Goal: Transaction & Acquisition: Purchase product/service

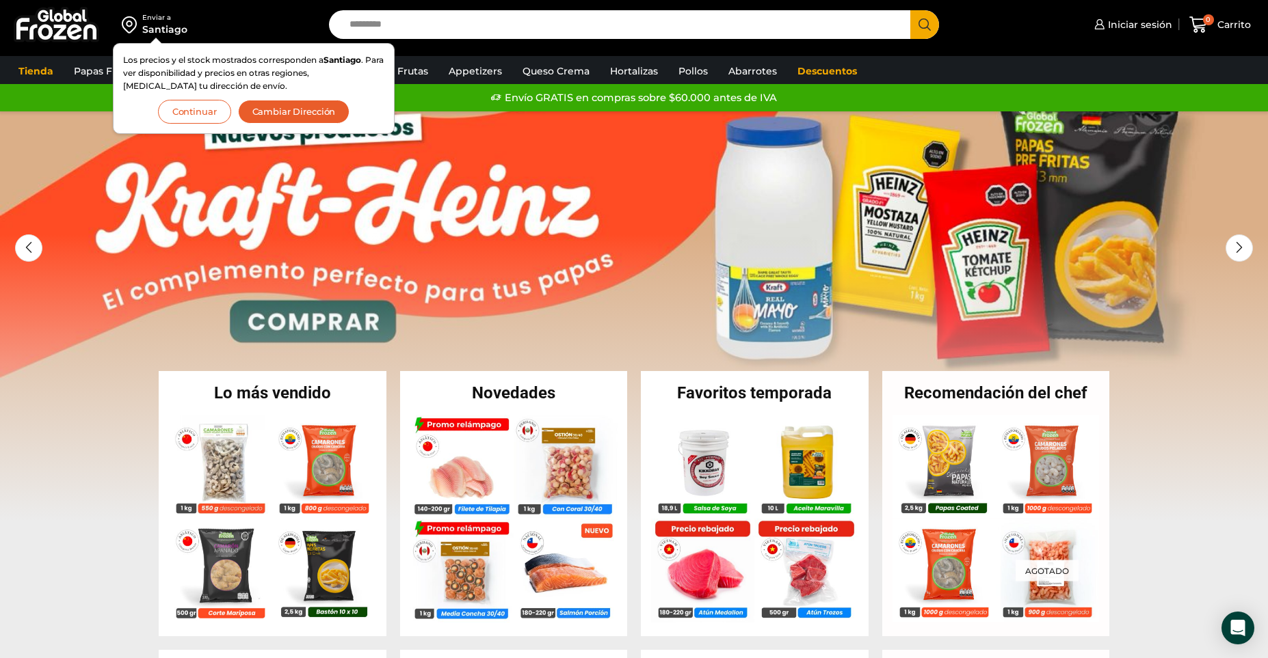
click at [174, 118] on button "Continuar" at bounding box center [194, 112] width 73 height 24
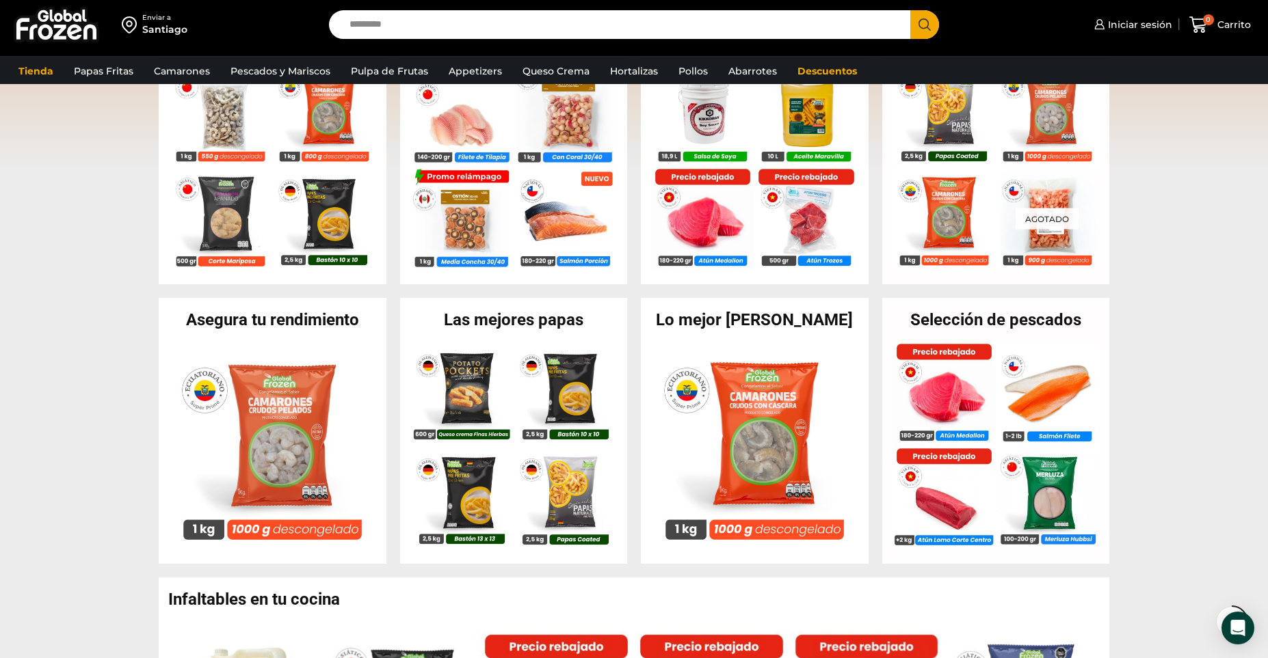
scroll to position [357, 0]
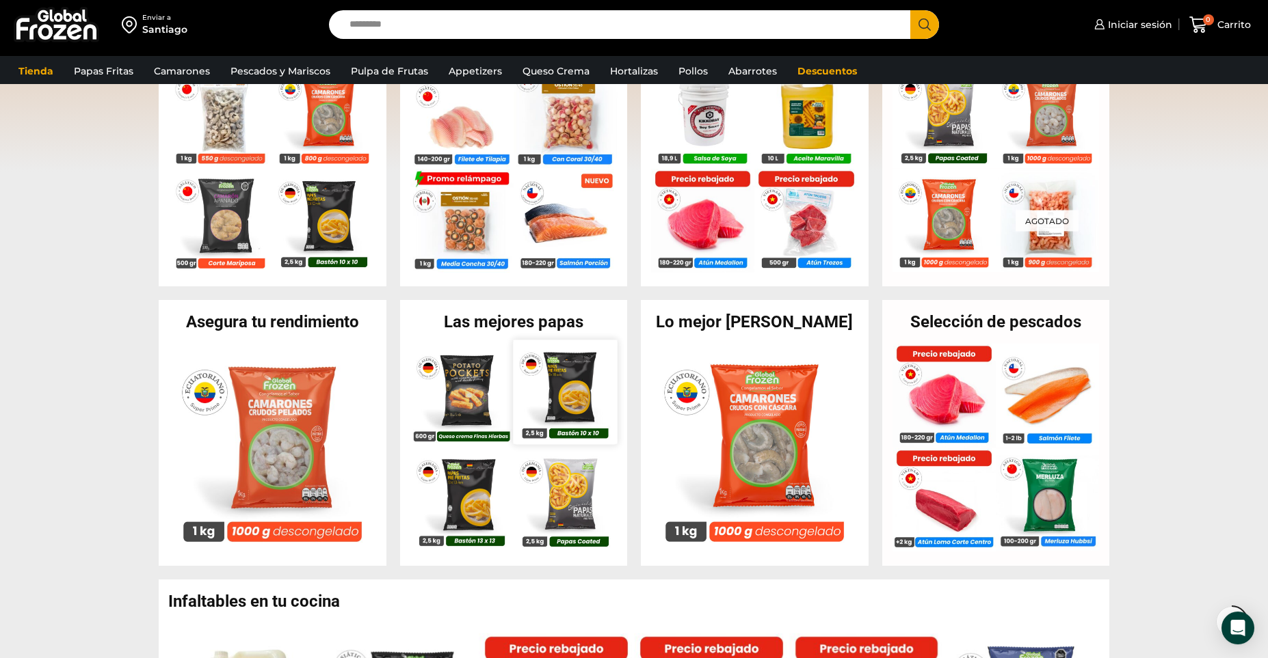
click at [522, 346] on img at bounding box center [565, 393] width 104 height 104
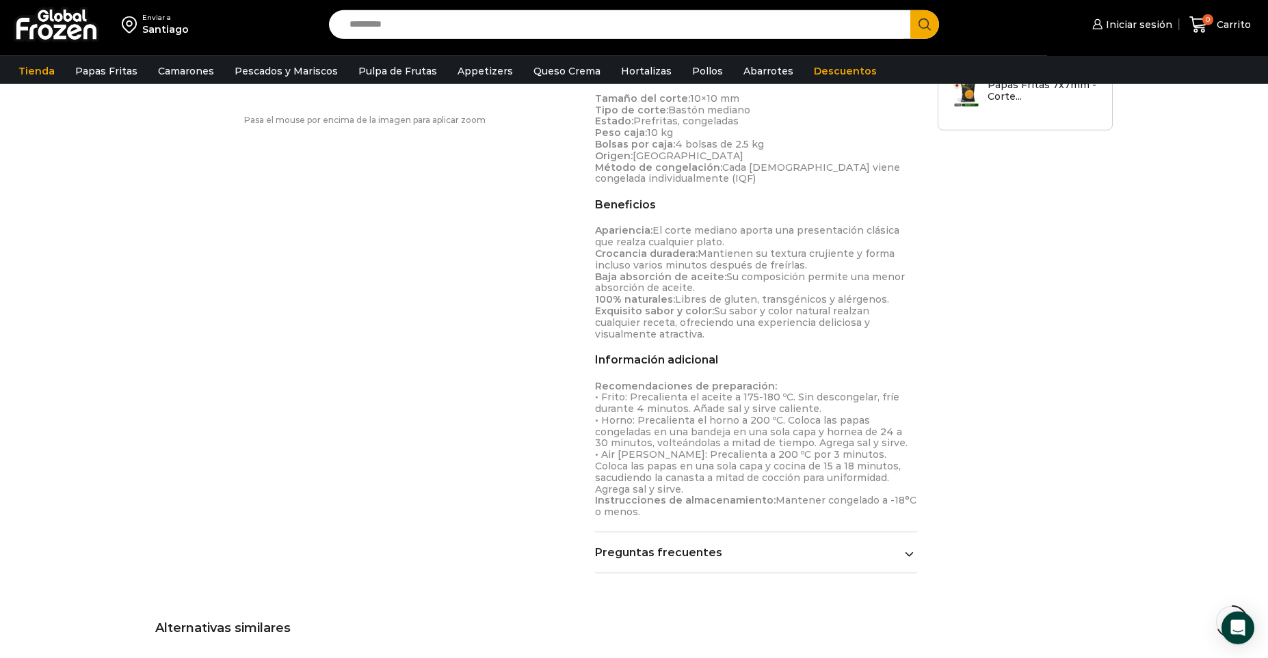
scroll to position [1005, 0]
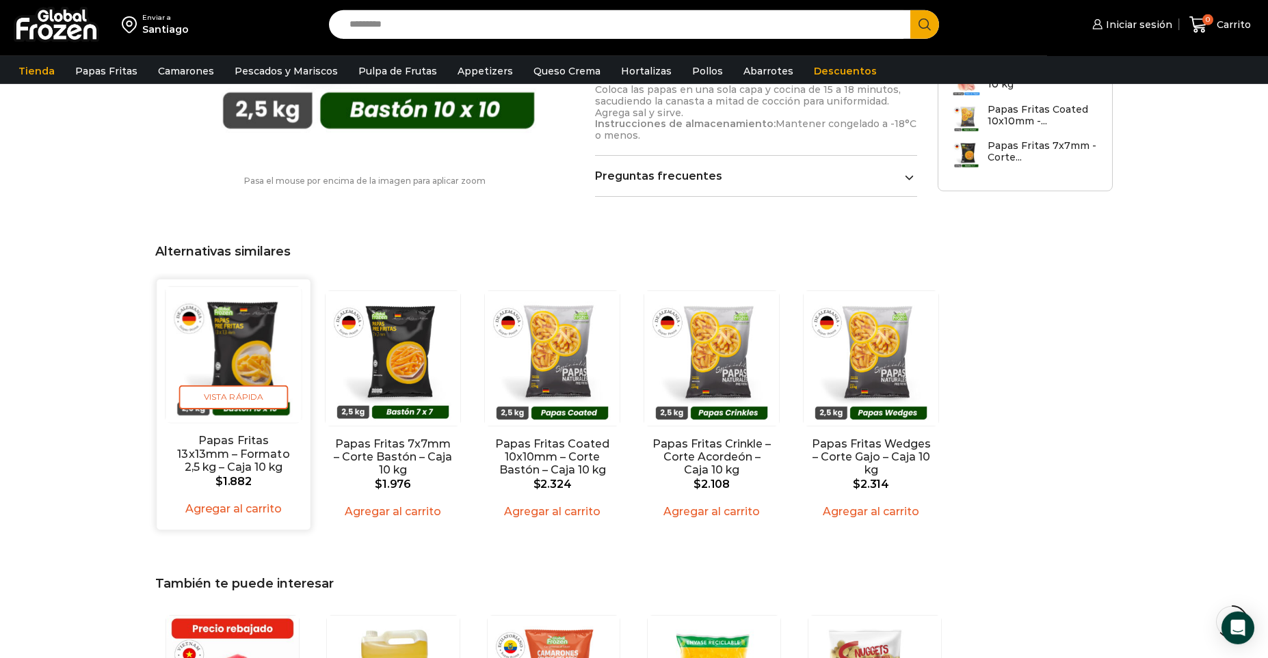
click at [237, 373] on img "1 / 5" at bounding box center [232, 354] width 135 height 135
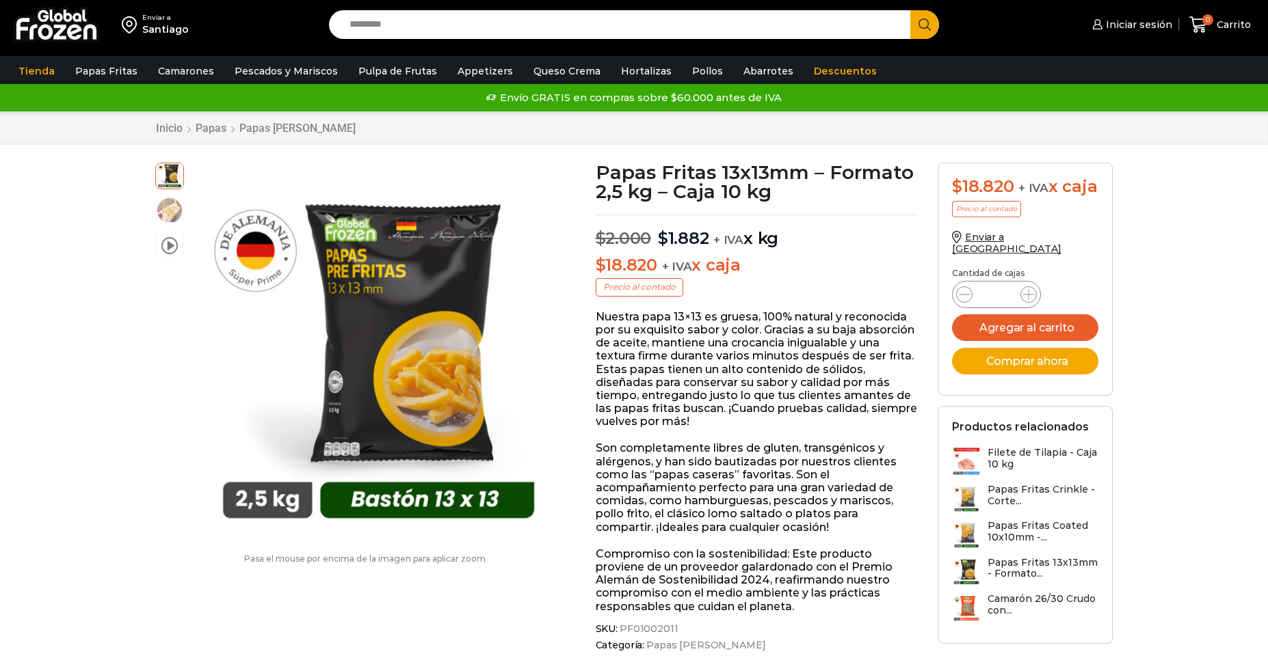
scroll to position [1, 0]
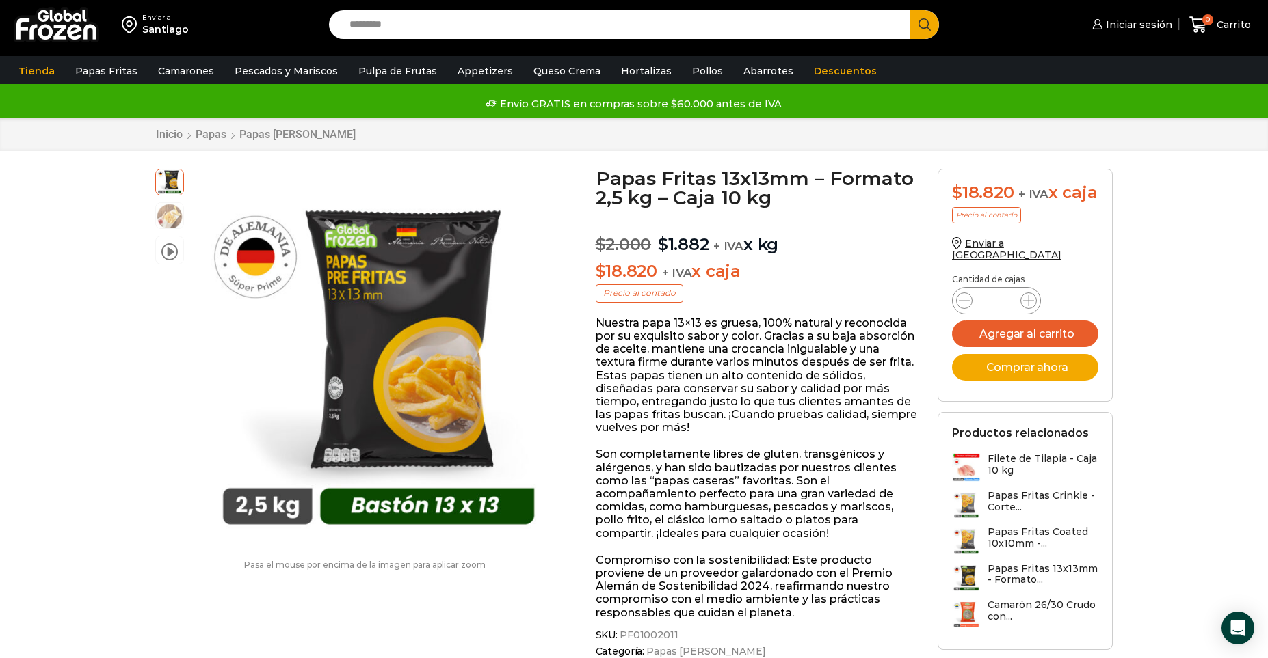
click at [973, 203] on div "$ 18.820 + IVA x caja" at bounding box center [1025, 193] width 146 height 20
drag, startPoint x: 955, startPoint y: 287, endPoint x: 1027, endPoint y: 282, distance: 72.6
click at [1027, 282] on form "$ 18.820 + IVA x caja Precio al contado Enviar a Chile Cantidad de cajas Papas …" at bounding box center [1024, 285] width 175 height 233
click at [1027, 284] on p "Cantidad de cajas" at bounding box center [1025, 280] width 146 height 10
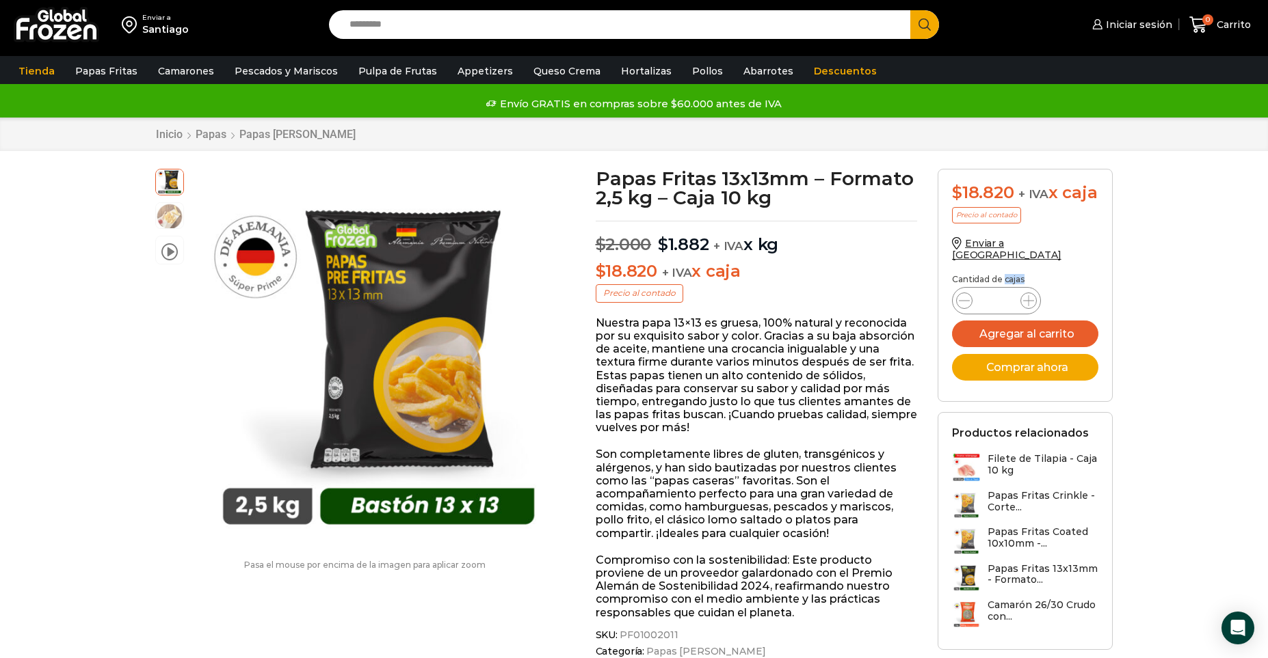
click at [1027, 284] on p "Cantidad de cajas" at bounding box center [1025, 280] width 146 height 10
drag, startPoint x: 1004, startPoint y: 201, endPoint x: 946, endPoint y: 207, distance: 57.7
click at [946, 207] on form "$ 18.820 + IVA x caja Precio al contado Enviar a Chile Cantidad de cajas Papas …" at bounding box center [1024, 285] width 175 height 233
click at [956, 195] on span "$" at bounding box center [957, 193] width 10 height 20
click at [1026, 306] on icon at bounding box center [1028, 300] width 11 height 11
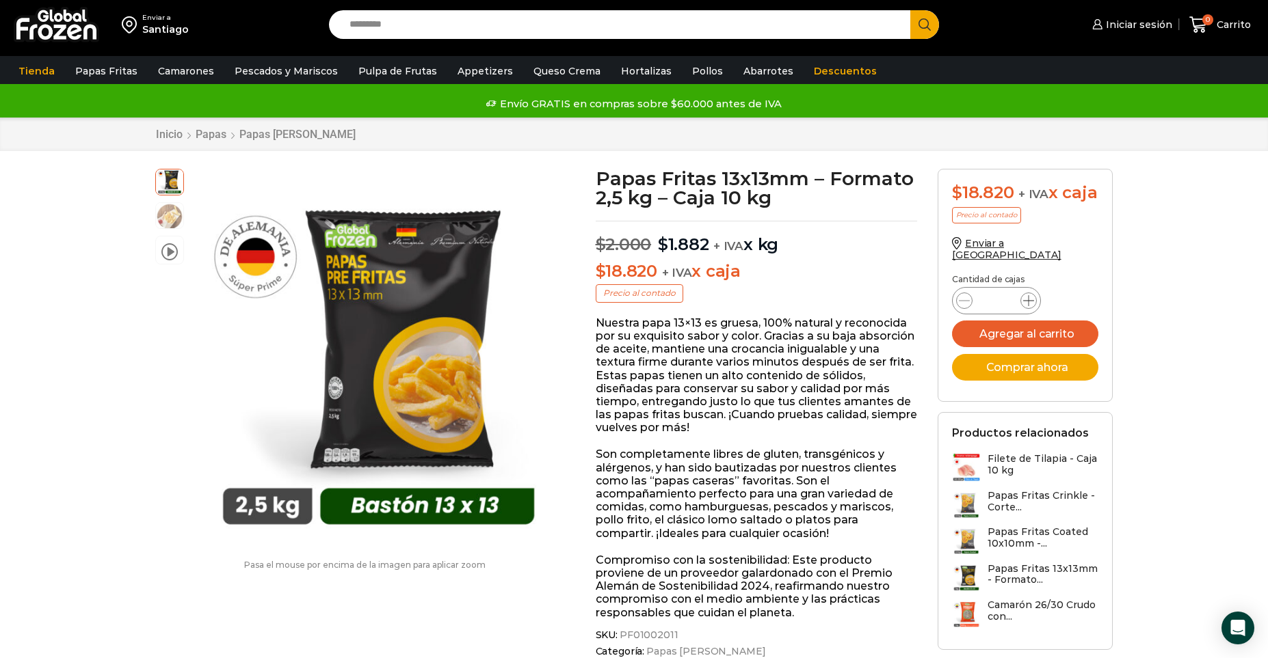
click at [1026, 306] on icon at bounding box center [1028, 300] width 11 height 11
type input "*"
click at [1011, 340] on button "Agregar al carrito" at bounding box center [1025, 334] width 146 height 27
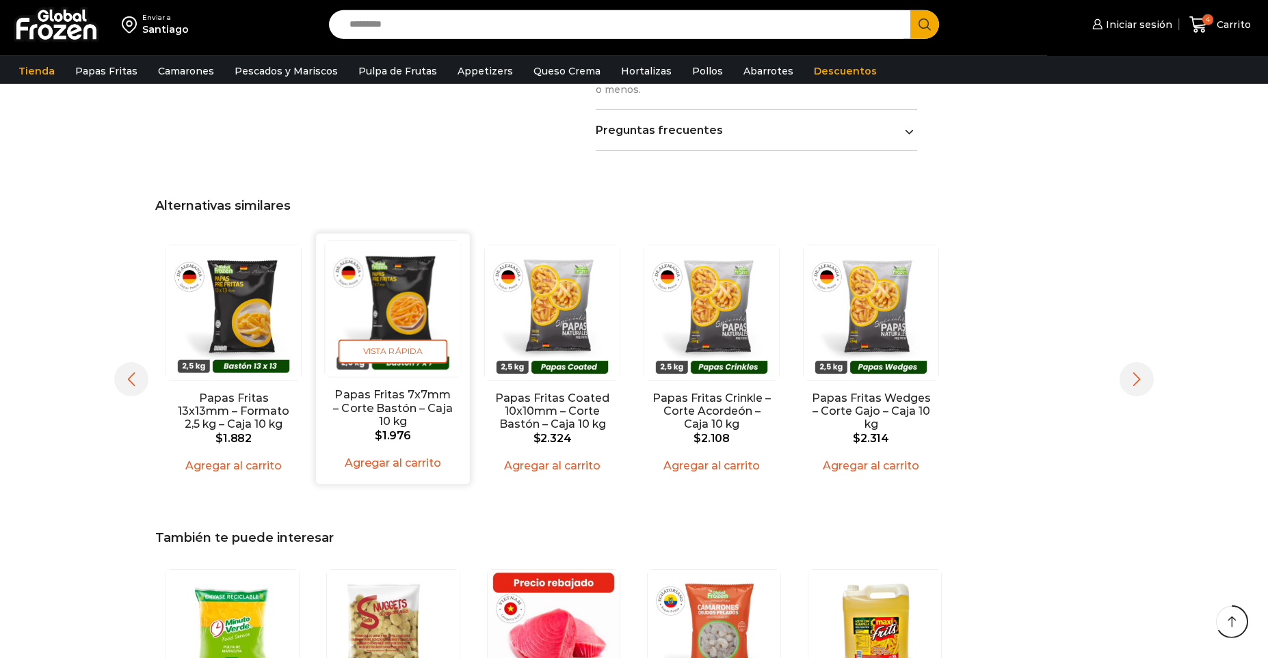
scroll to position [1052, 0]
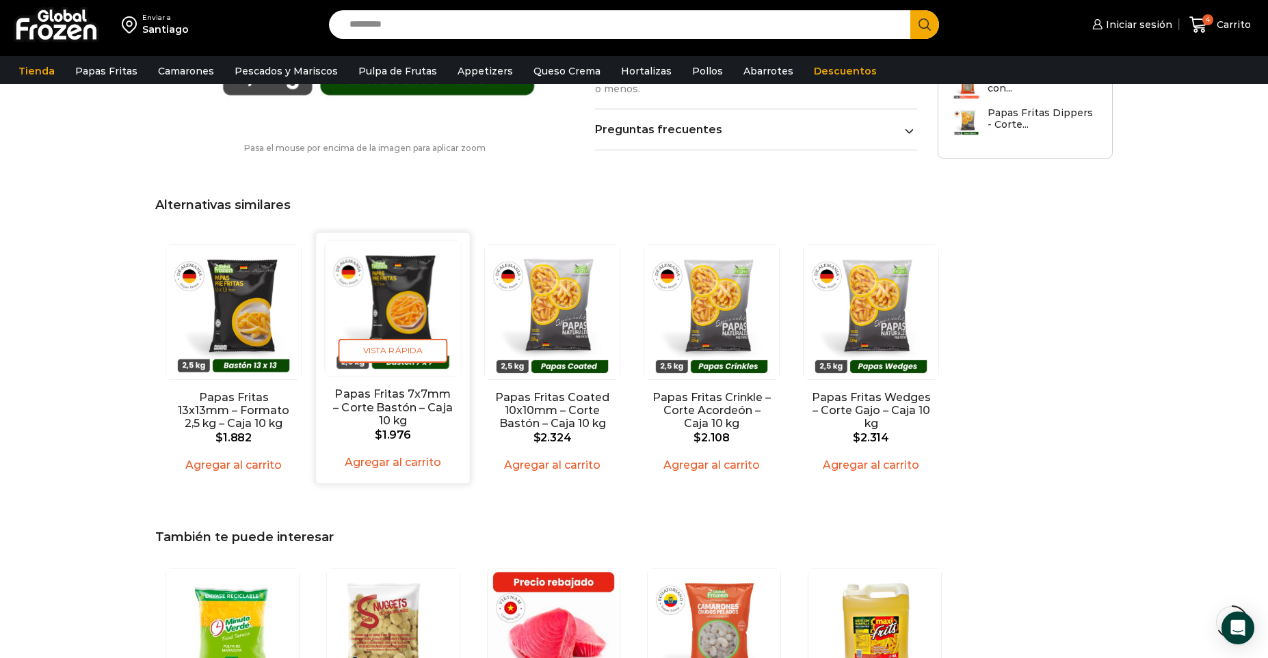
click at [400, 319] on img "2 / 5" at bounding box center [392, 308] width 135 height 135
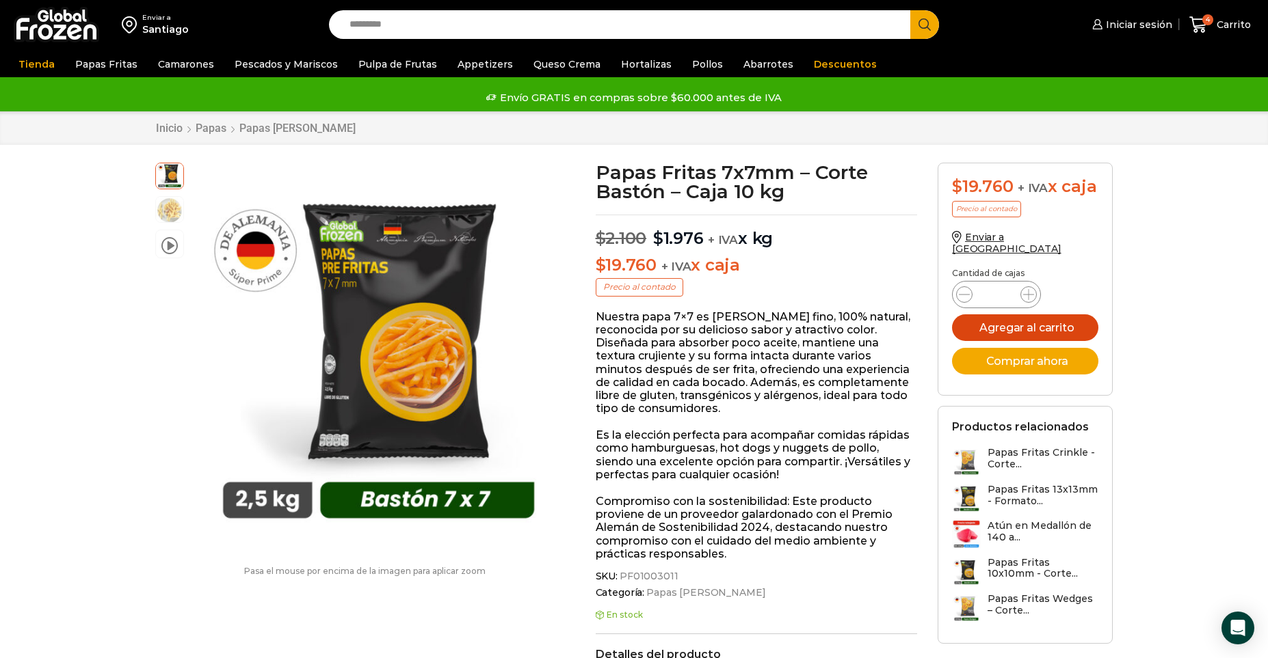
scroll to position [1, 0]
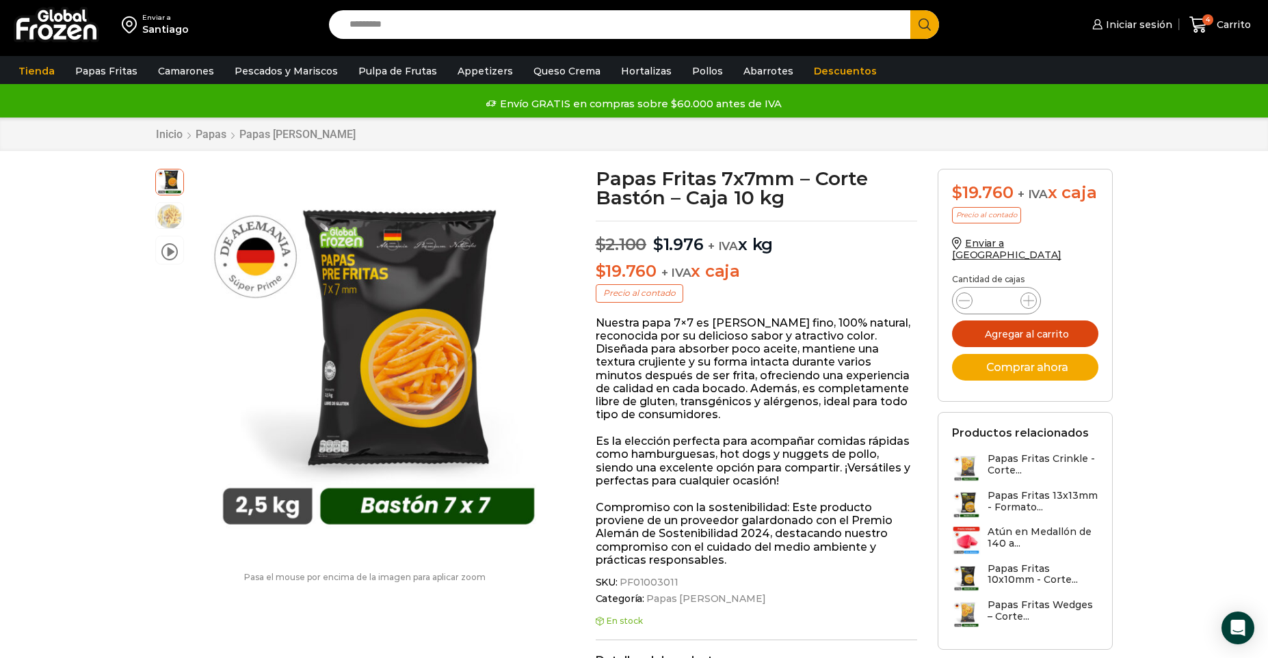
click at [1015, 321] on button "Agregar al carrito" at bounding box center [1025, 334] width 146 height 27
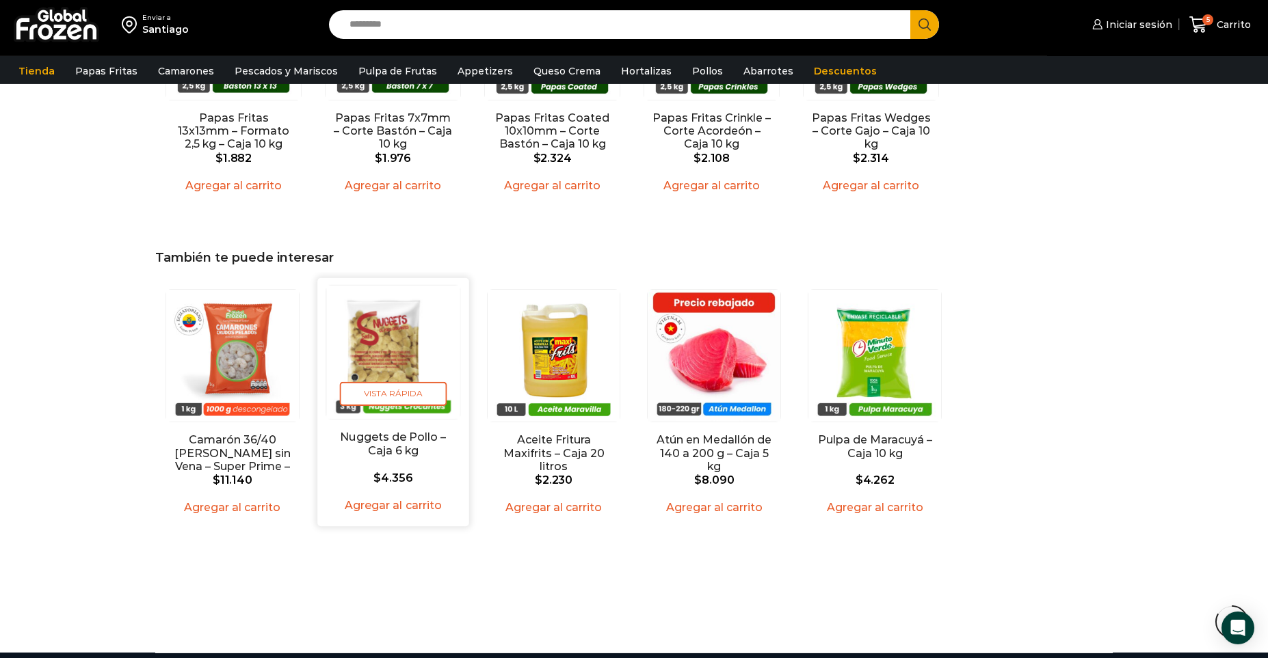
scroll to position [1331, 0]
click at [380, 351] on img "2 / 5" at bounding box center [392, 351] width 133 height 133
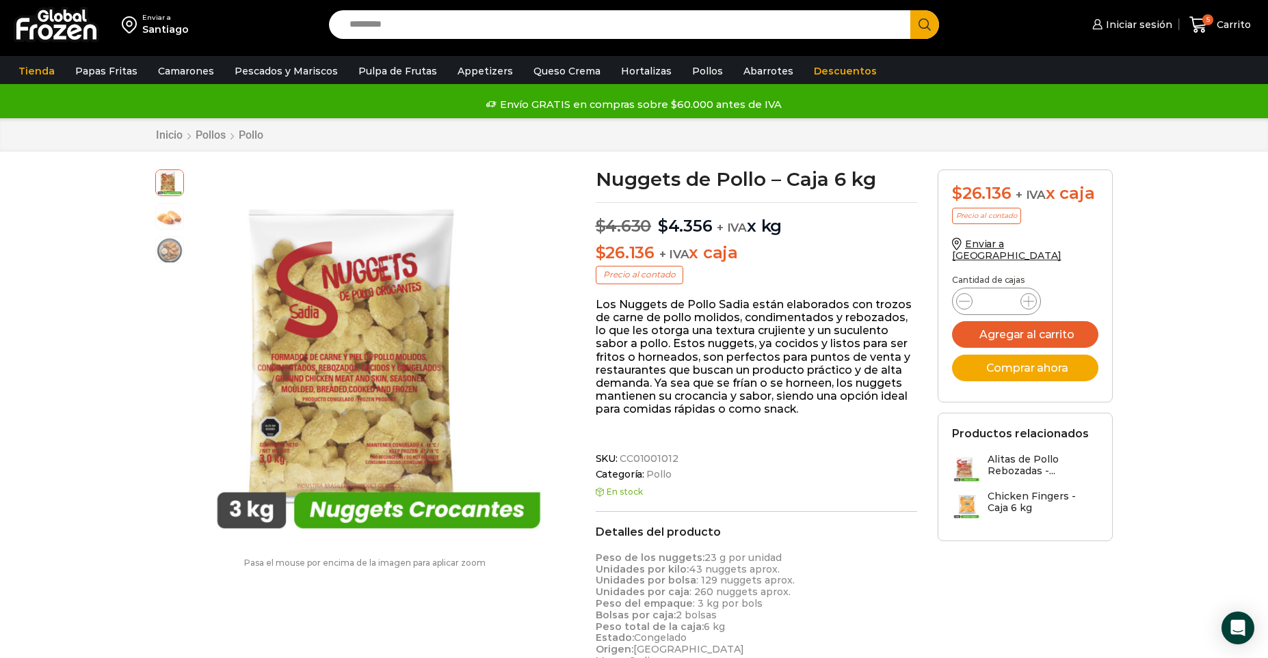
scroll to position [1, 0]
click at [710, 384] on p "Los Nuggets de Pollo Sadia están elaborados con trozos de carne de pollo molido…" at bounding box center [757, 356] width 322 height 118
click at [1027, 295] on icon at bounding box center [1028, 300] width 11 height 11
click at [964, 295] on icon at bounding box center [964, 300] width 11 height 11
type input "*"
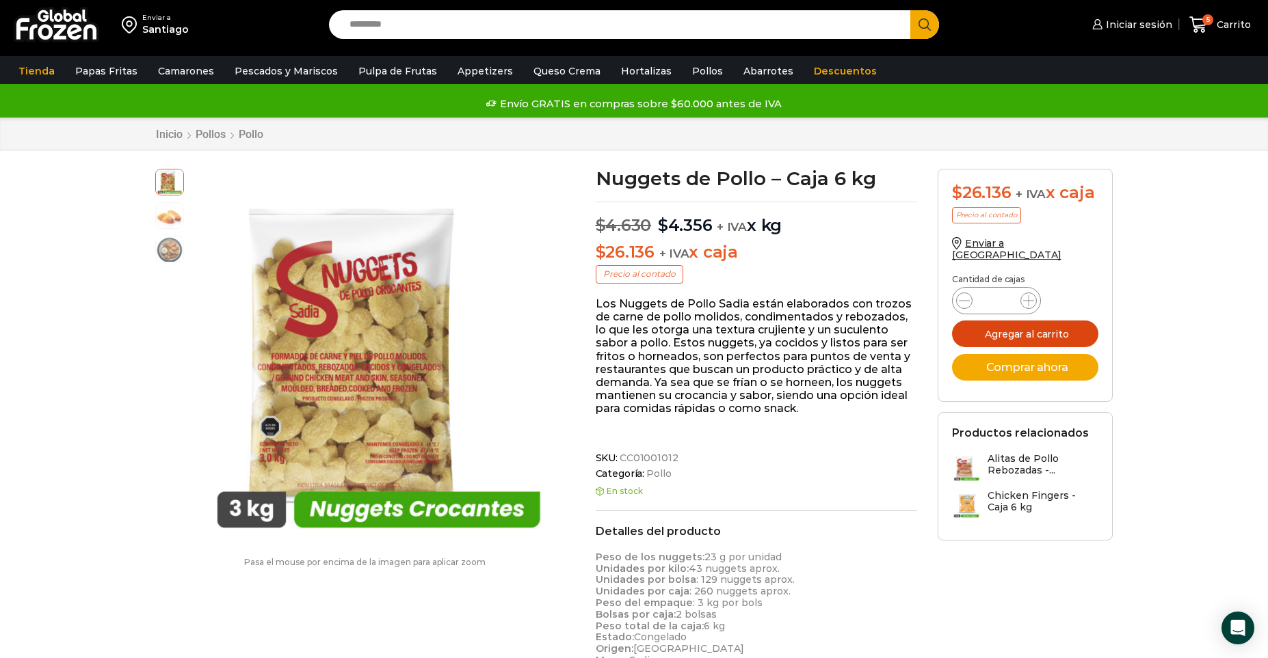
click at [981, 325] on button "Agregar al carrito" at bounding box center [1025, 334] width 146 height 27
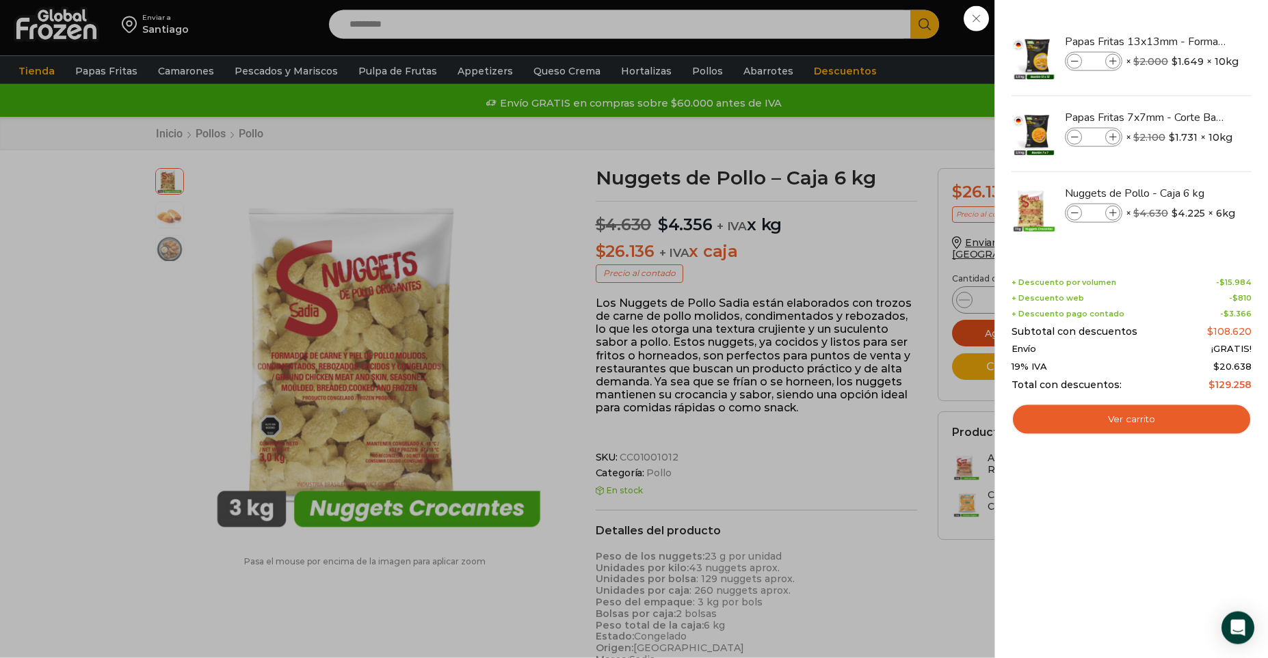
scroll to position [0, 0]
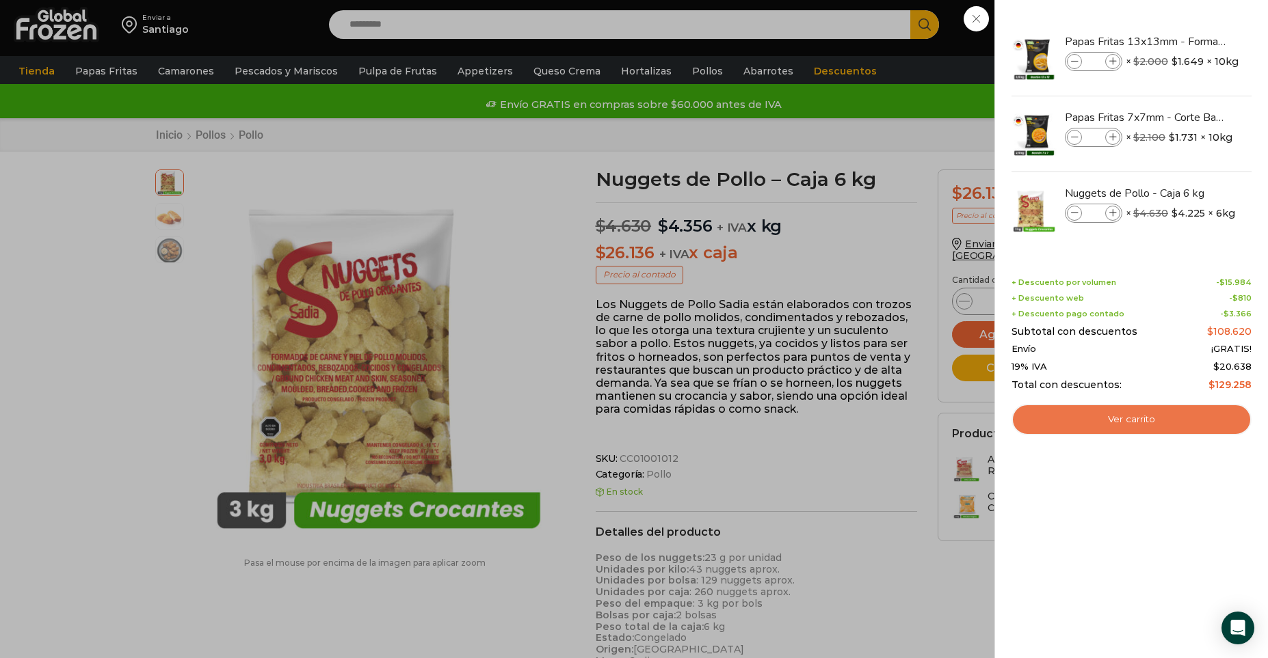
click at [1143, 426] on link "Ver carrito" at bounding box center [1131, 419] width 240 height 31
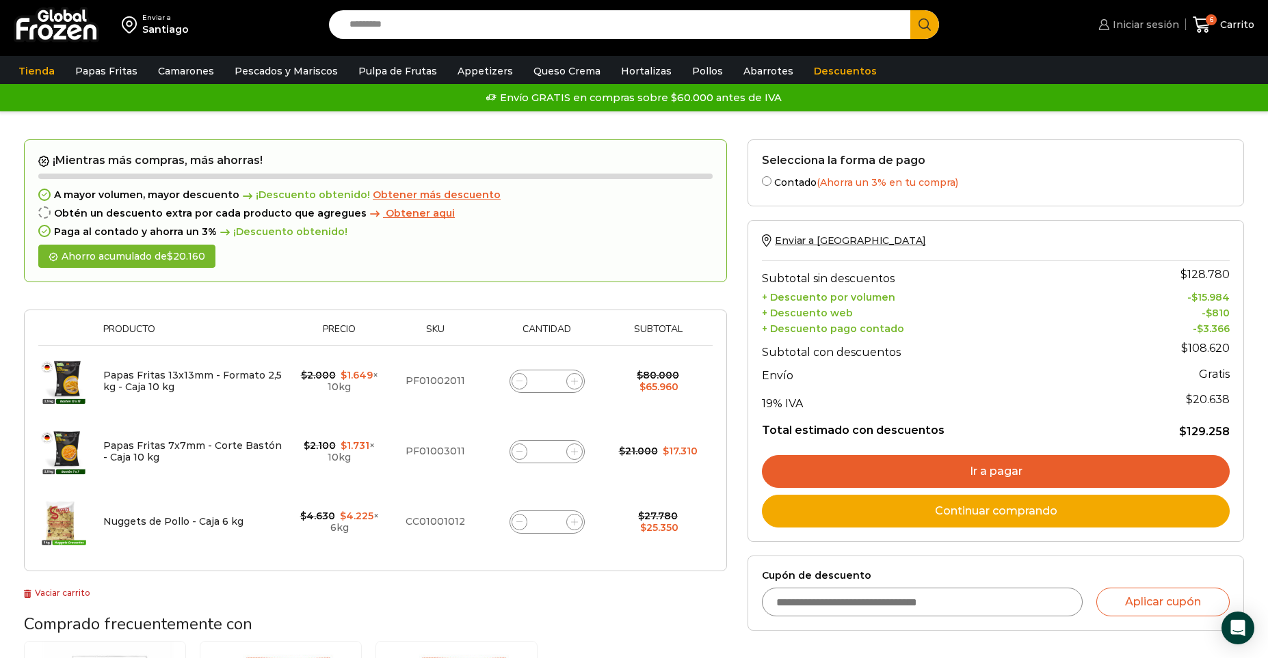
click at [1130, 19] on span "Iniciar sesión" at bounding box center [1144, 25] width 70 height 14
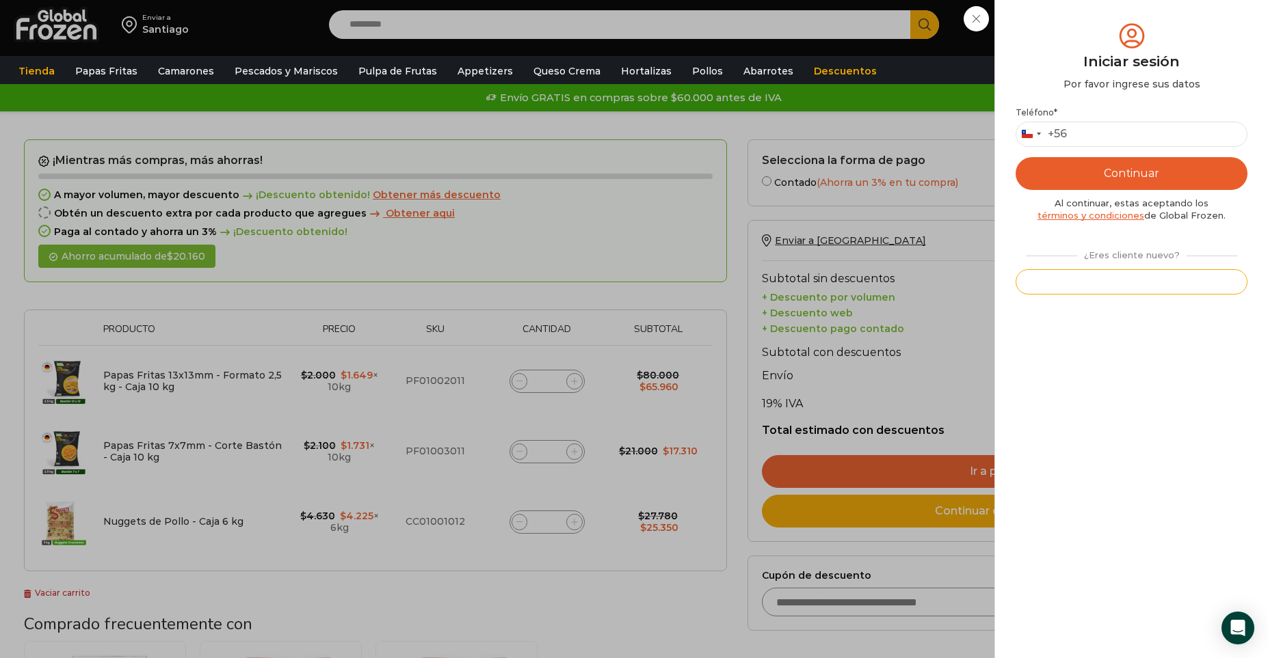
click at [1109, 288] on button "Registrarse" at bounding box center [1131, 281] width 232 height 25
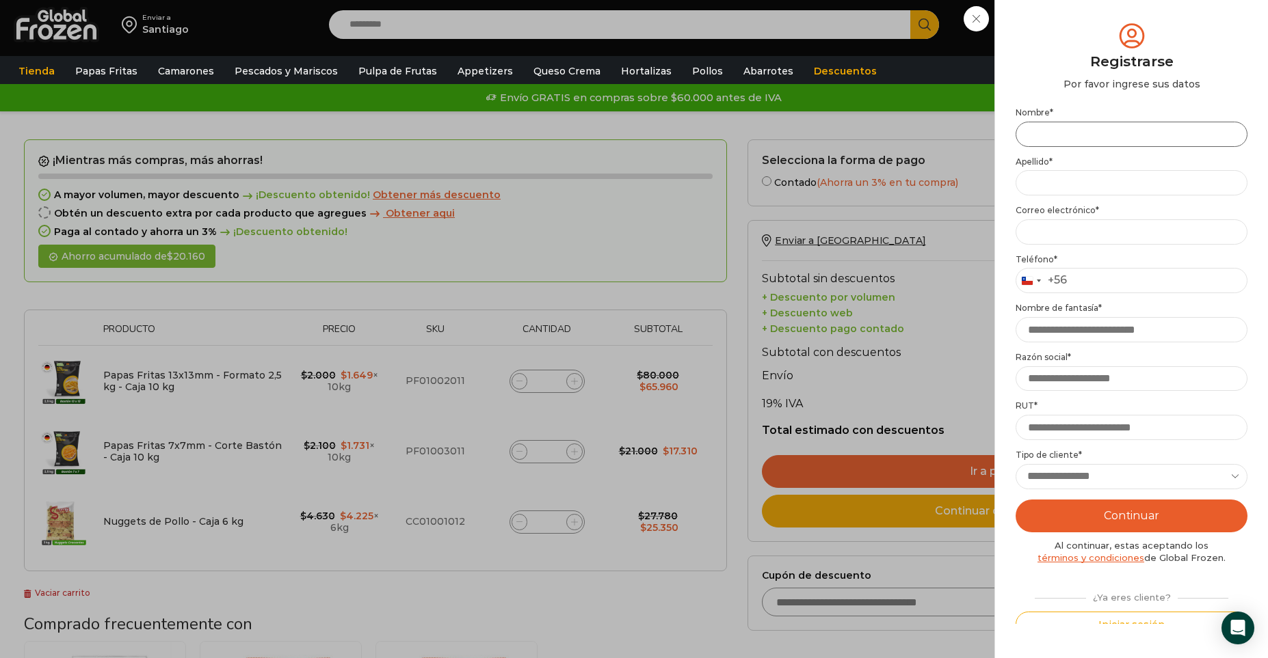
click at [1046, 137] on input "Nombre *" at bounding box center [1131, 134] width 232 height 25
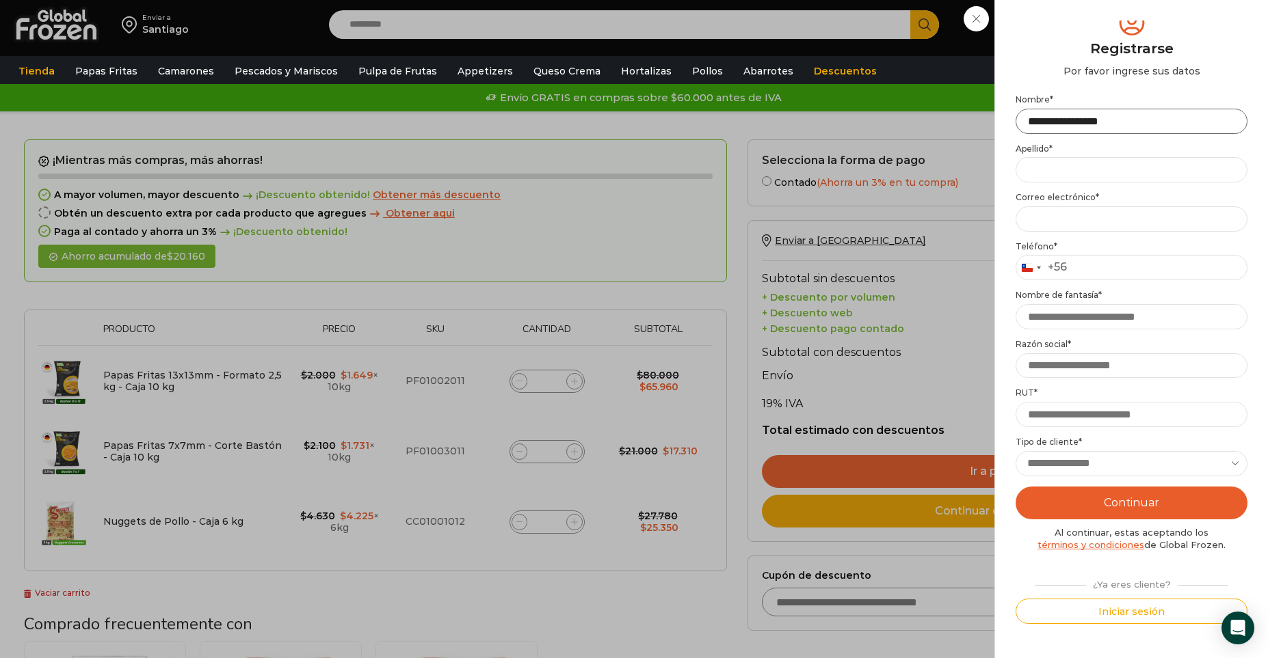
type input "**********"
click at [1066, 405] on input "RUT *" at bounding box center [1131, 414] width 232 height 25
type input "**********"
click at [1052, 365] on input "Razón social *" at bounding box center [1131, 366] width 232 height 25
type input "**********"
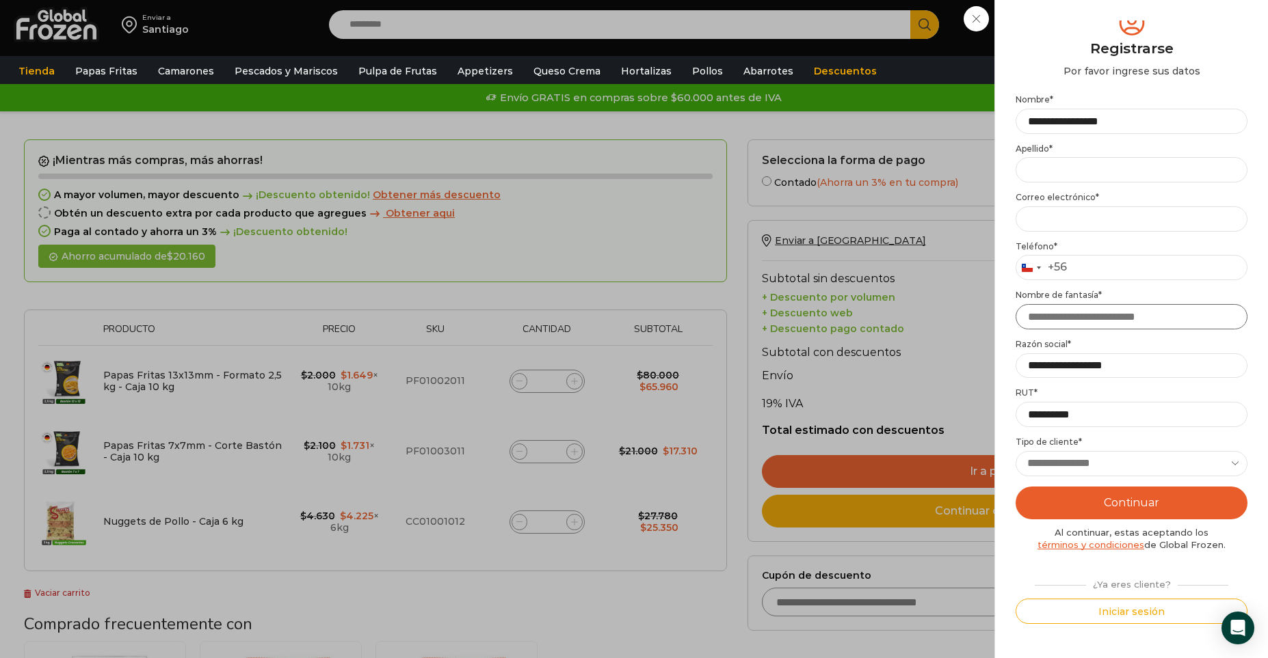
click at [1040, 321] on input "Nombre de fantasía *" at bounding box center [1131, 316] width 232 height 25
click at [1091, 276] on input "Teléfono *" at bounding box center [1131, 267] width 232 height 25
type input "*********"
click at [1037, 211] on input "Email address *" at bounding box center [1131, 219] width 232 height 25
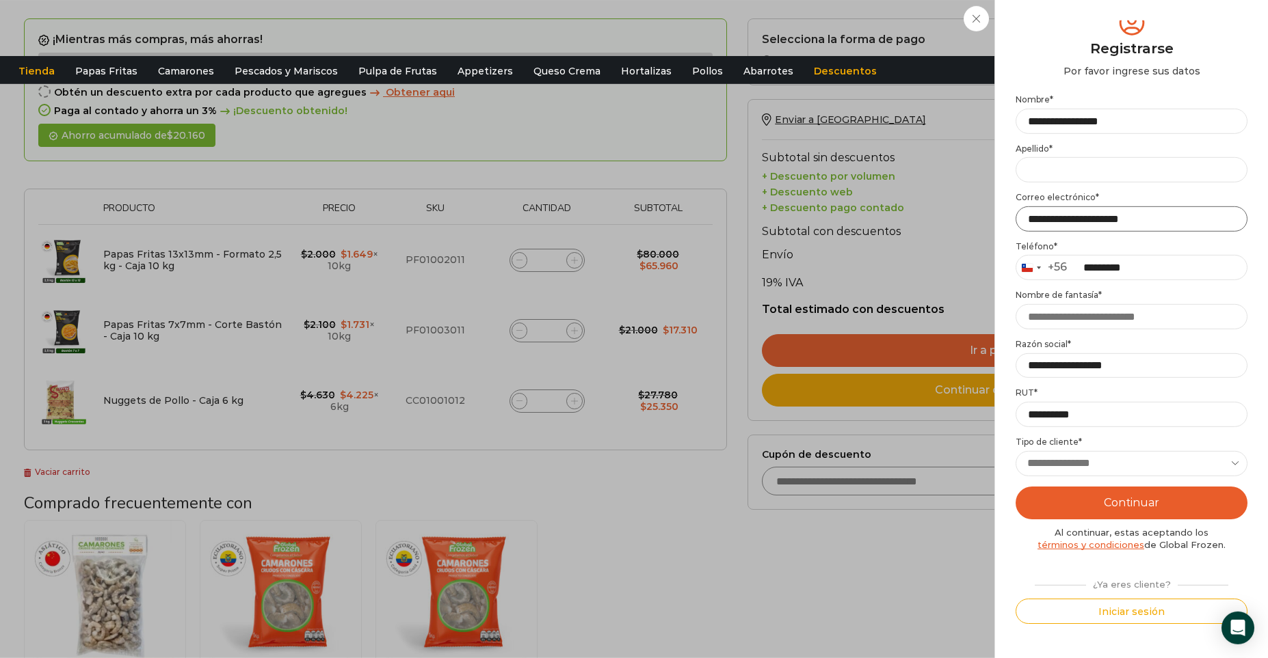
scroll to position [148, 0]
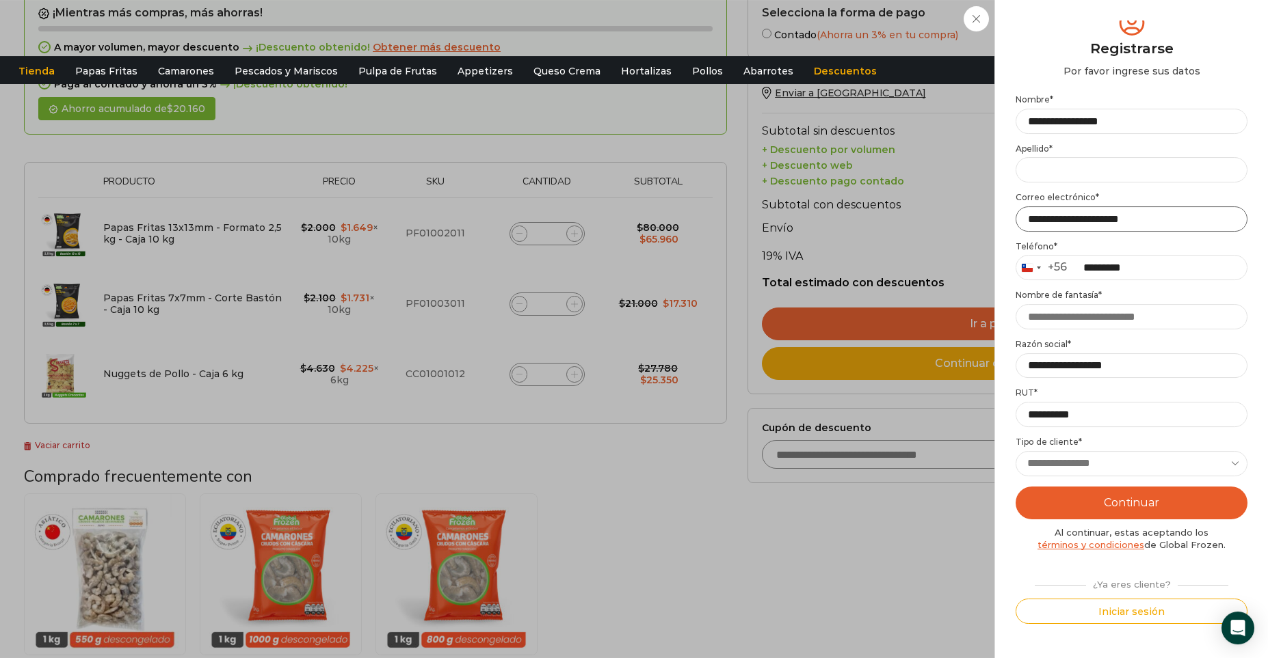
type input "**********"
click at [1015, 451] on select "**********" at bounding box center [1131, 463] width 232 height 25
select select "**********"
click option "**********" at bounding box center [0, 0] width 0 height 0
click at [1015, 451] on select "**********" at bounding box center [1131, 463] width 232 height 25
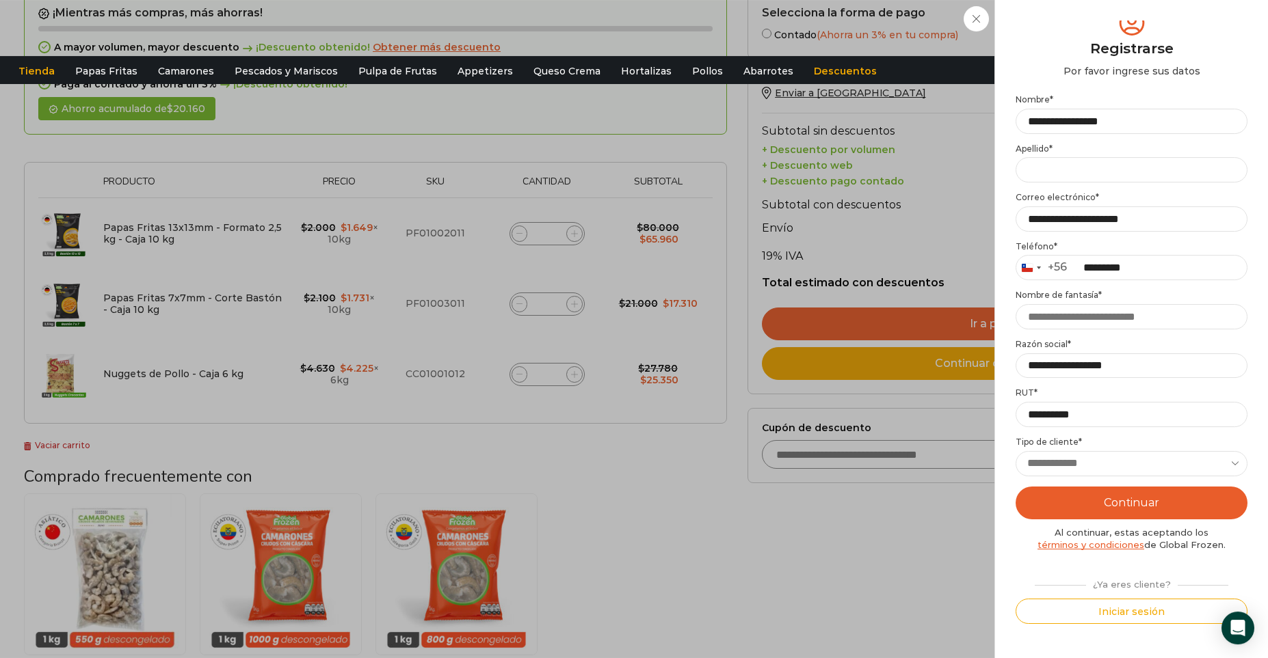
click at [1238, 463] on select "**********" at bounding box center [1131, 463] width 232 height 25
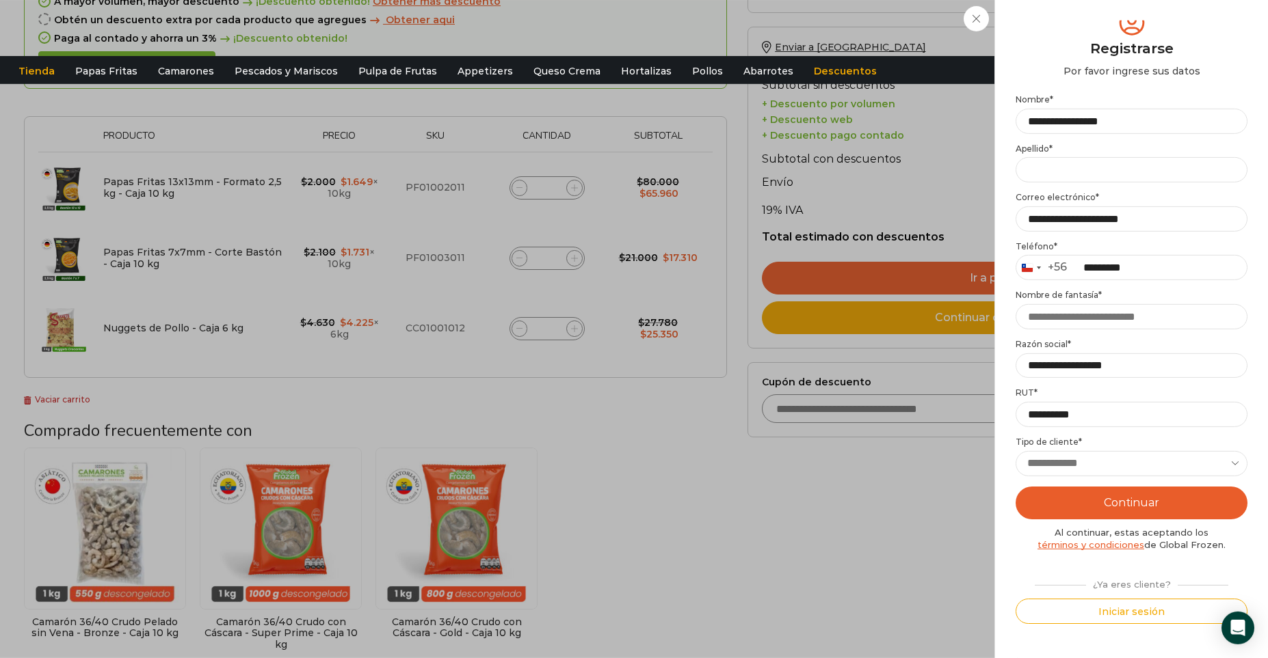
click at [1099, 514] on button "Continuar" at bounding box center [1131, 503] width 232 height 33
click at [1145, 357] on input "**********" at bounding box center [1131, 366] width 232 height 25
click at [1086, 122] on input "**********" at bounding box center [1131, 121] width 232 height 25
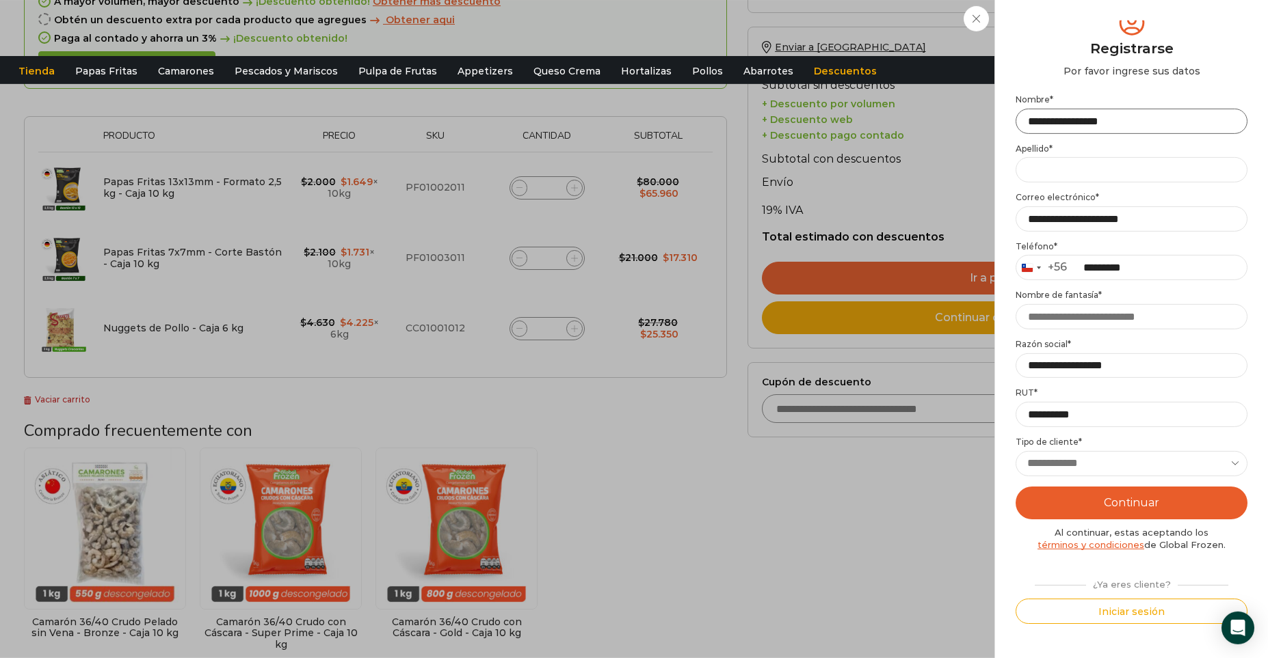
click at [1086, 122] on input "**********" at bounding box center [1131, 121] width 232 height 25
click at [1038, 176] on input "Apellido *" at bounding box center [1131, 169] width 232 height 25
click at [1138, 120] on input "**********" at bounding box center [1131, 121] width 232 height 25
type input "**********"
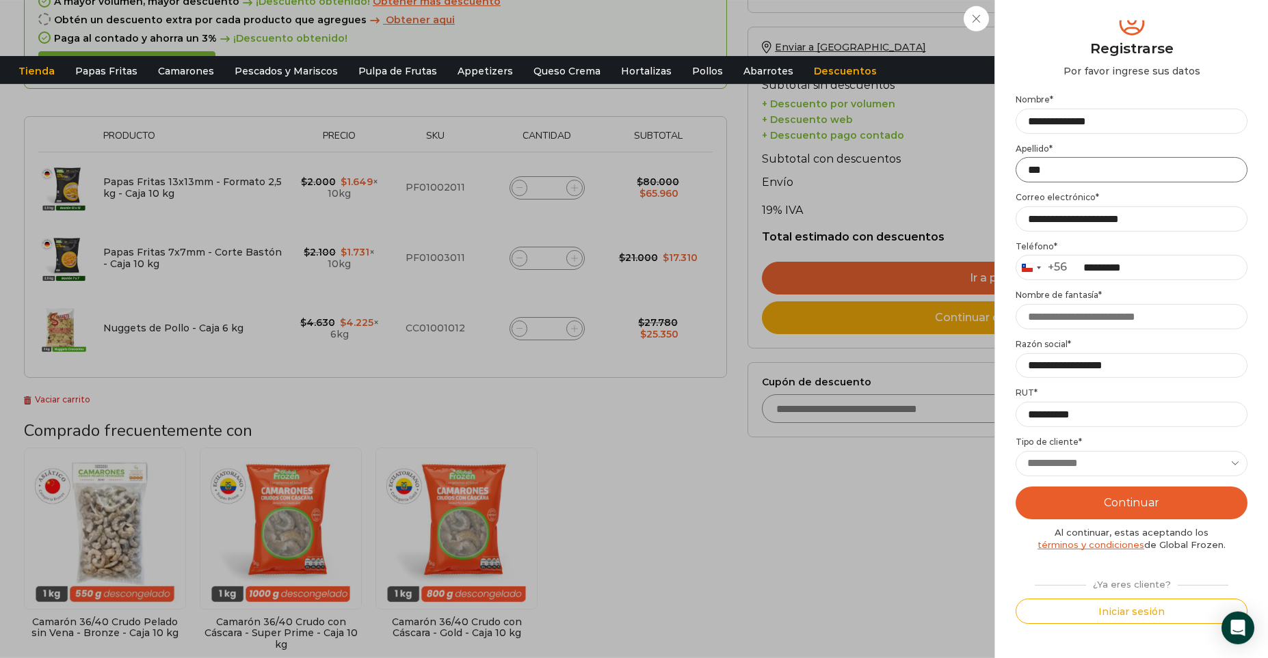
type input "***"
click at [1104, 501] on button "Continuar" at bounding box center [1131, 503] width 232 height 33
click at [1100, 383] on div "**********" at bounding box center [1131, 359] width 232 height 530
click at [1074, 363] on input "**********" at bounding box center [1131, 366] width 232 height 25
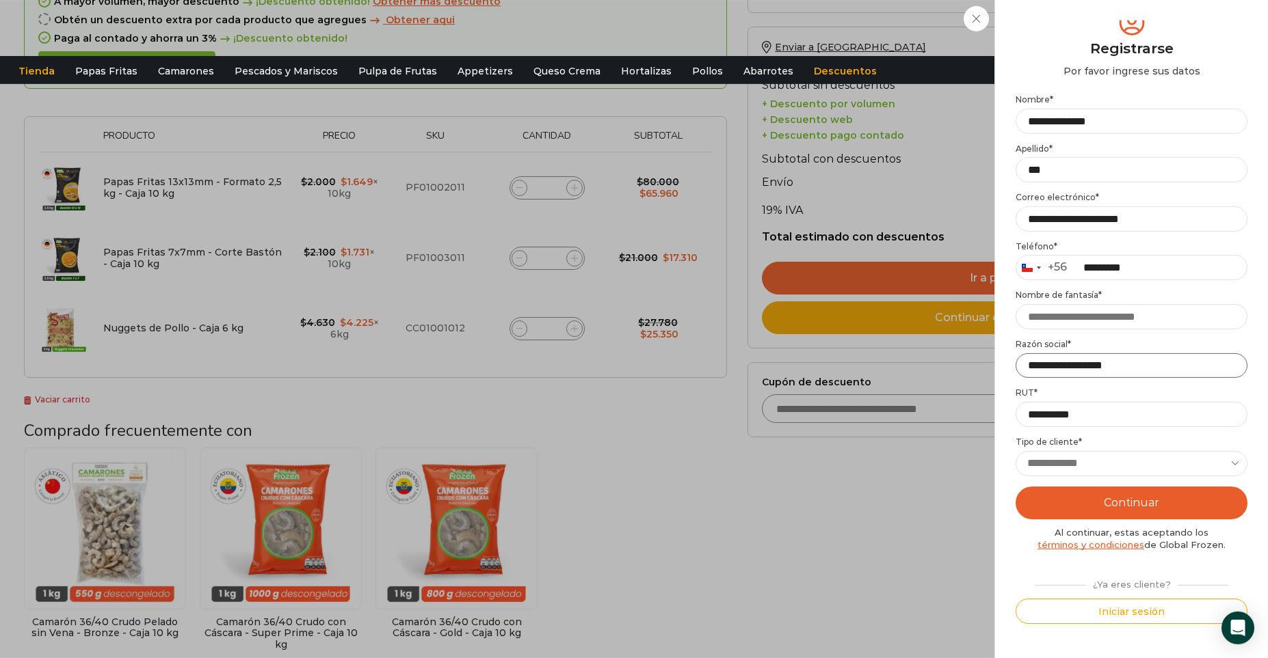
click at [1074, 363] on input "**********" at bounding box center [1131, 366] width 232 height 25
click at [1042, 320] on input "Nombre de fantasía *" at bounding box center [1131, 316] width 232 height 25
paste input "**********"
type input "**********"
click at [1121, 501] on button "Continuar" at bounding box center [1131, 503] width 232 height 33
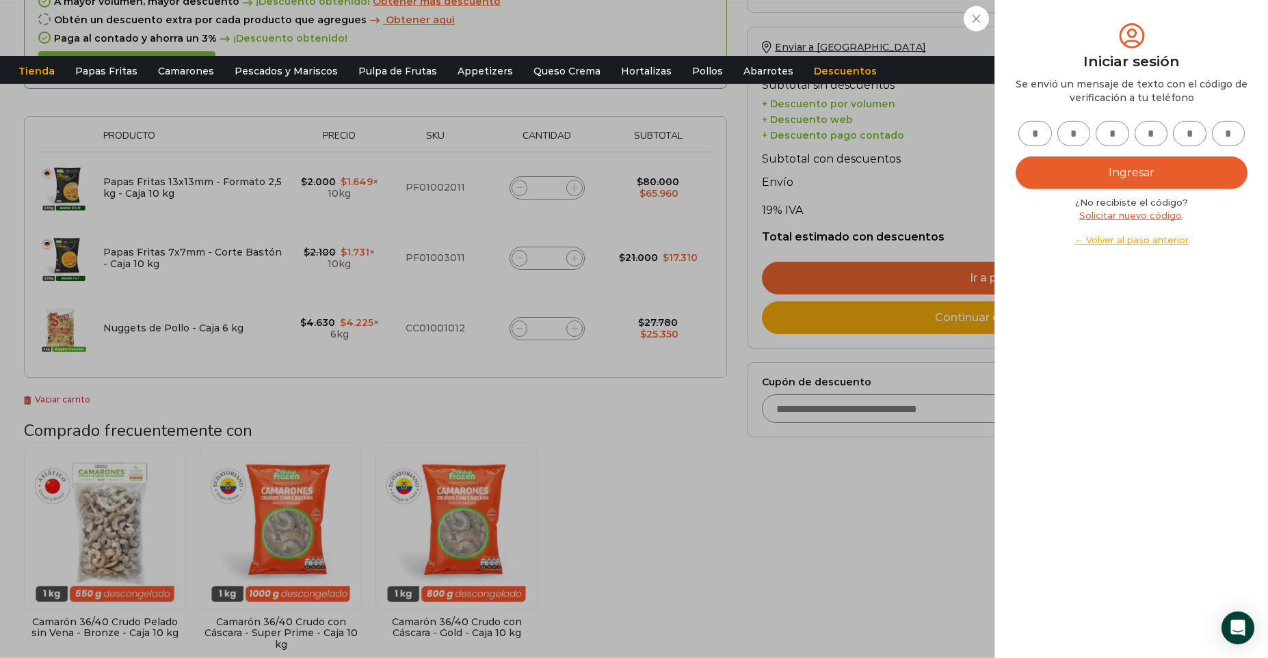
scroll to position [0, 0]
click at [1045, 127] on input "text" at bounding box center [1035, 133] width 34 height 25
type input "*"
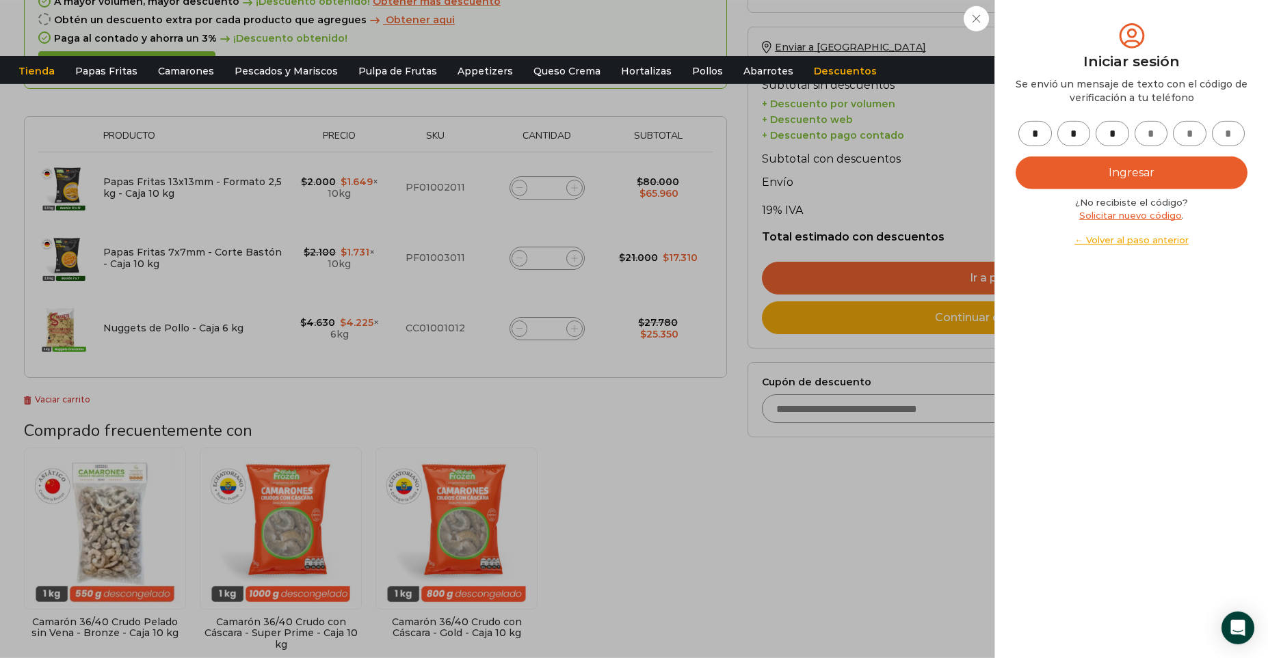
type input "*"
click at [1088, 175] on button "Ingresar" at bounding box center [1131, 173] width 232 height 33
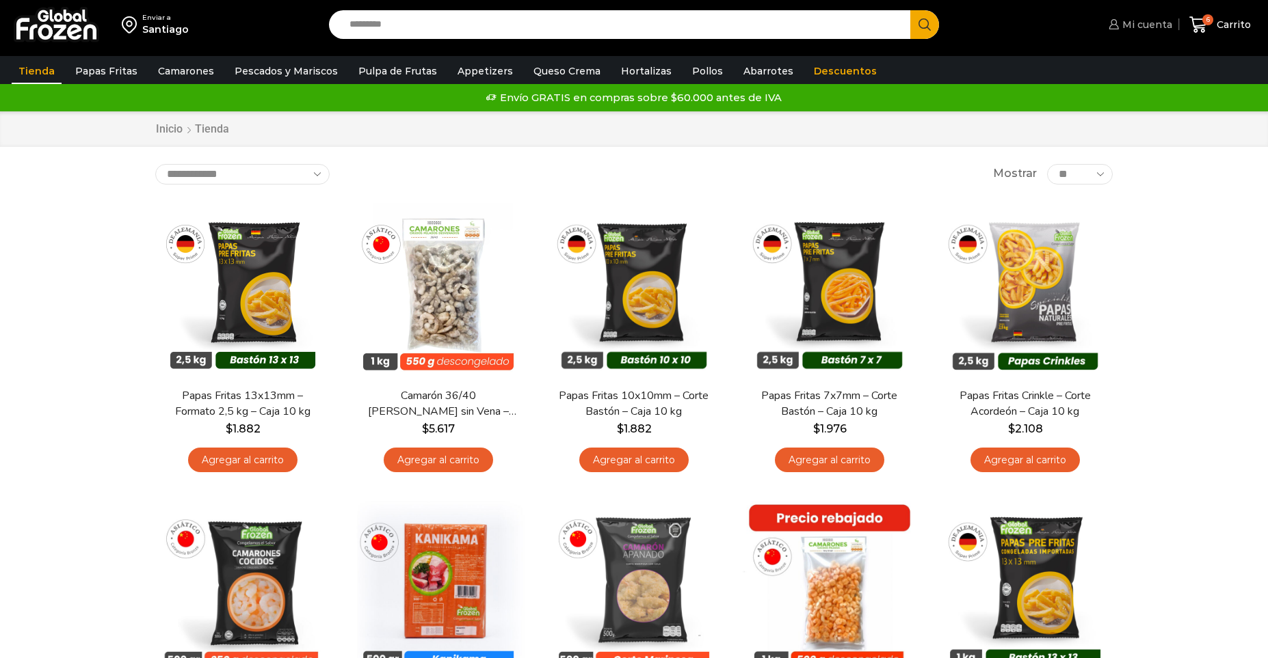
click at [1139, 23] on span "Mi cuenta" at bounding box center [1145, 25] width 53 height 14
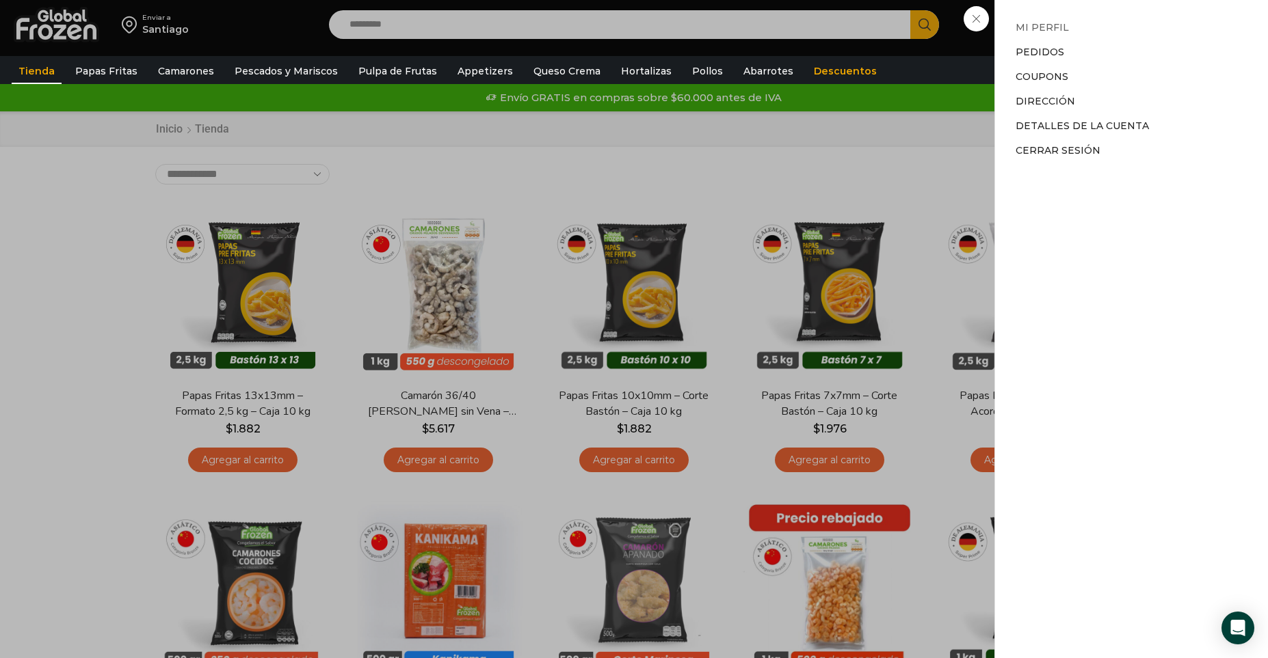
click at [1040, 29] on link "Mi perfil" at bounding box center [1041, 27] width 53 height 12
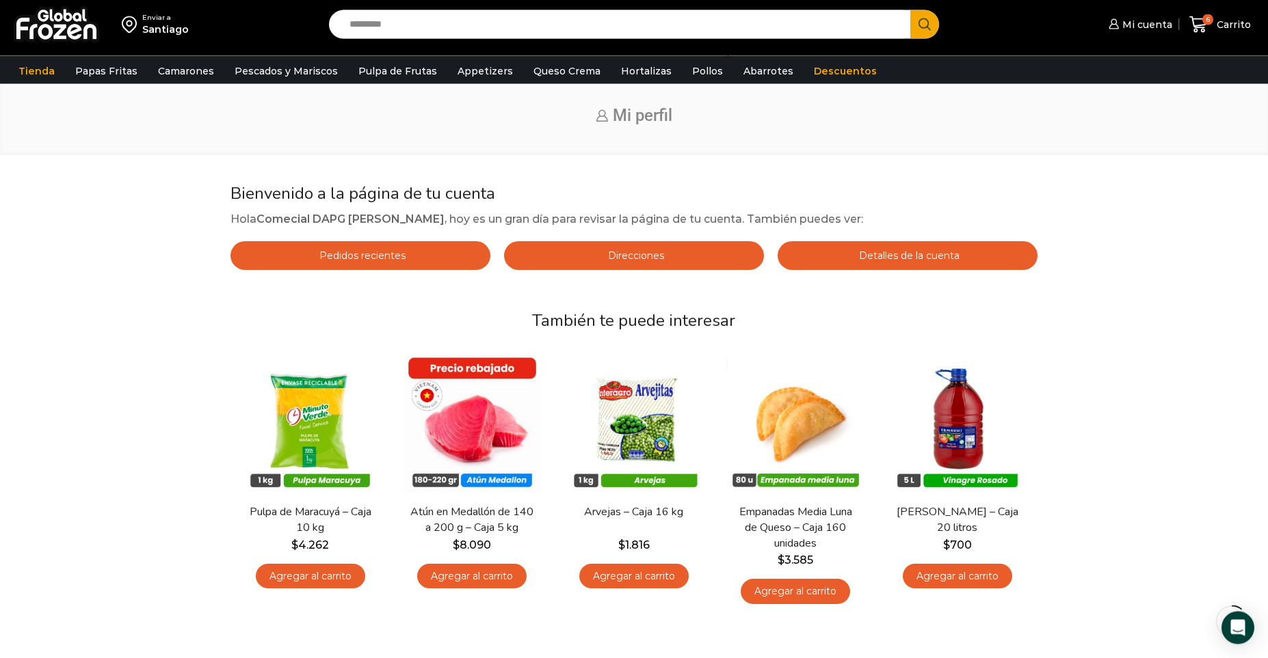
scroll to position [59, 0]
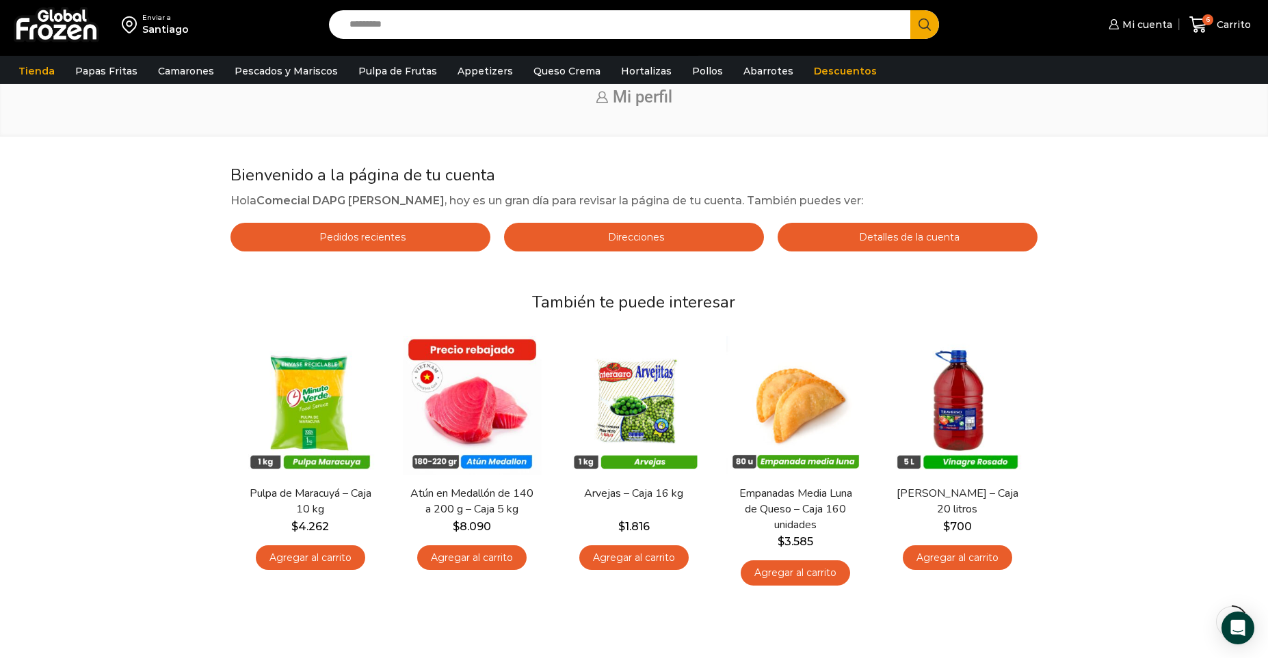
click at [649, 229] on link "Direcciones" at bounding box center [634, 237] width 260 height 29
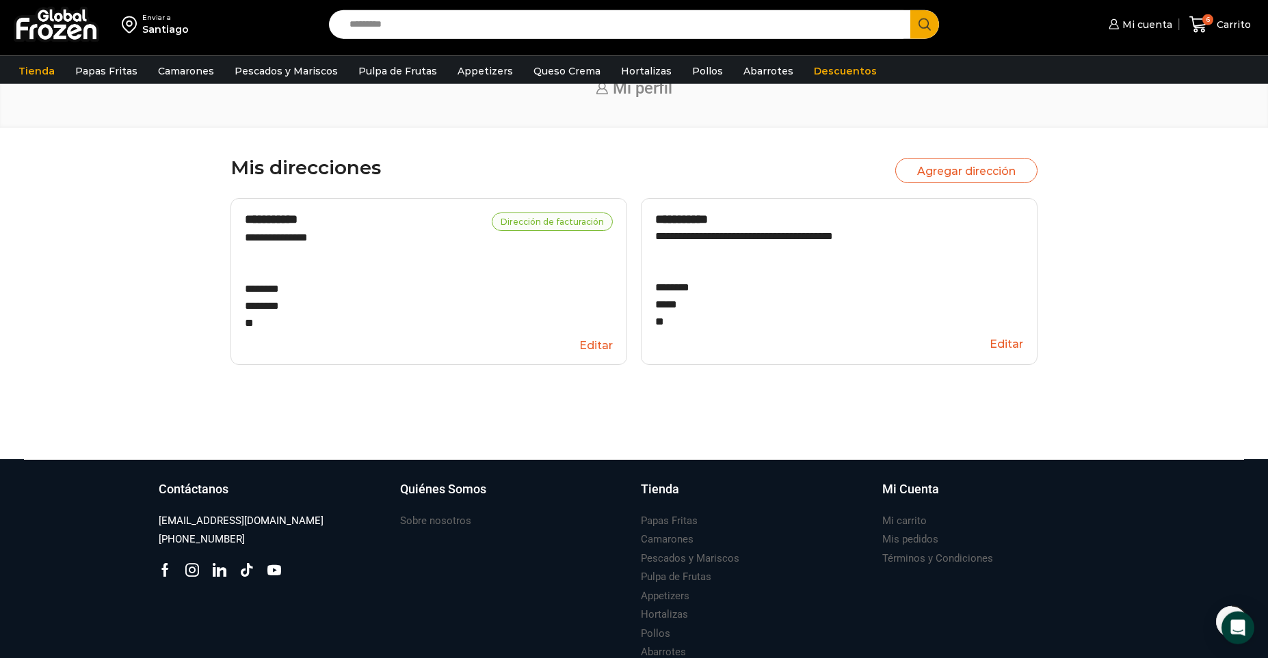
scroll to position [92, 0]
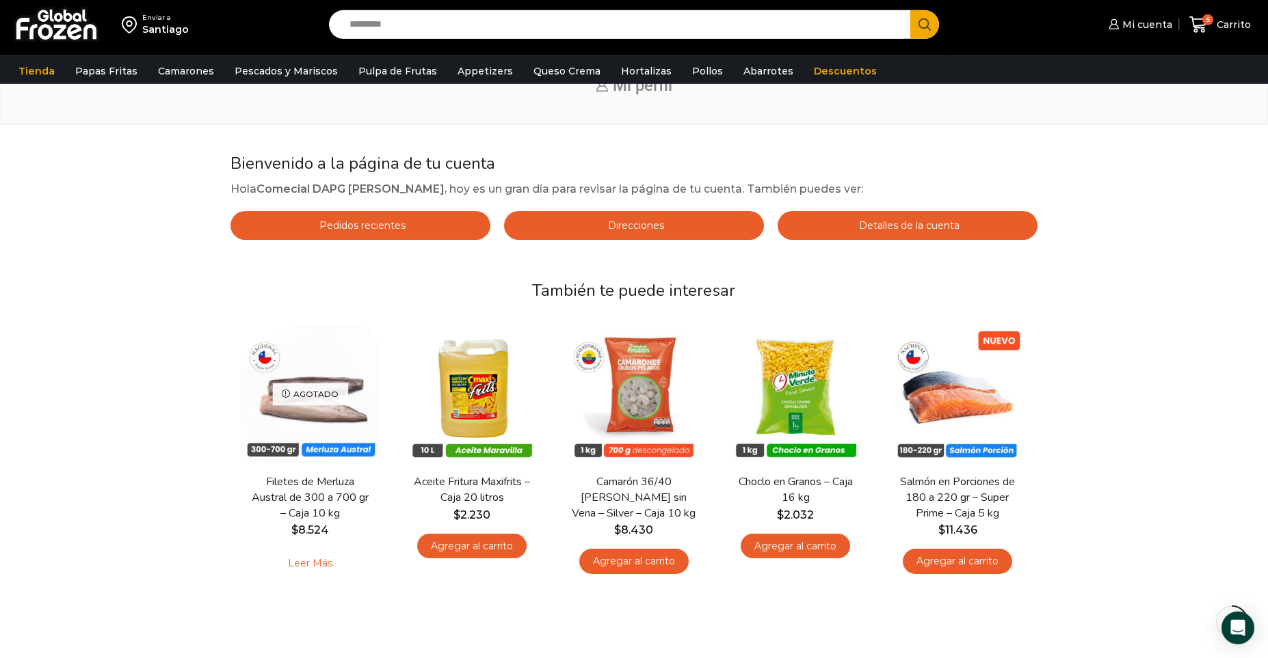
scroll to position [75, 0]
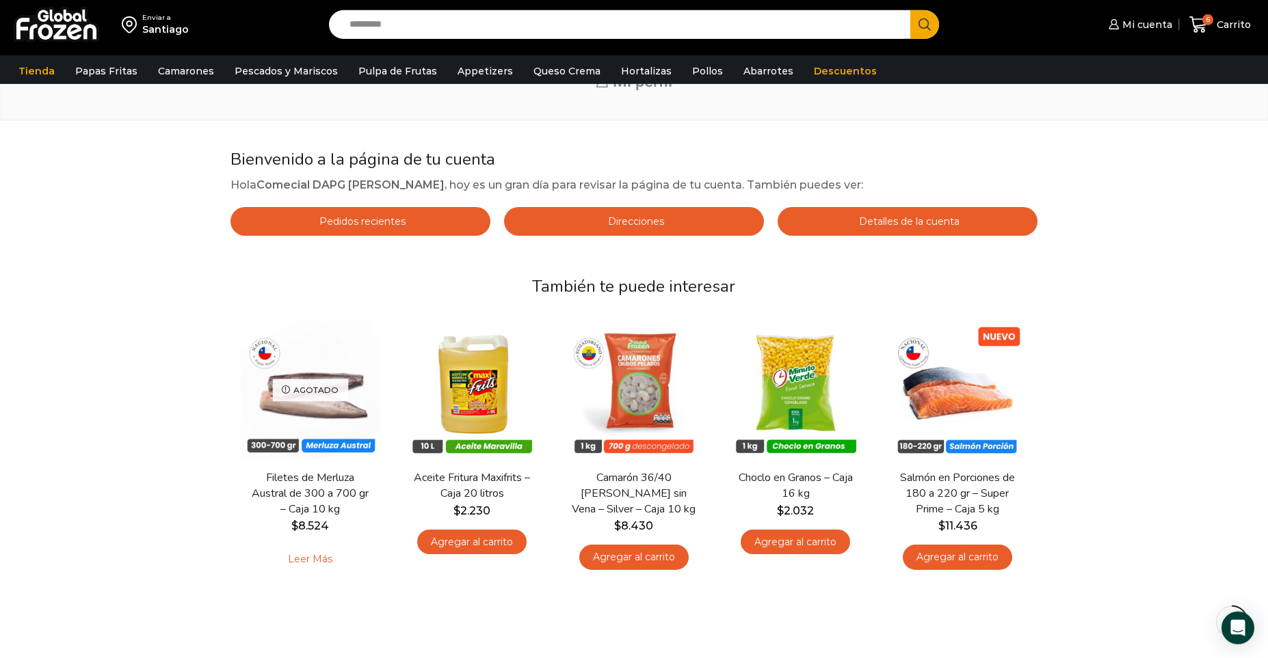
click at [864, 225] on span "Detalles de la cuenta" at bounding box center [907, 221] width 104 height 12
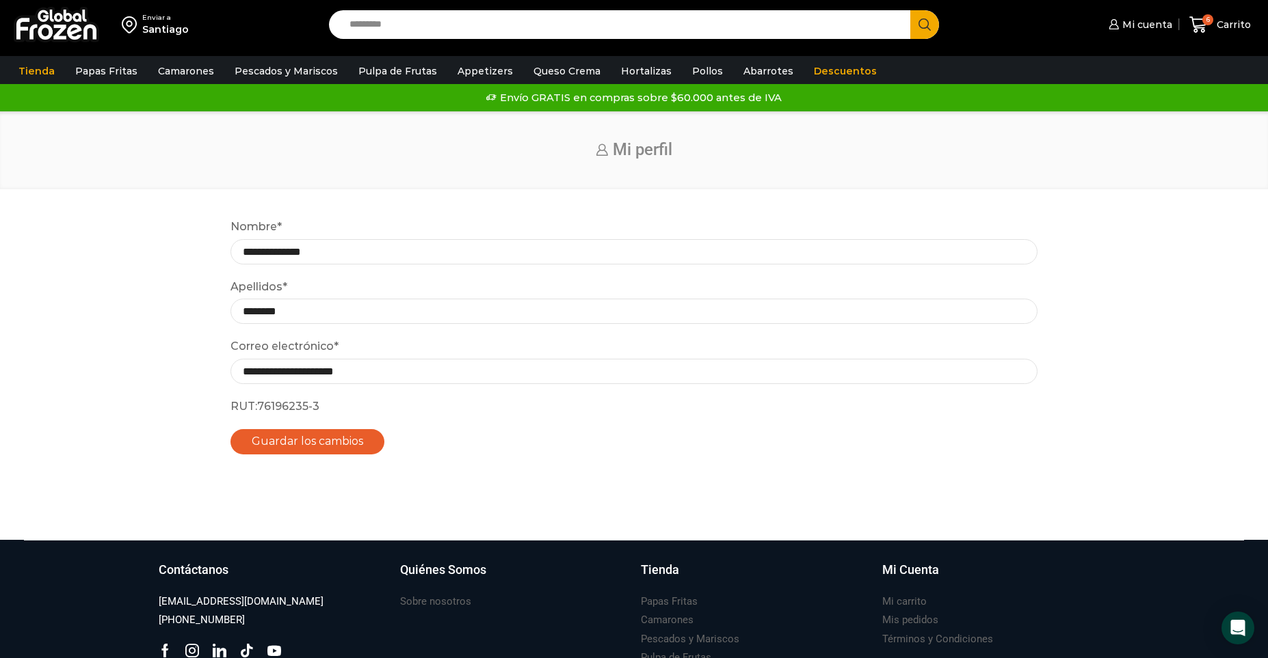
click at [568, 102] on div "Envío GRATIS en compras sobre $60.000 antes de IVA Envío GRATIS en compras sobr…" at bounding box center [634, 98] width 1264 height 21
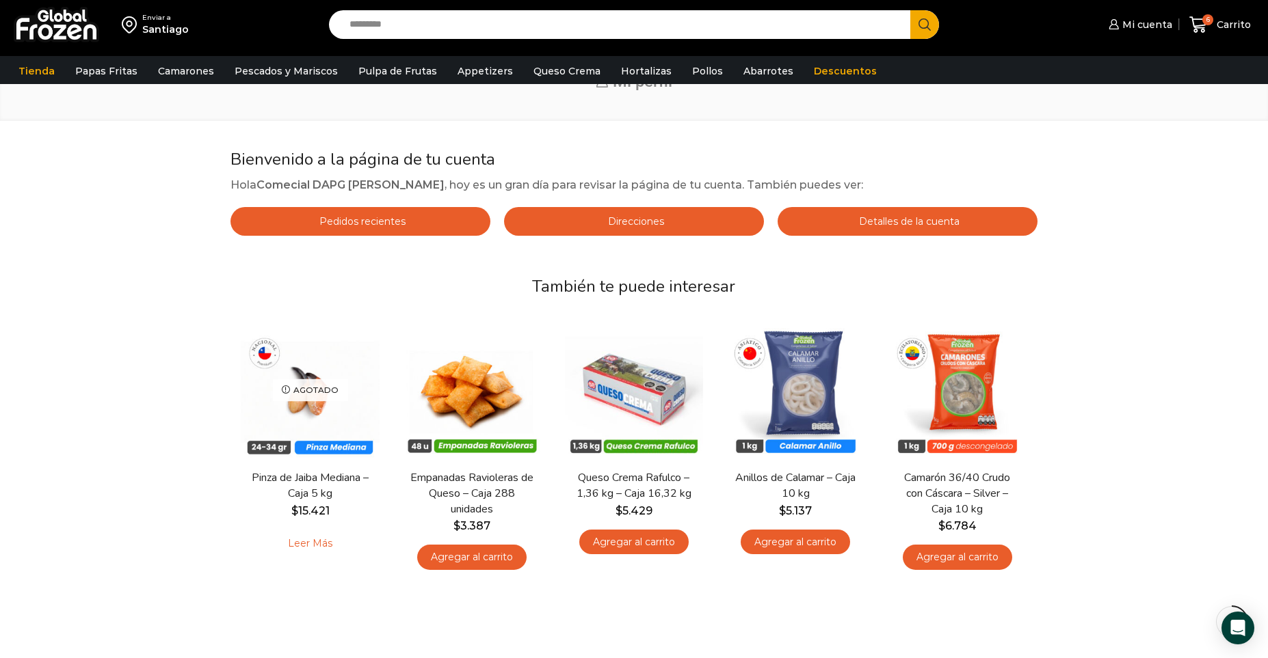
scroll to position [135, 0]
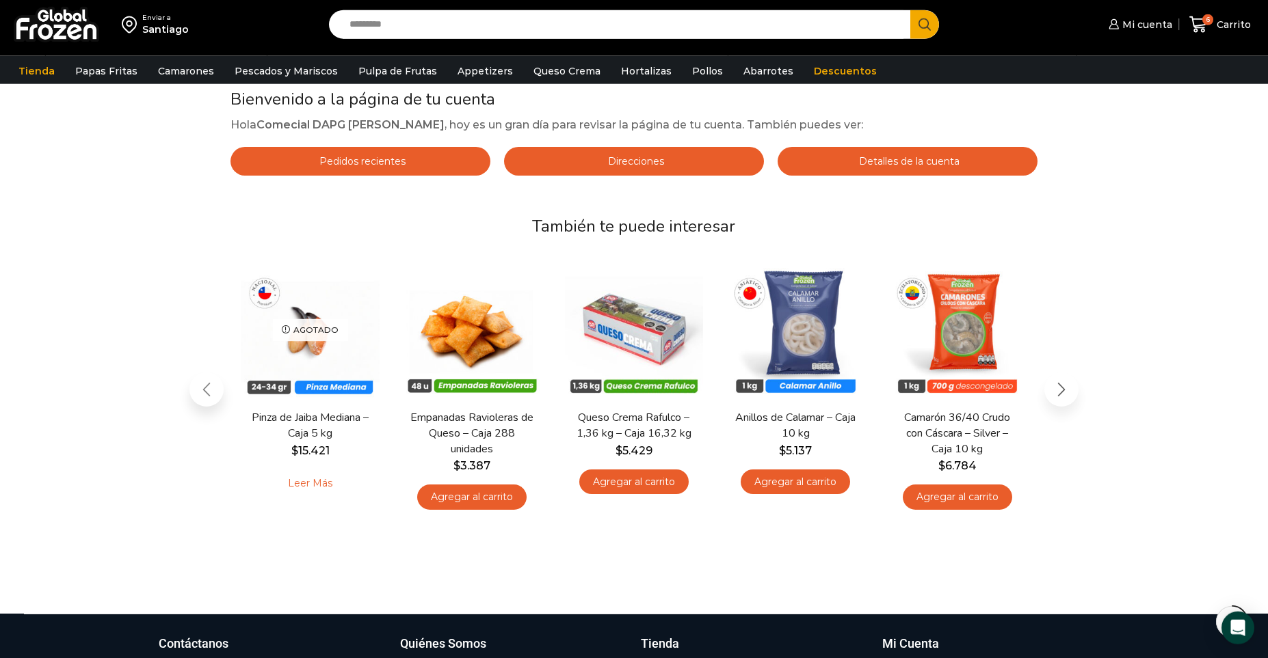
click at [1059, 397] on div "Next slide" at bounding box center [1061, 390] width 34 height 34
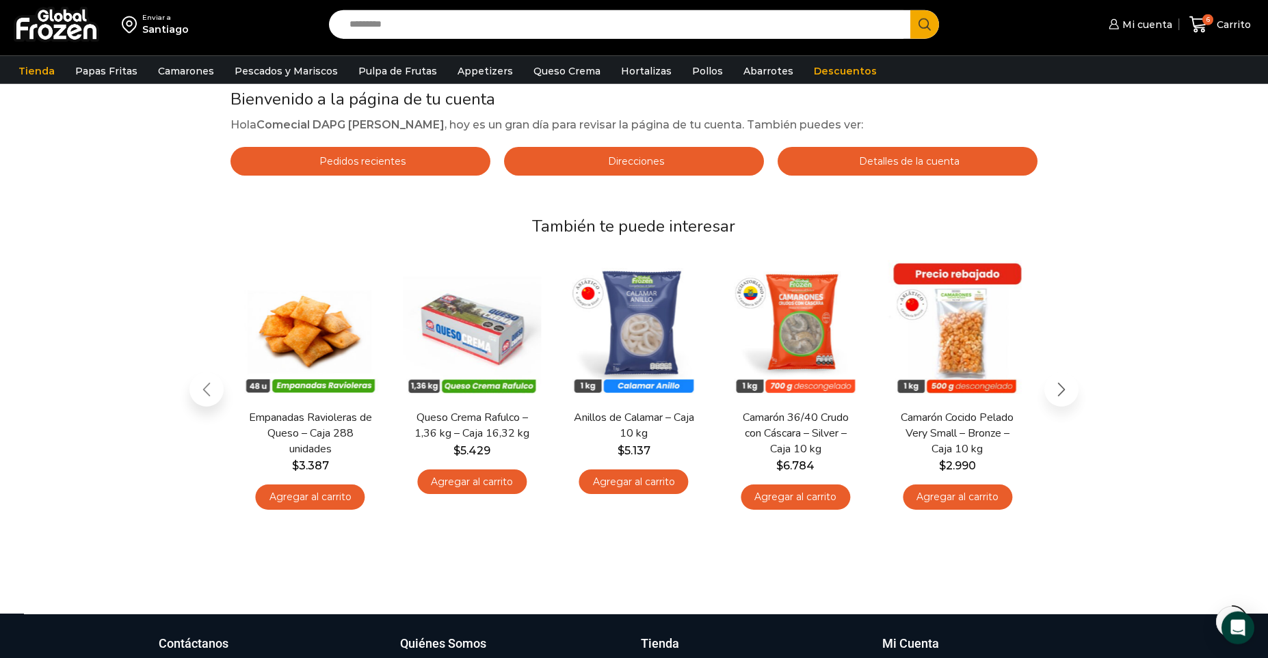
click at [1059, 397] on div "Next slide" at bounding box center [1061, 390] width 34 height 34
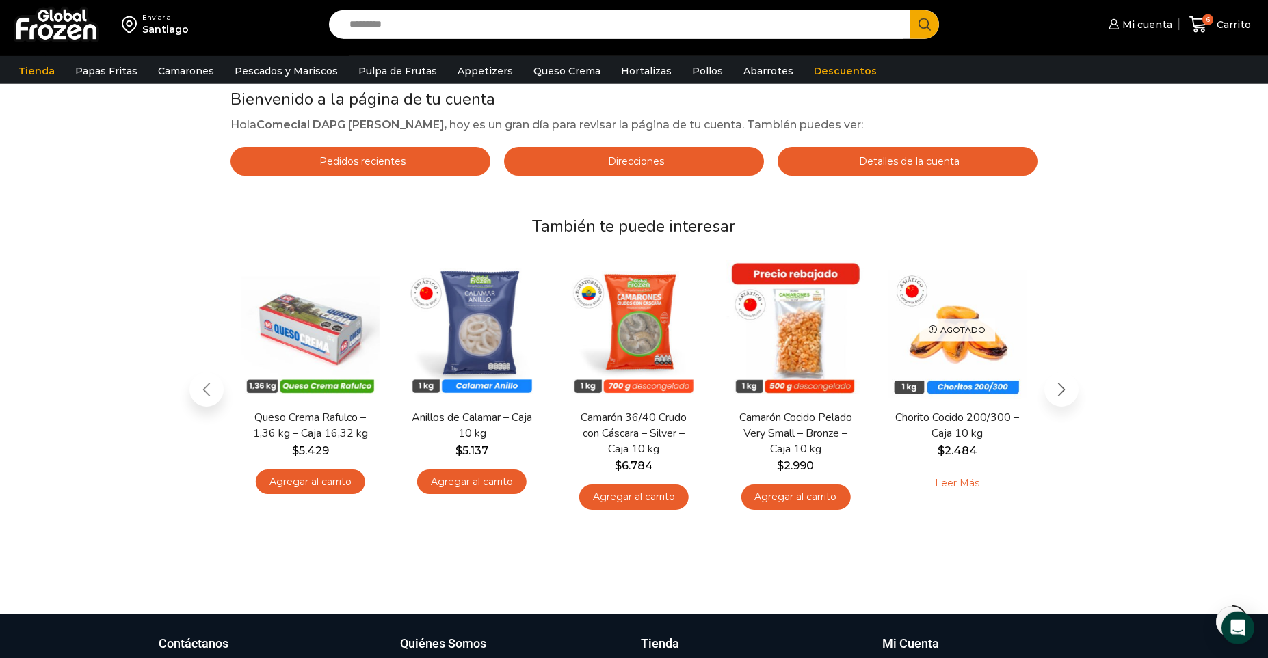
click at [1059, 397] on div "Bienvenido a la página de tu cuenta Hola Comecial DAPG [PERSON_NAME] , [DATE] e…" at bounding box center [634, 321] width 1240 height 463
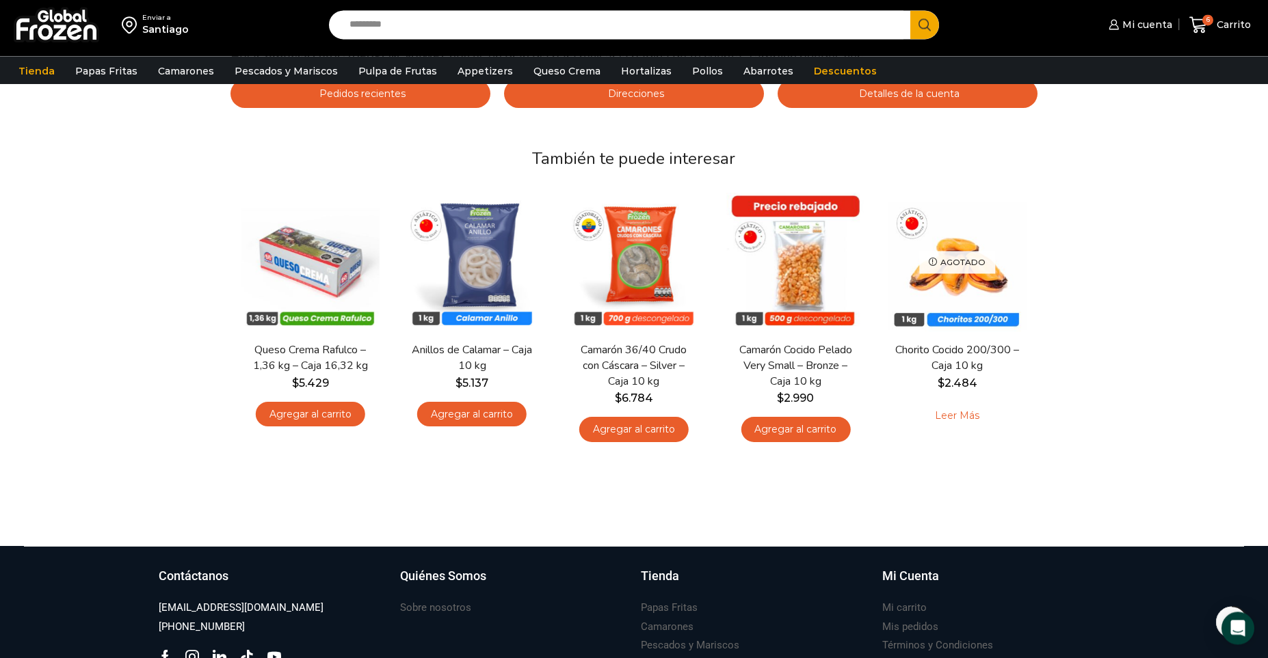
scroll to position [198, 0]
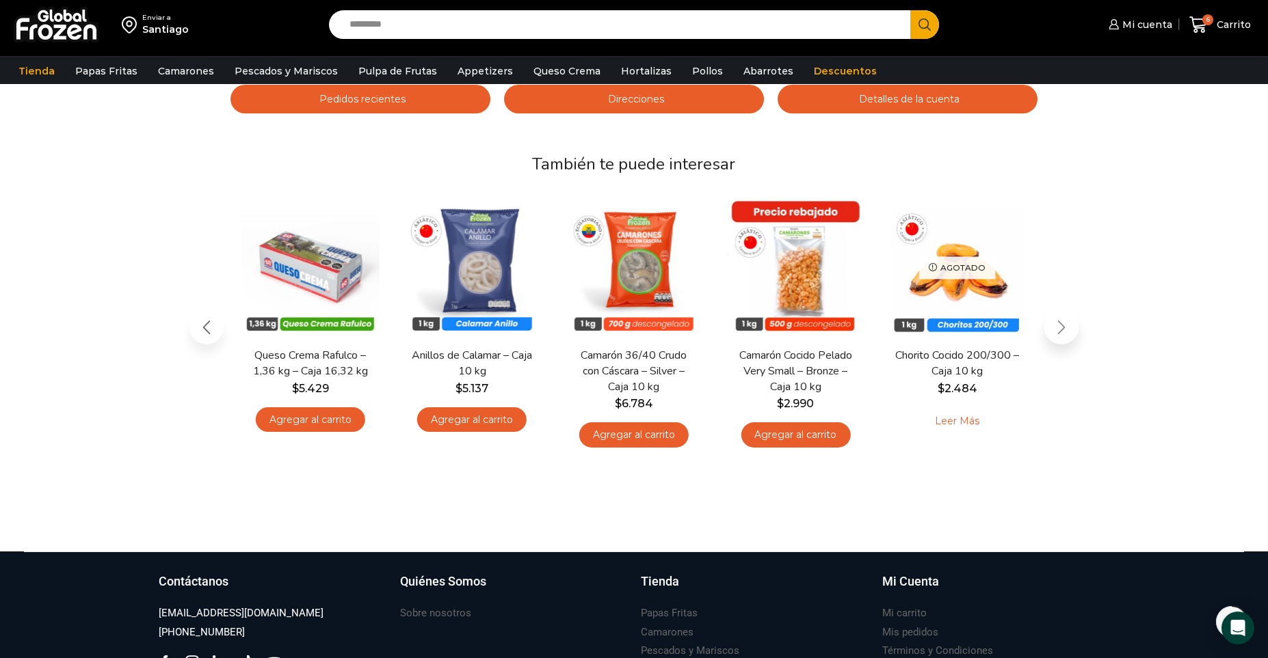
click at [200, 329] on div "Previous slide" at bounding box center [206, 327] width 34 height 34
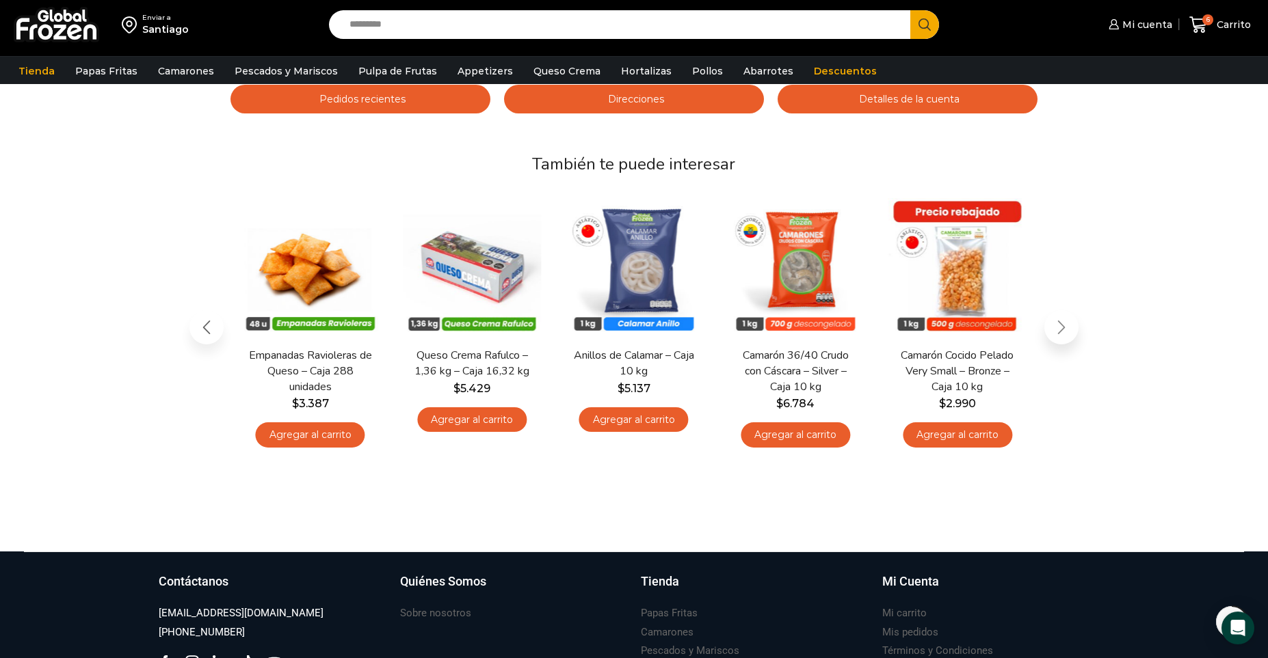
click at [200, 329] on div "Previous slide" at bounding box center [206, 327] width 34 height 34
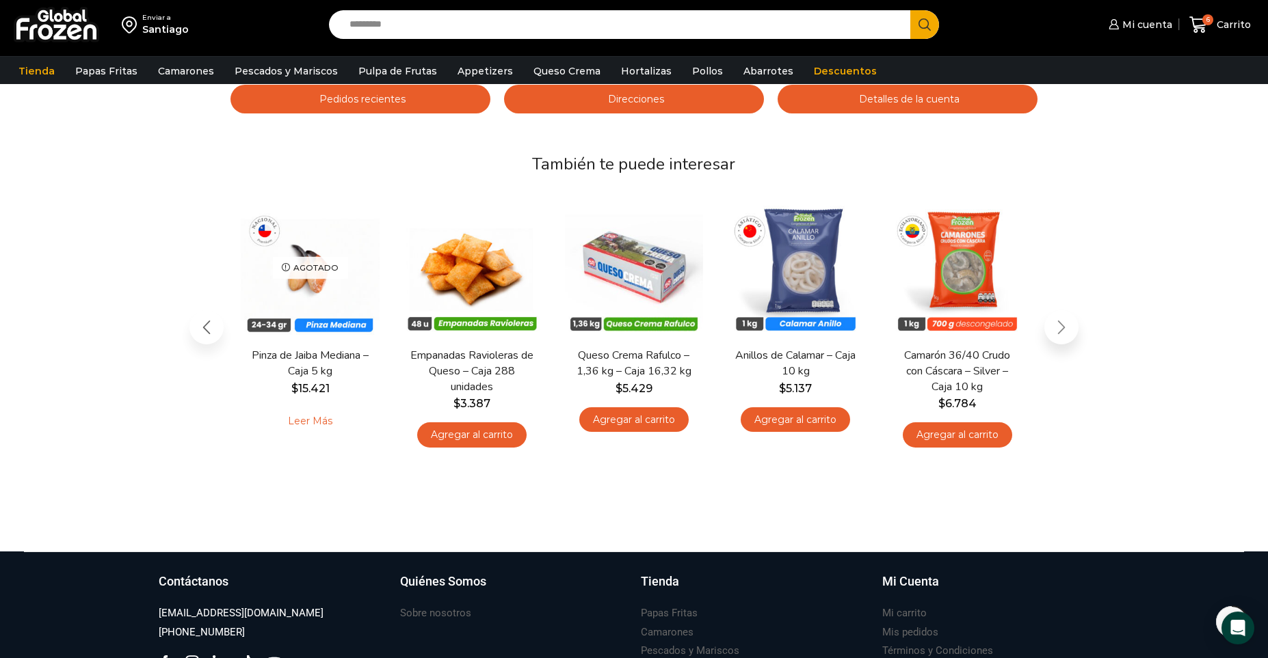
click at [200, 329] on div "Bienvenido a la página de tu cuenta Hola Comecial DAPG [PERSON_NAME] , [DATE] e…" at bounding box center [634, 258] width 1240 height 463
click at [215, 323] on div "Bienvenido a la página de tu cuenta Hola Comecial DAPG [PERSON_NAME] , [DATE] e…" at bounding box center [634, 258] width 1240 height 463
click at [208, 329] on div "Bienvenido a la página de tu cuenta Hola Comecial DAPG [PERSON_NAME] , [DATE] e…" at bounding box center [634, 258] width 1240 height 463
click at [21, 75] on link "Tienda" at bounding box center [37, 71] width 50 height 26
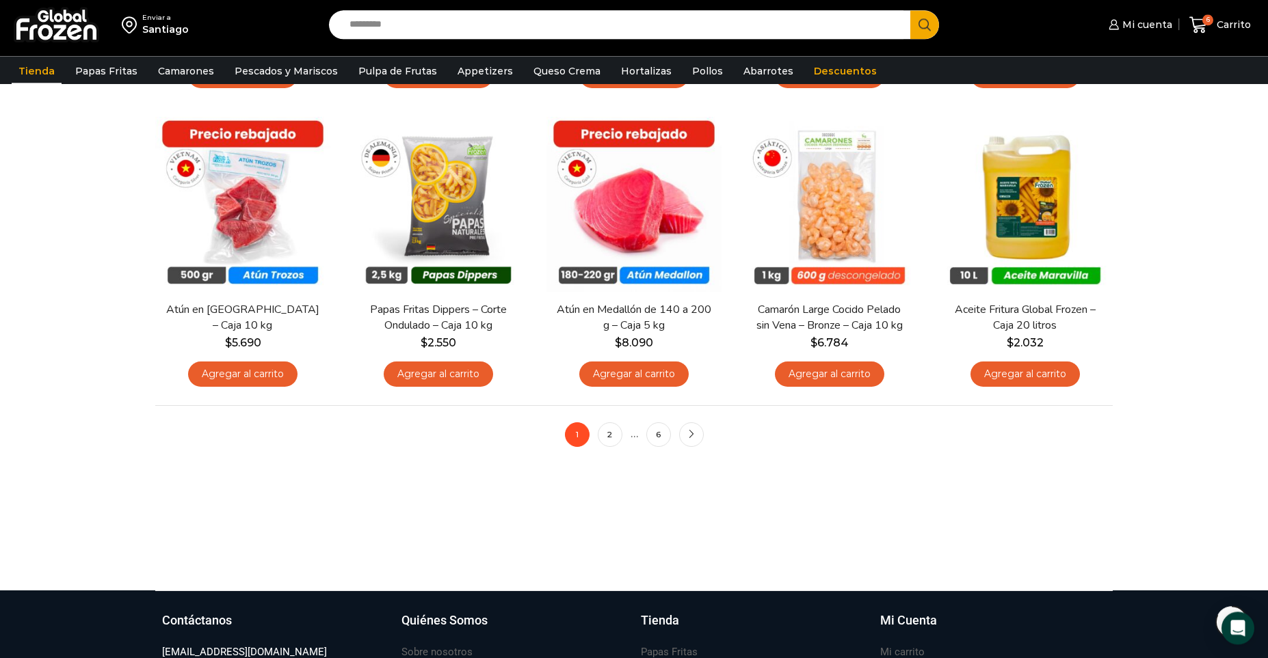
scroll to position [990, 0]
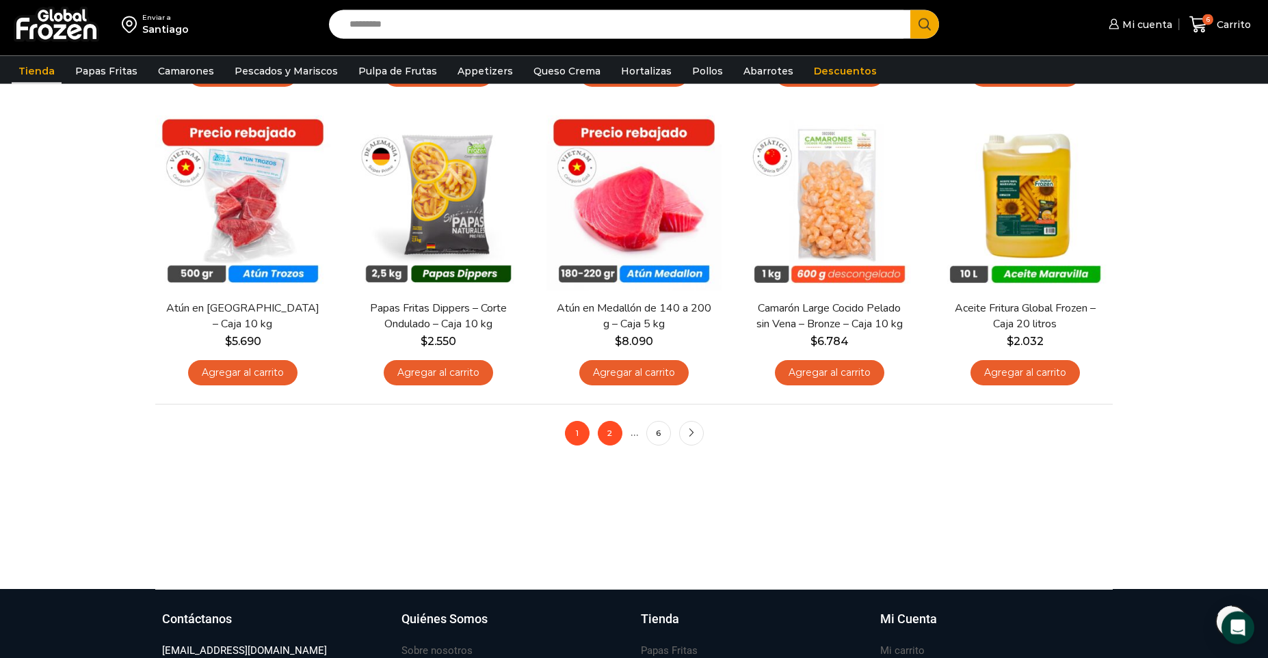
click at [607, 431] on link "2" at bounding box center [610, 433] width 25 height 25
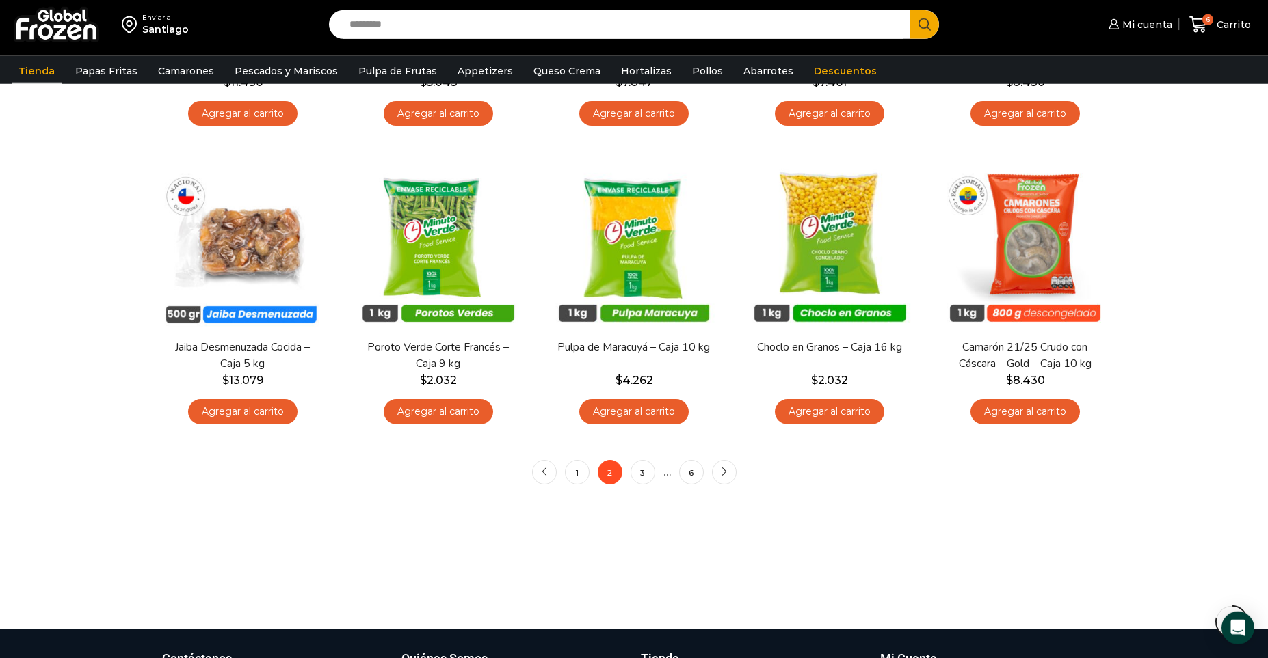
scroll to position [966, 0]
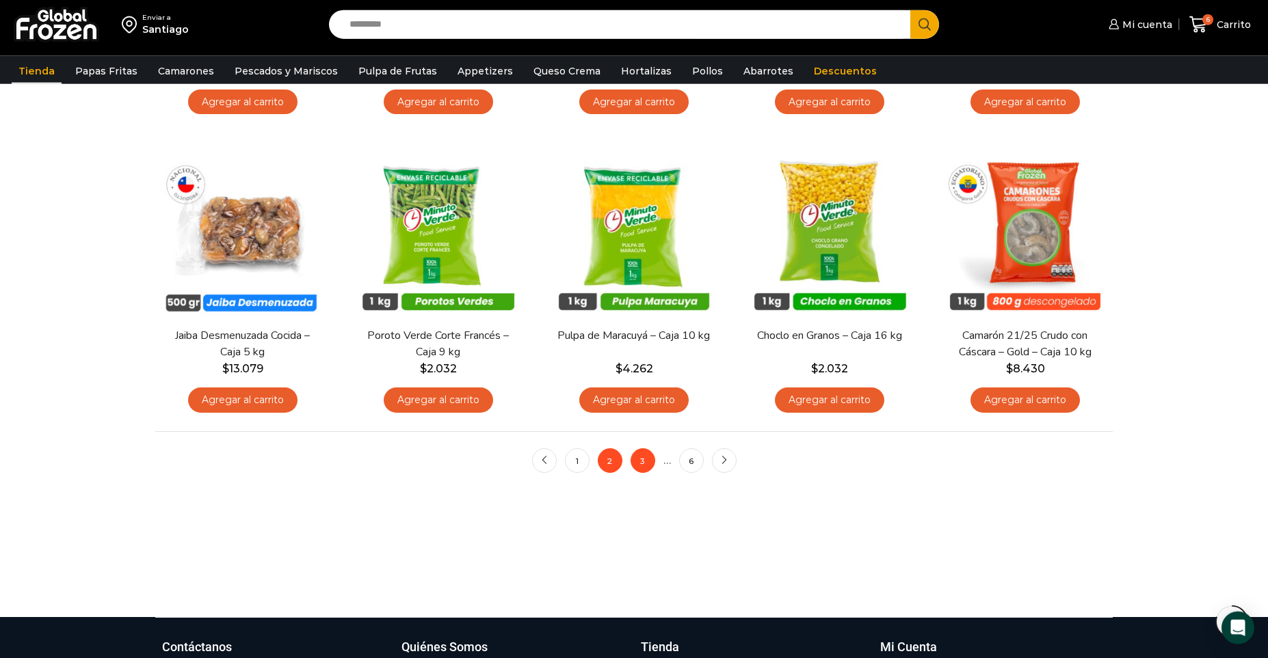
click at [643, 471] on link "3" at bounding box center [642, 461] width 25 height 25
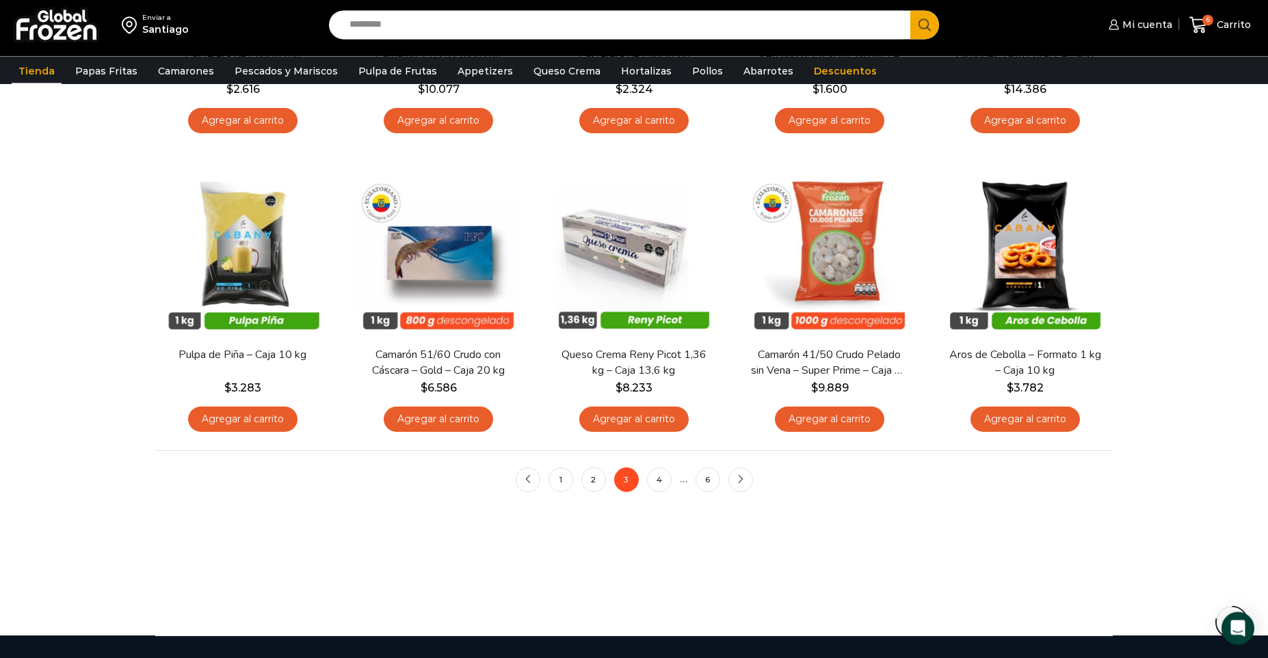
scroll to position [947, 0]
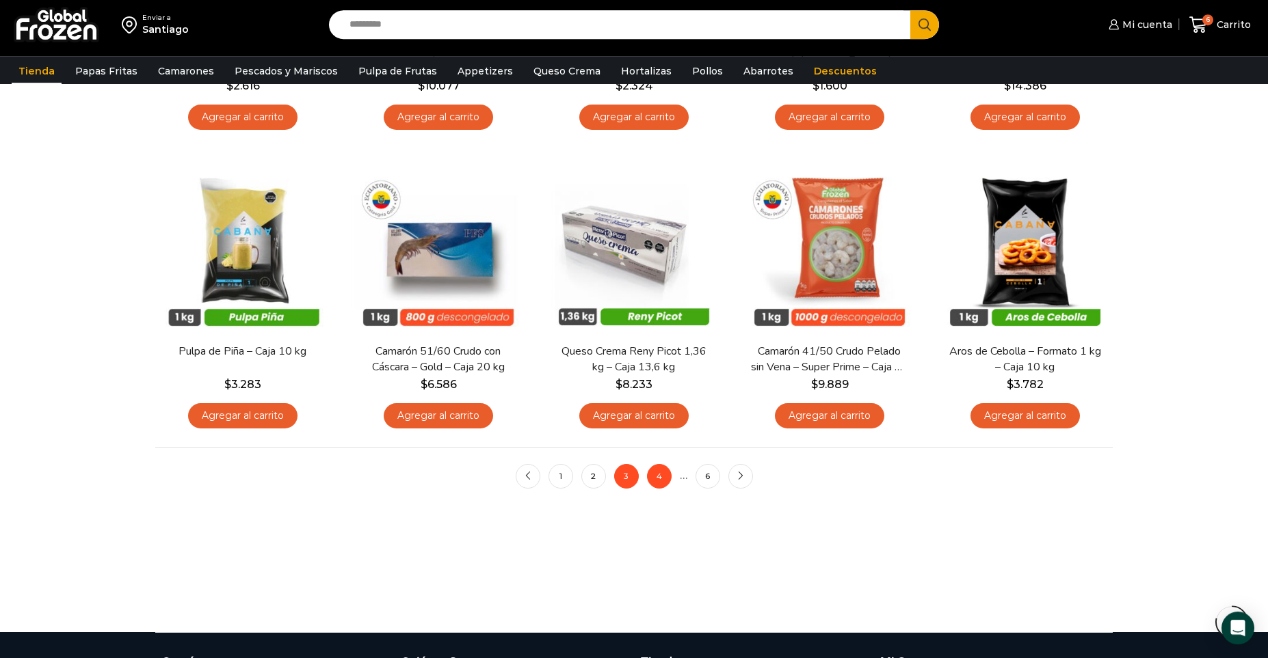
click at [664, 479] on link "4" at bounding box center [659, 476] width 25 height 25
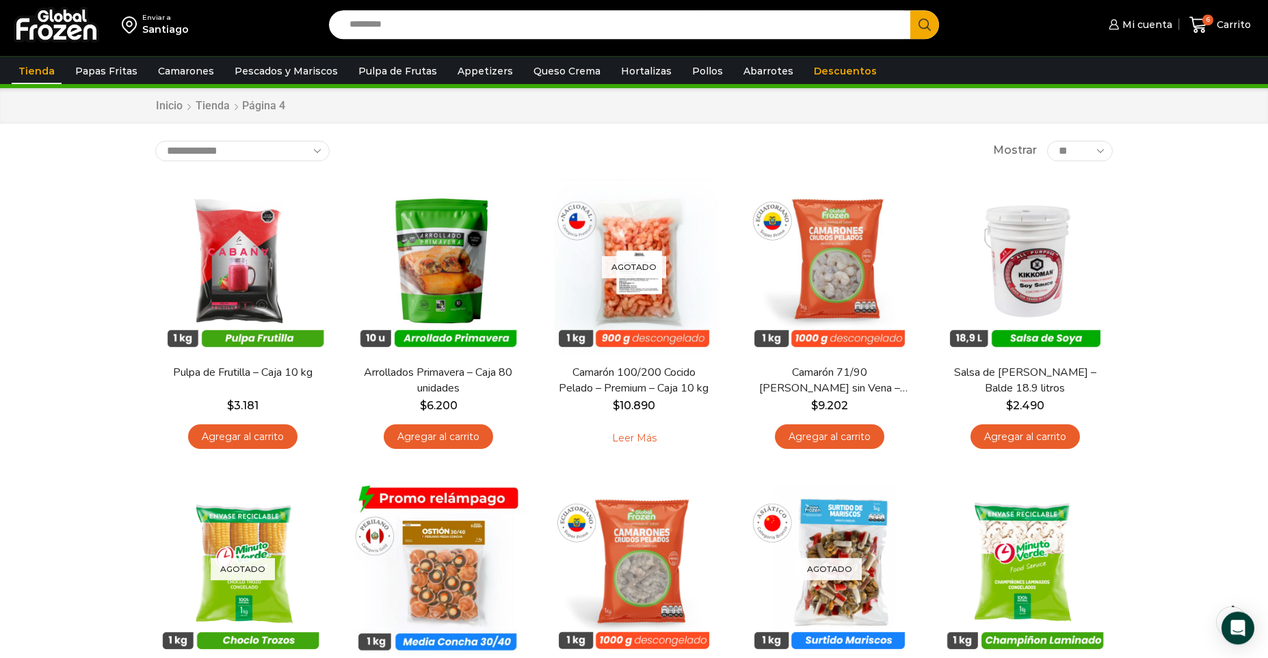
scroll to position [31, 0]
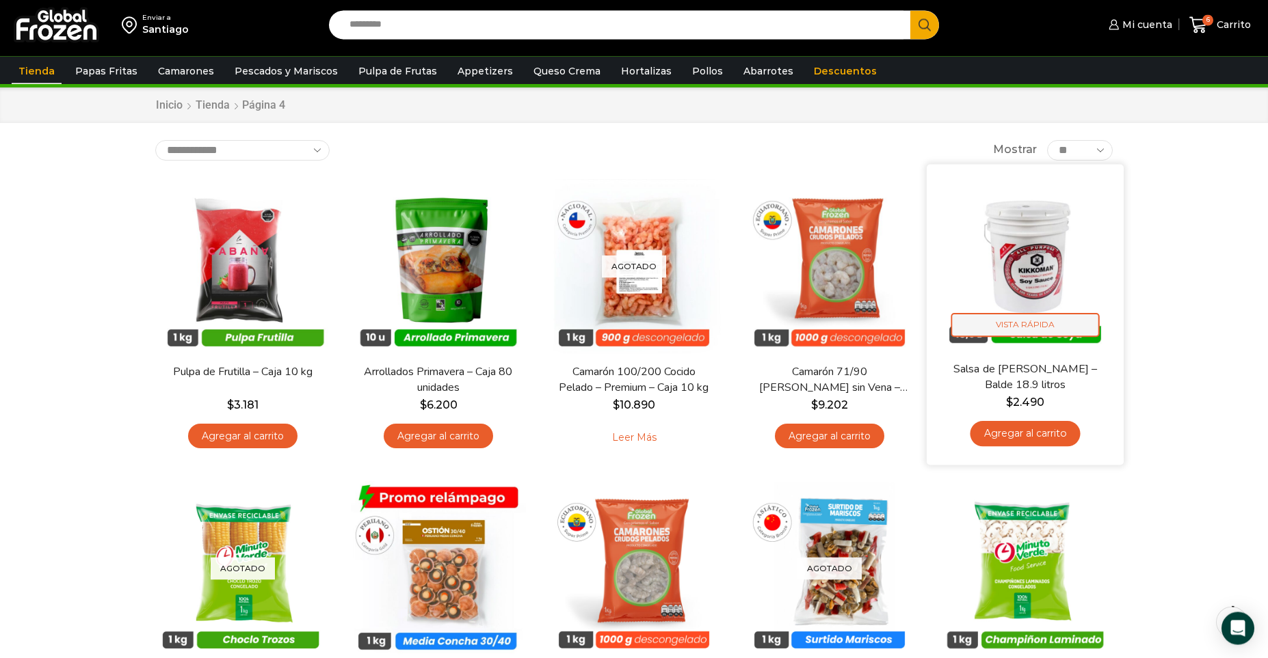
click at [1007, 322] on span "Vista Rápida" at bounding box center [1025, 325] width 148 height 24
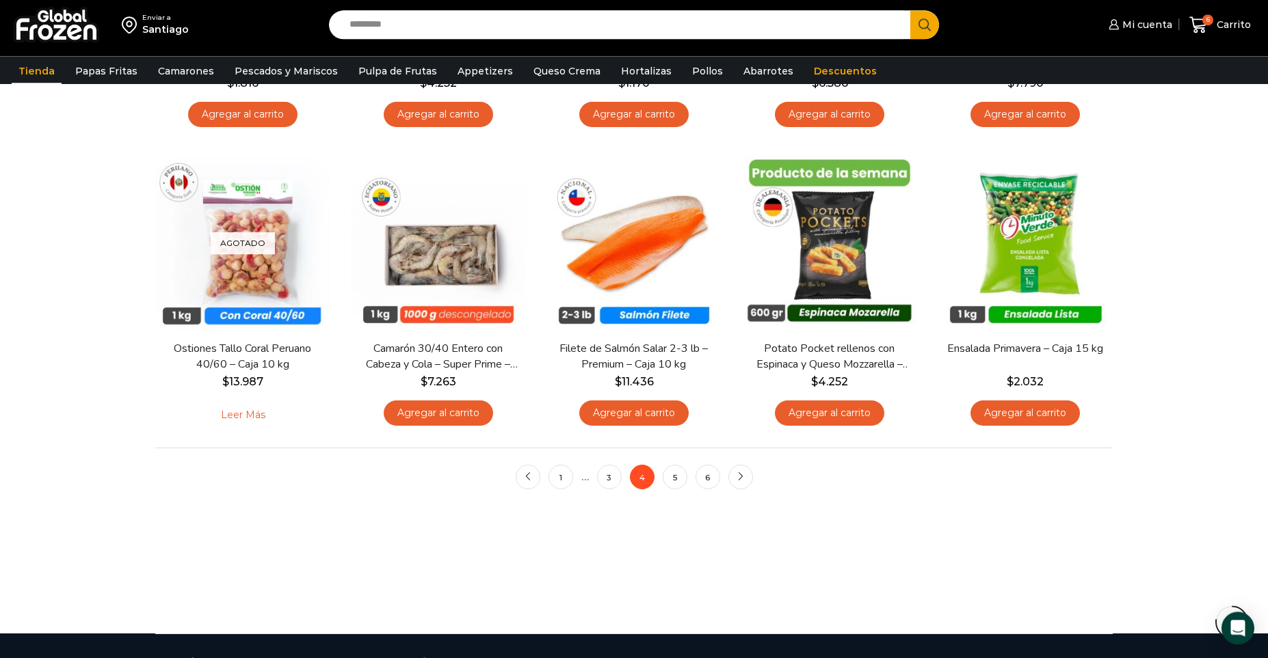
scroll to position [967, 0]
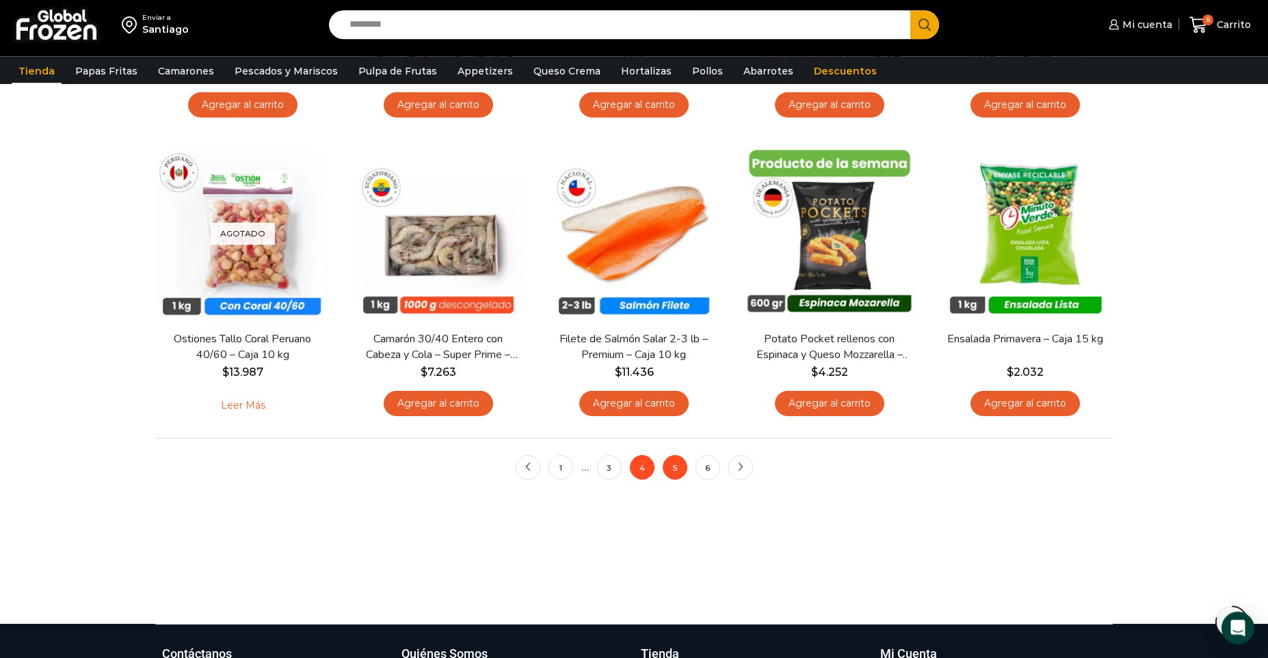
click at [669, 477] on link "5" at bounding box center [675, 467] width 25 height 25
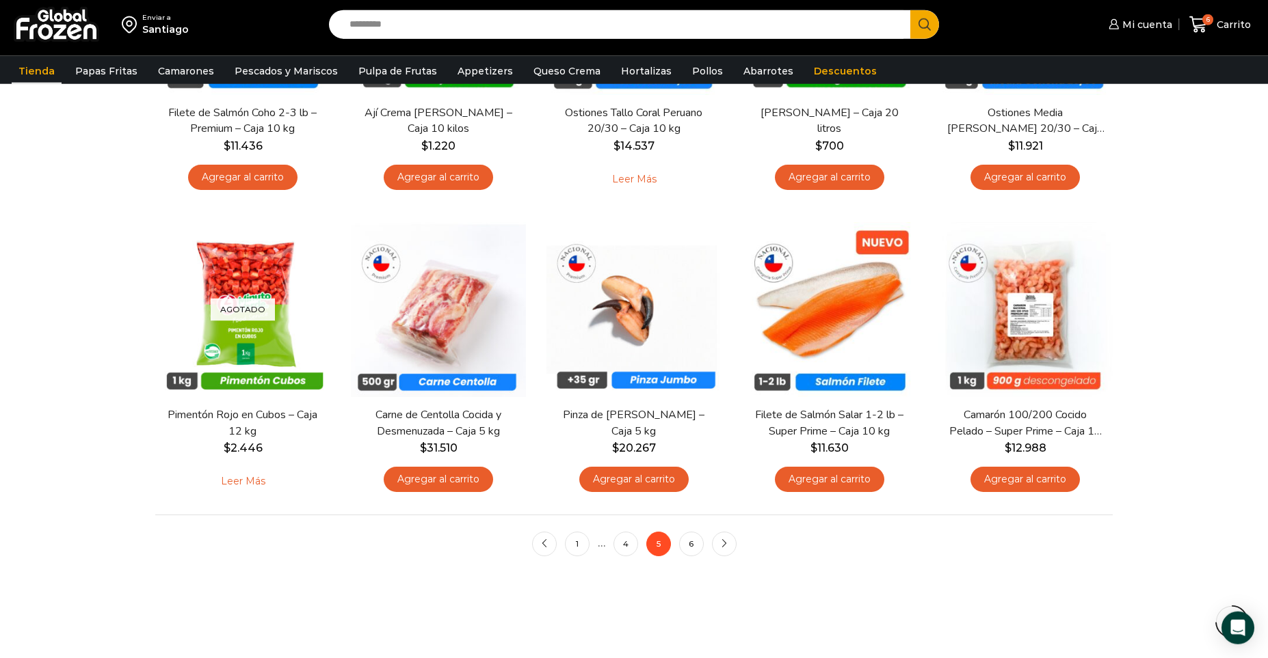
scroll to position [905, 0]
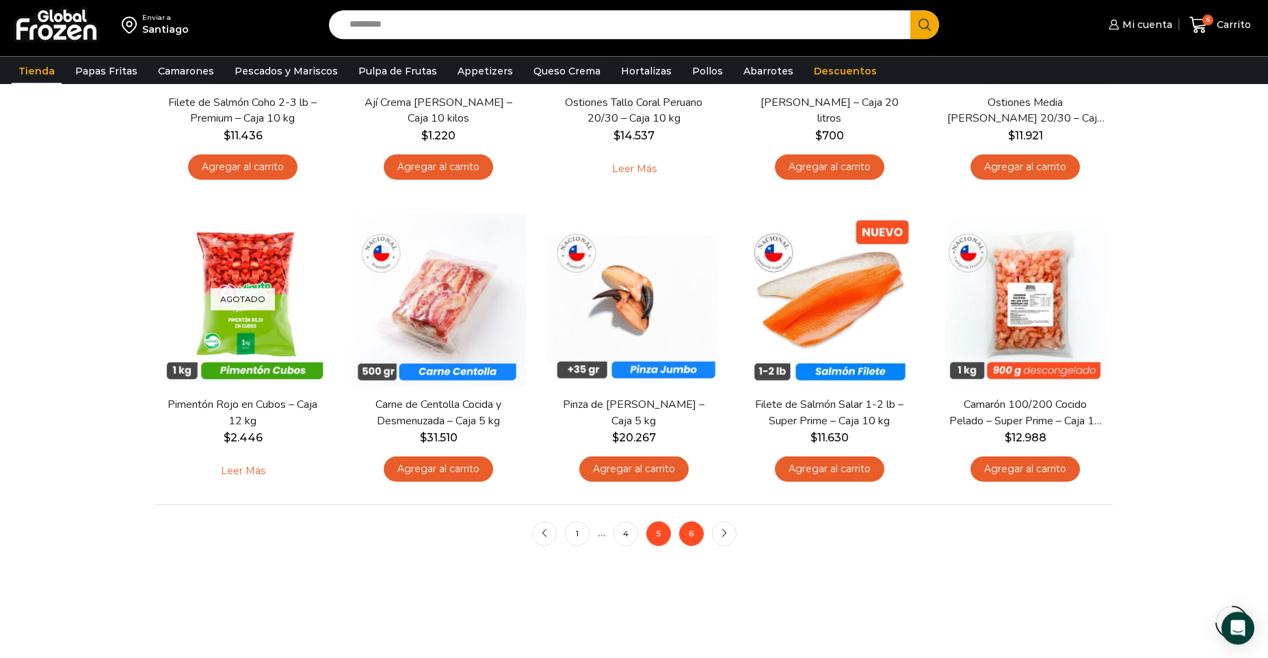
click at [691, 535] on link "6" at bounding box center [691, 534] width 25 height 25
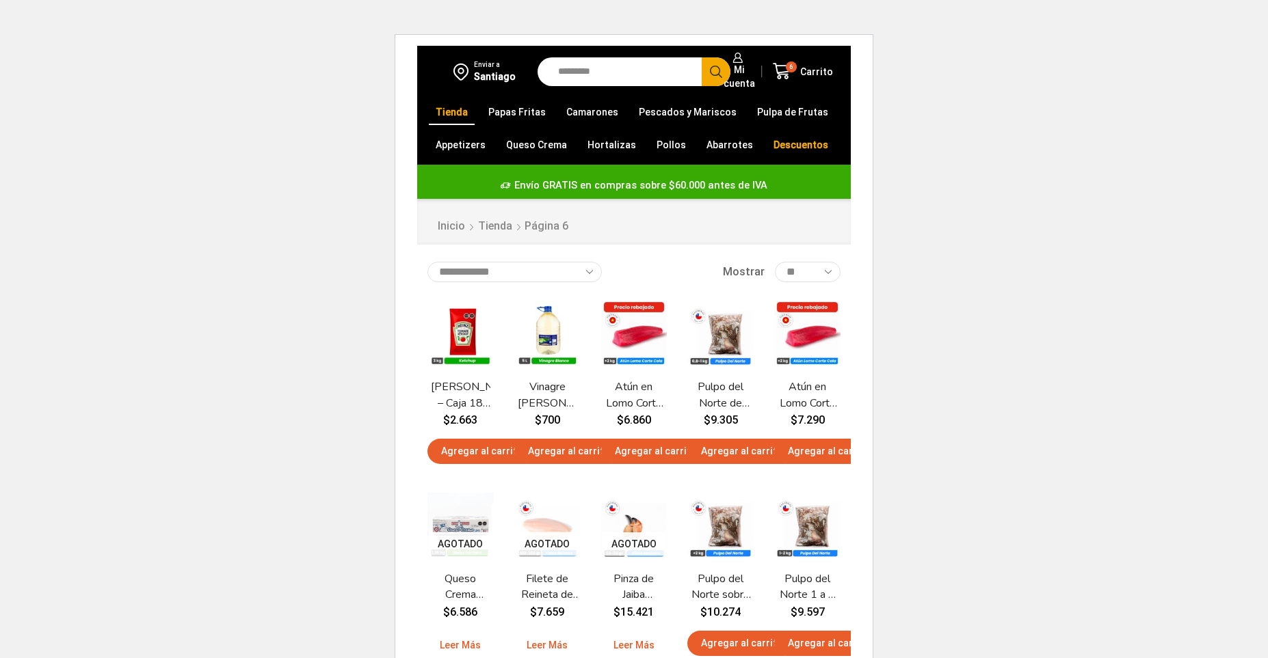
click at [15, 1] on html "WordPress WooCommerce Themes Enviar a [GEOGRAPHIC_DATA] Search input Search Mi …" at bounding box center [634, 485] width 1268 height 970
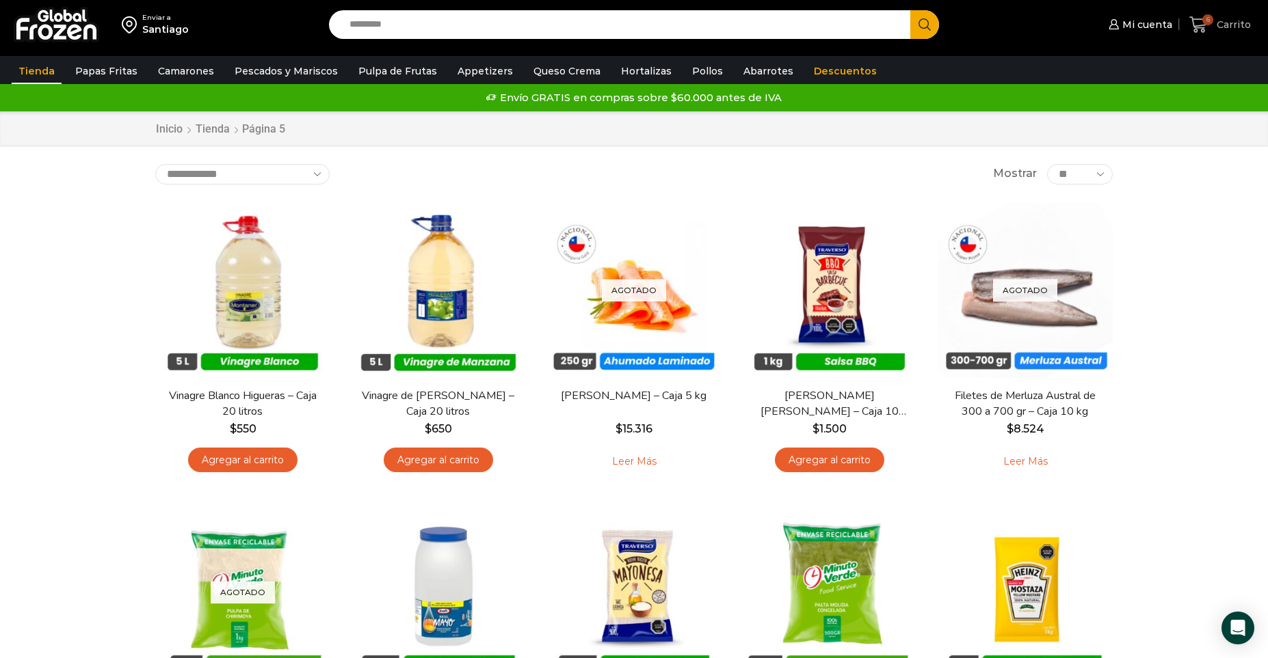
click at [1222, 25] on span "Carrito" at bounding box center [1232, 25] width 38 height 14
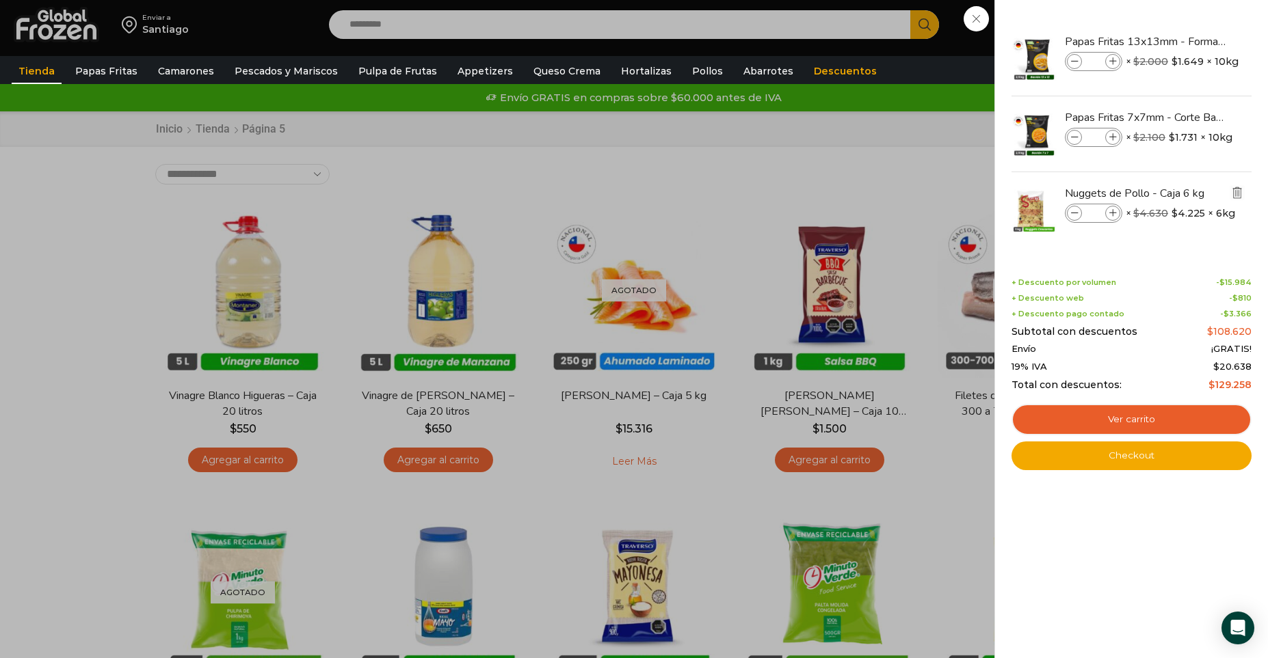
click at [1234, 193] on img "Eliminar Nuggets de Pollo - Caja 6 kg del carrito" at bounding box center [1237, 193] width 12 height 12
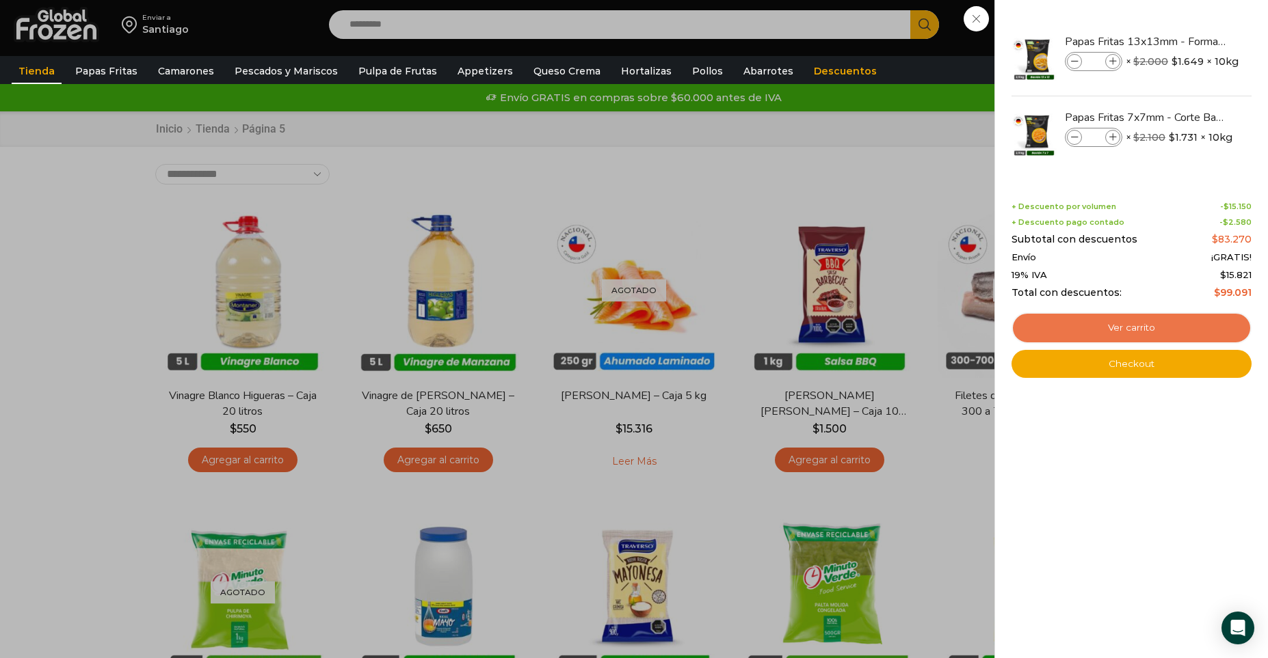
click at [1082, 334] on link "Ver carrito" at bounding box center [1131, 327] width 240 height 31
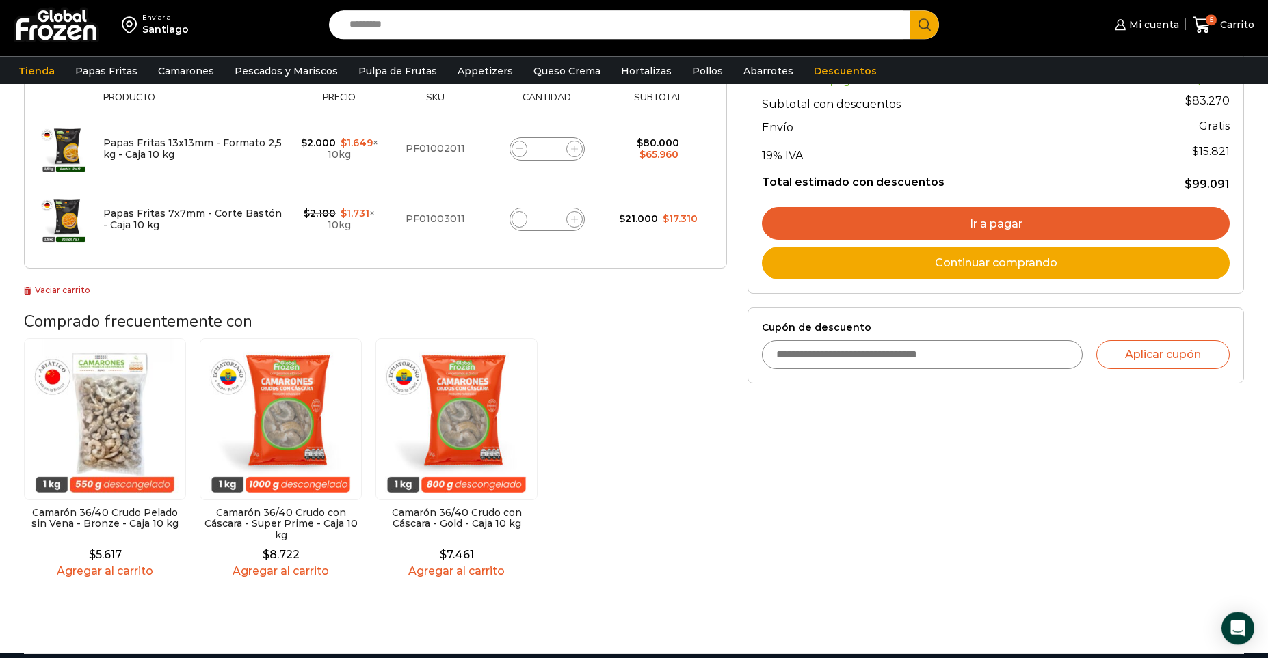
scroll to position [241, 0]
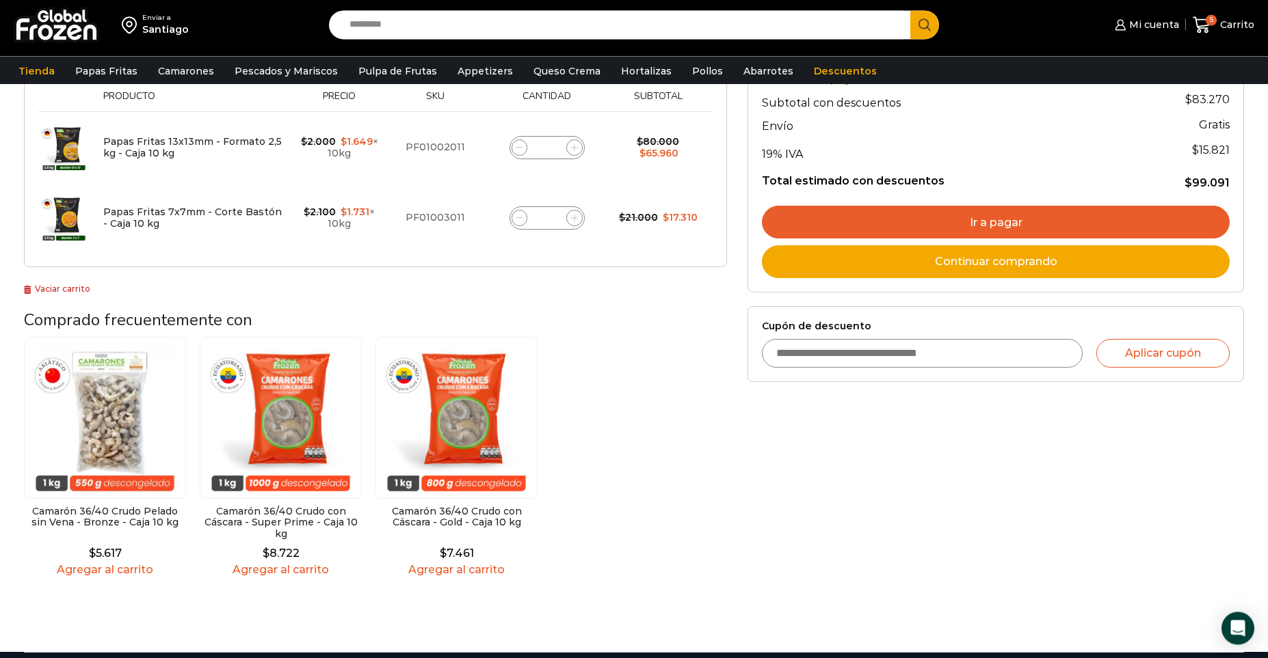
click at [99, 450] on img at bounding box center [105, 418] width 162 height 162
click at [91, 567] on link "Agregar al carrito" at bounding box center [105, 569] width 162 height 13
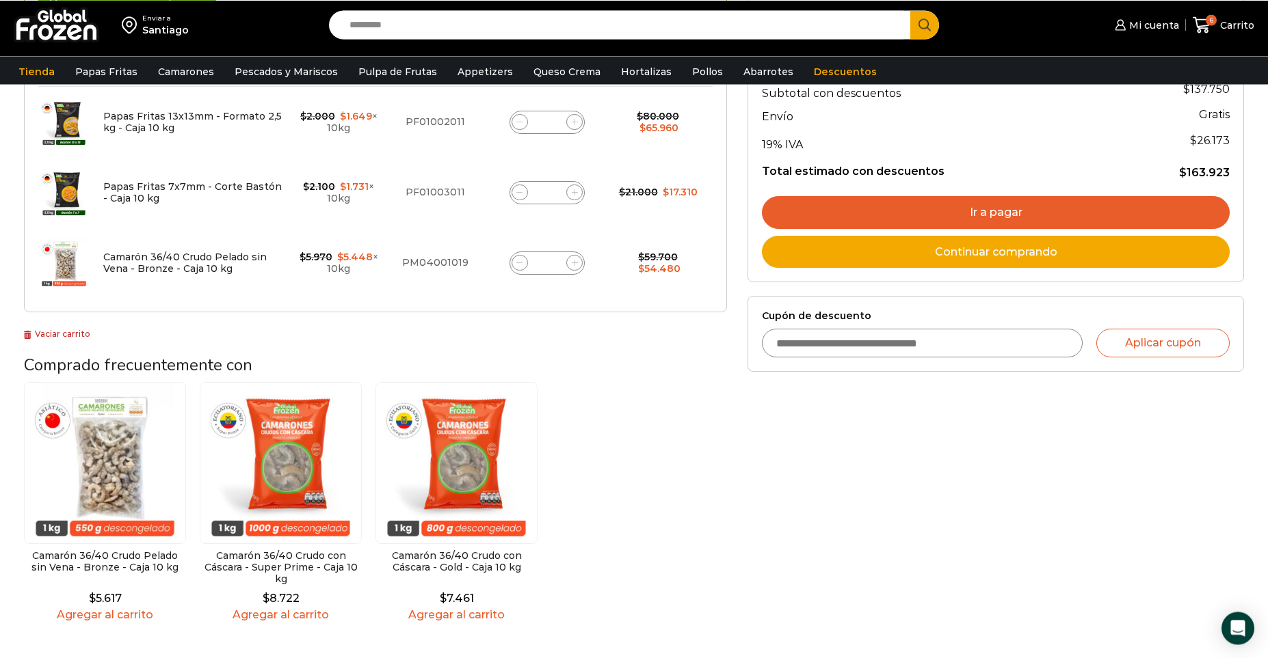
scroll to position [316, 0]
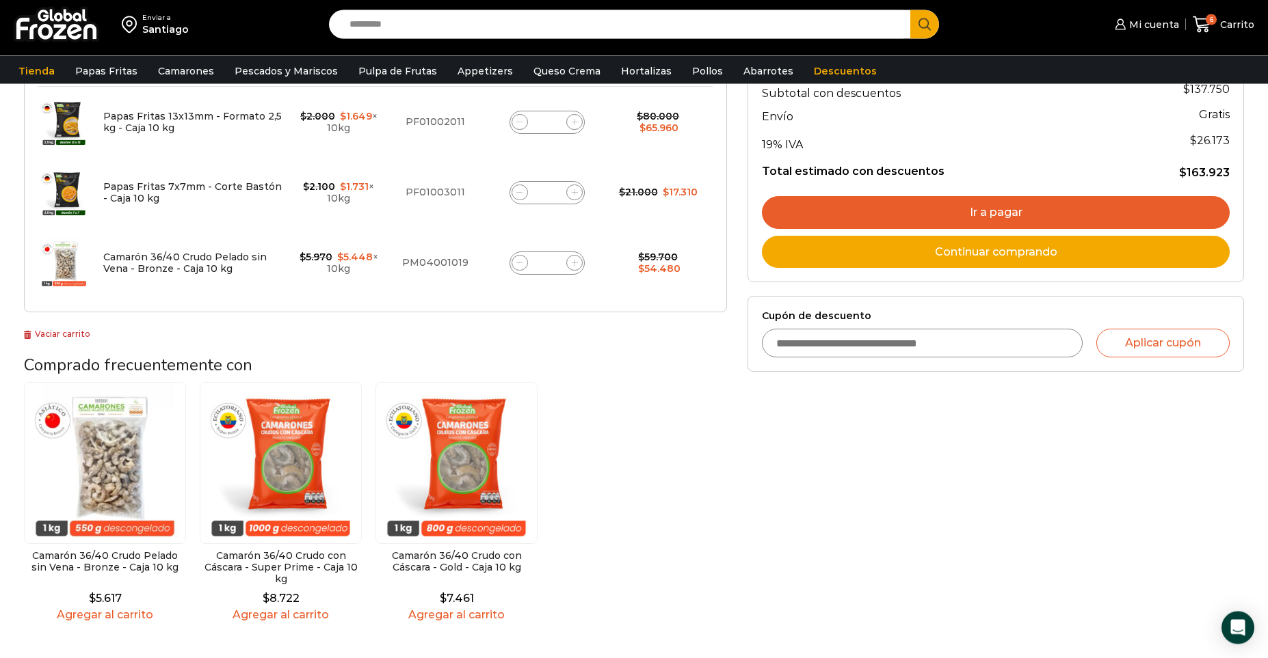
click at [1205, 165] on strong "$ 163.923" at bounding box center [1204, 172] width 51 height 16
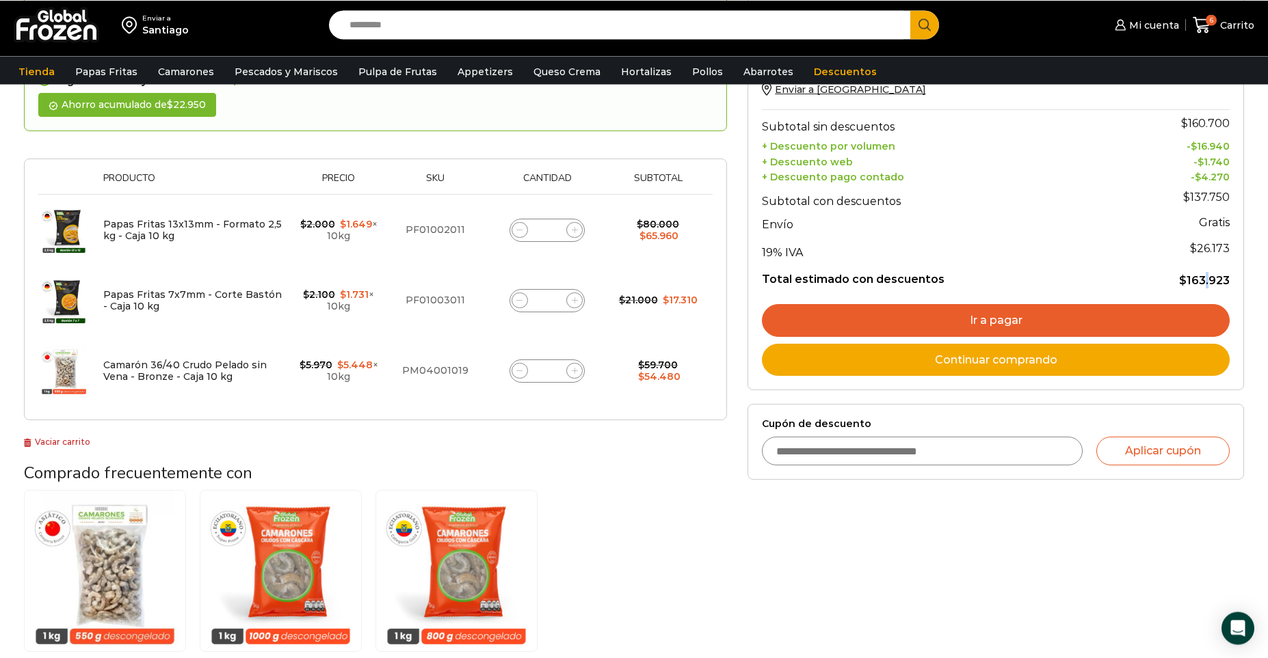
scroll to position [209, 0]
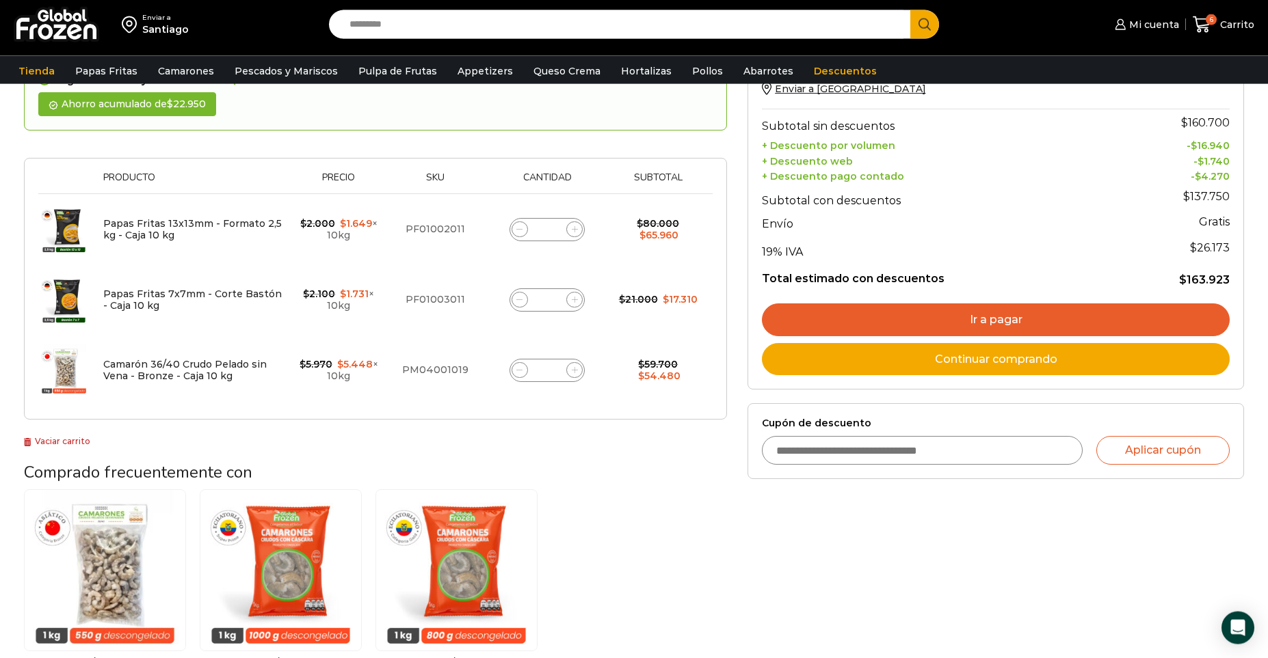
click at [520, 376] on span at bounding box center [519, 370] width 16 height 16
type input "*"
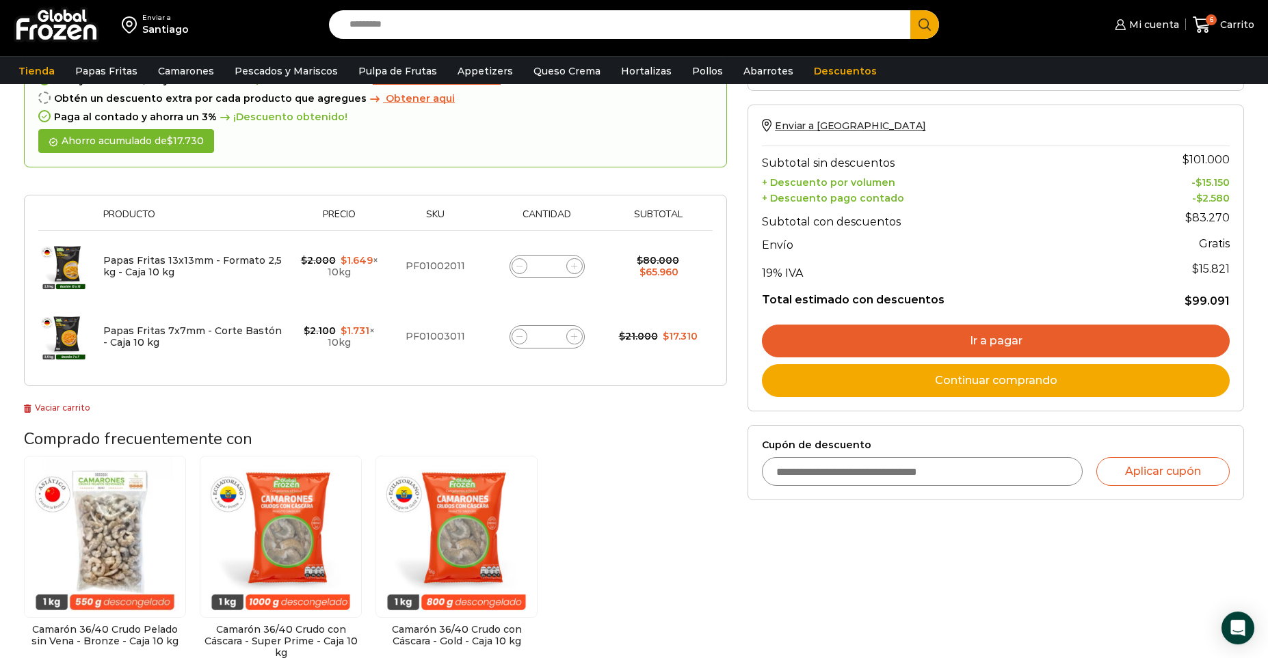
scroll to position [181, 0]
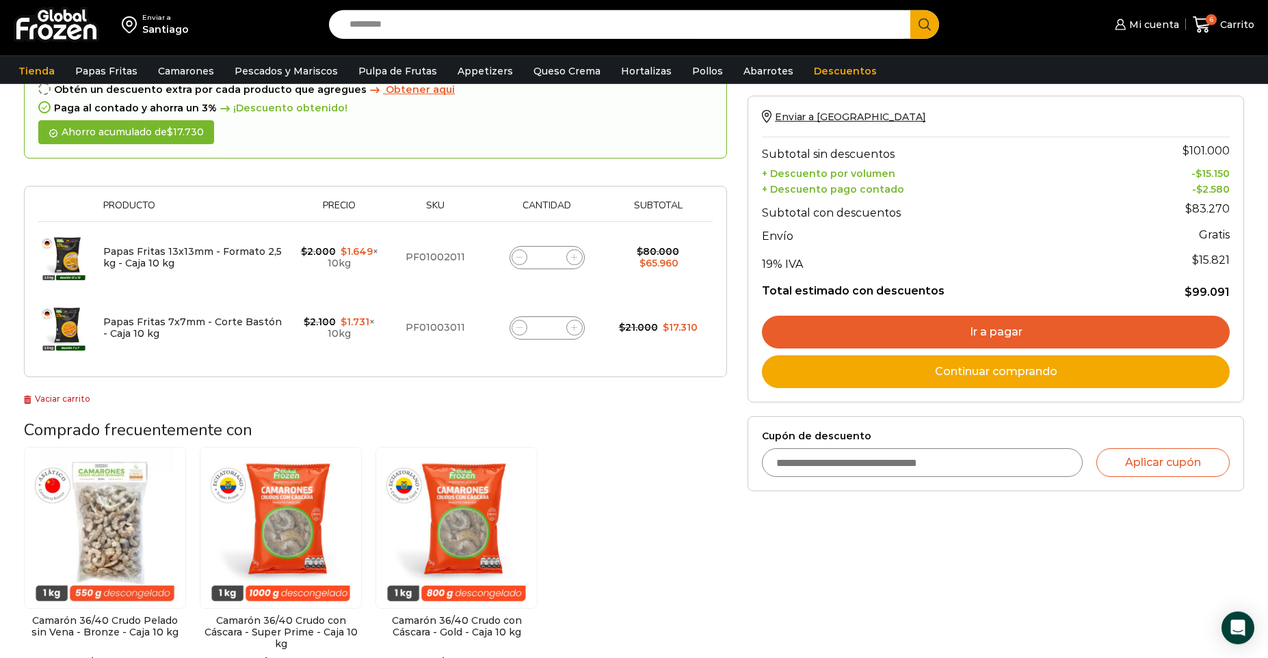
click at [801, 460] on input "Cupón de descuento" at bounding box center [922, 463] width 321 height 29
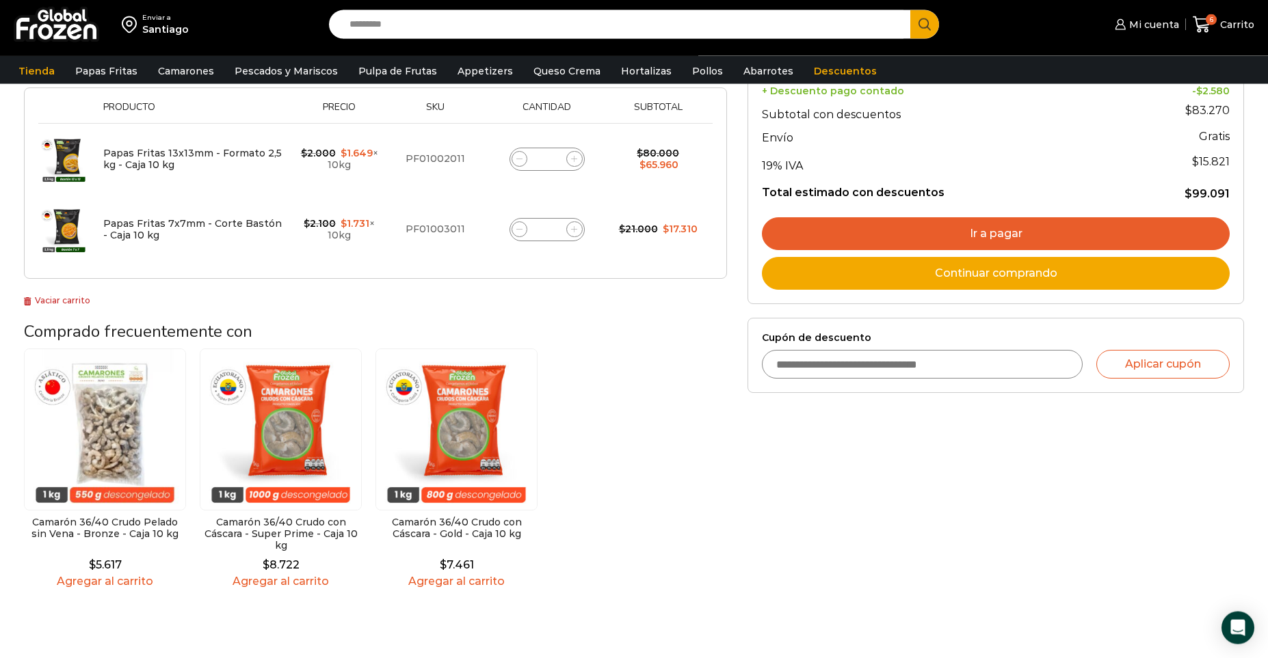
scroll to position [275, 0]
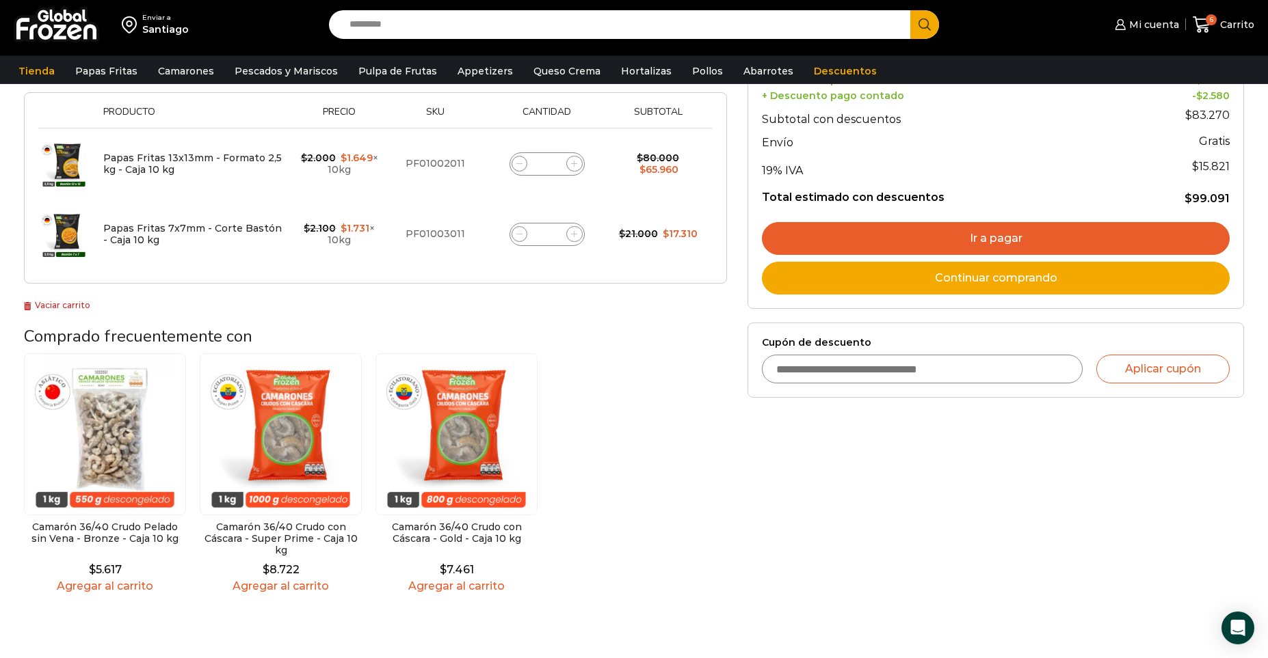
click at [98, 589] on link "Agregar al carrito" at bounding box center [105, 586] width 162 height 13
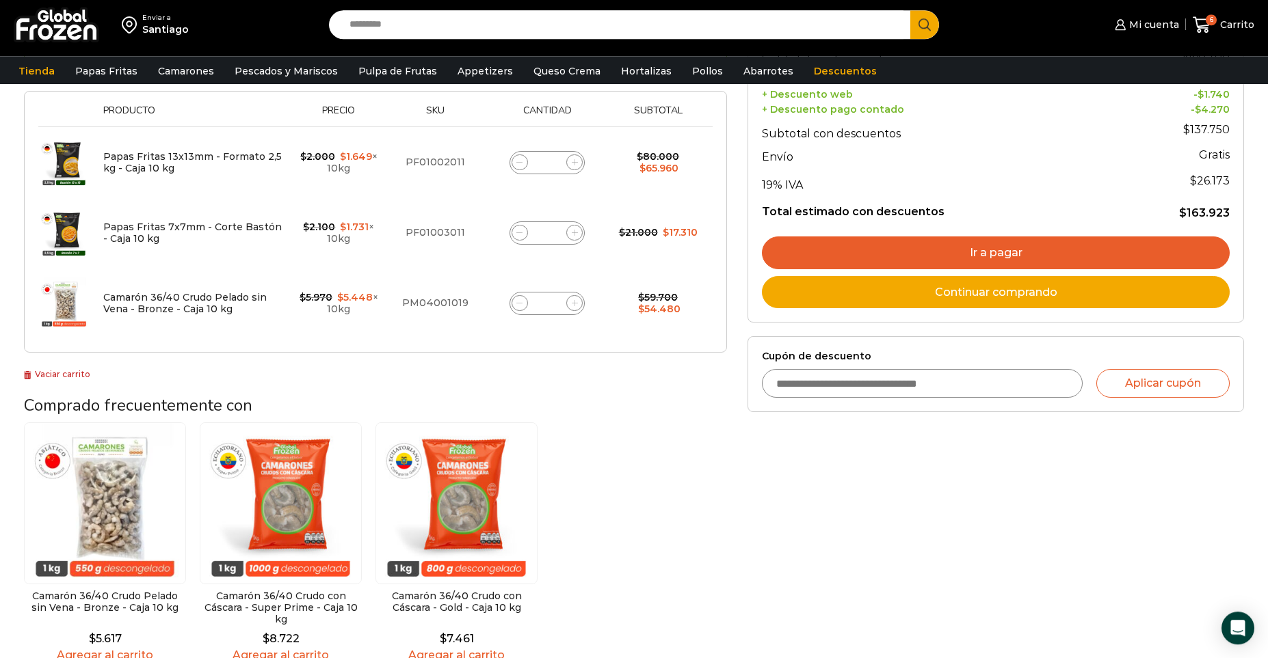
scroll to position [292, 0]
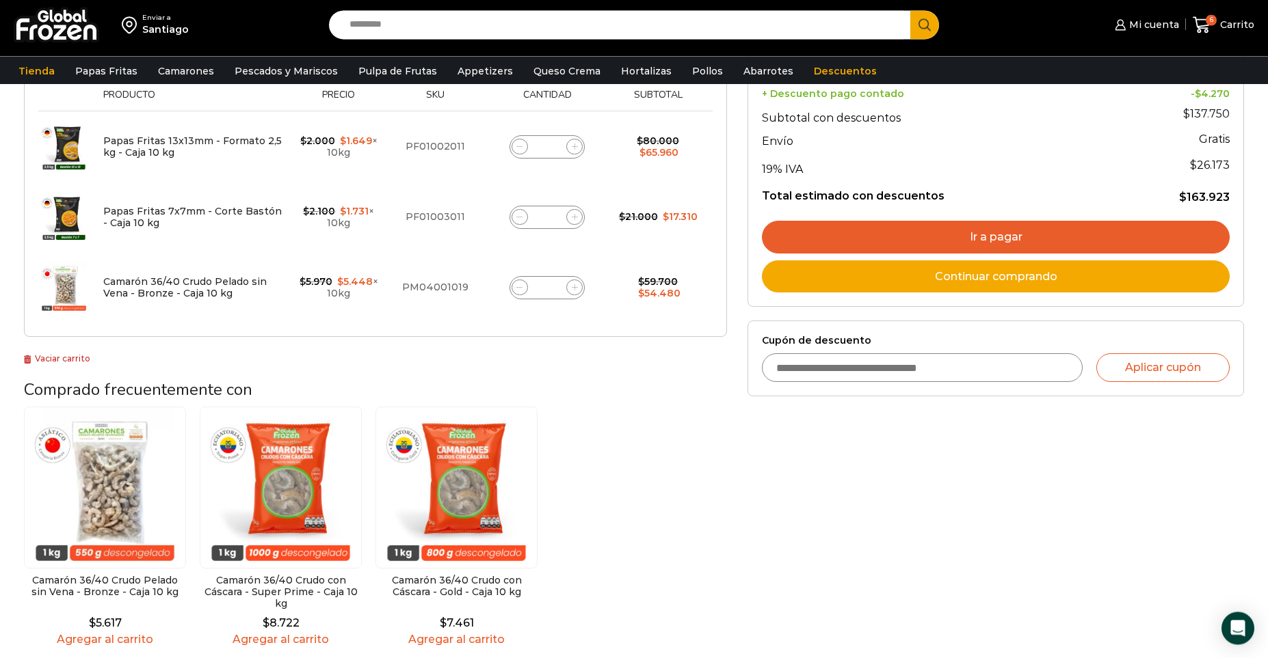
click at [784, 375] on input "Cupón de descuento" at bounding box center [922, 368] width 321 height 29
type input "*********"
click at [1188, 369] on button "Aplicar cupón" at bounding box center [1162, 368] width 133 height 29
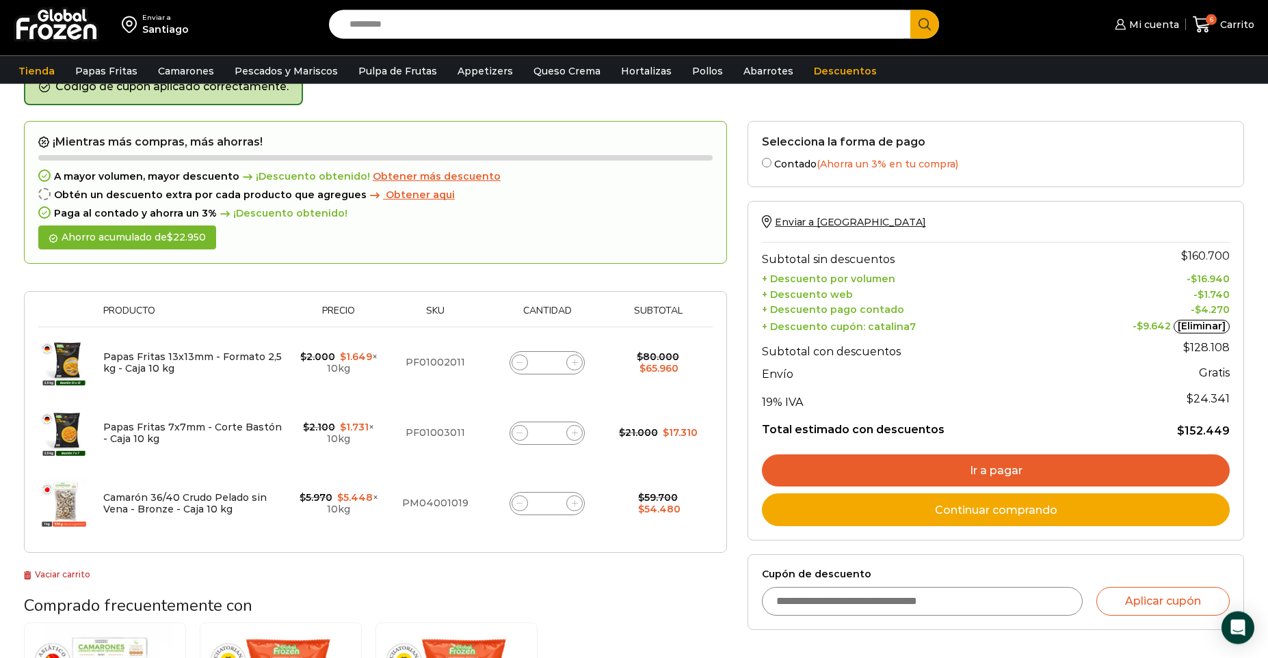
scroll to position [79, 0]
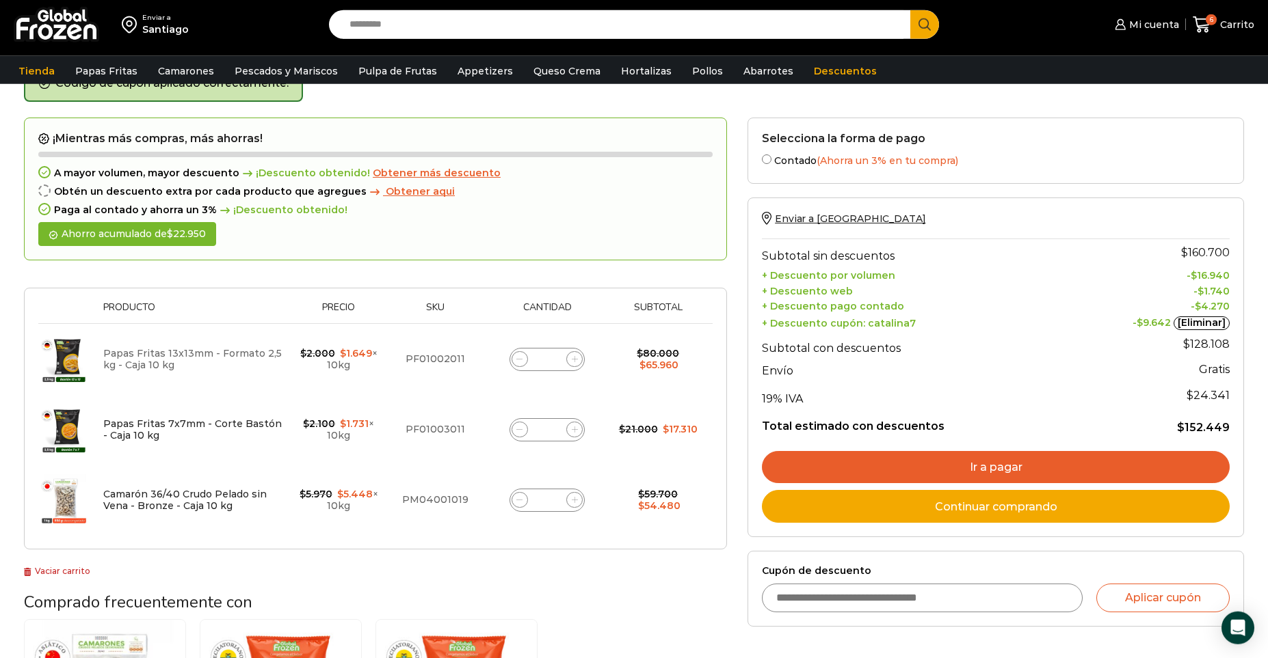
click at [164, 357] on link "Papas Fritas 13x13mm - Formato 2,5 kg - Caja 10 kg" at bounding box center [192, 359] width 178 height 24
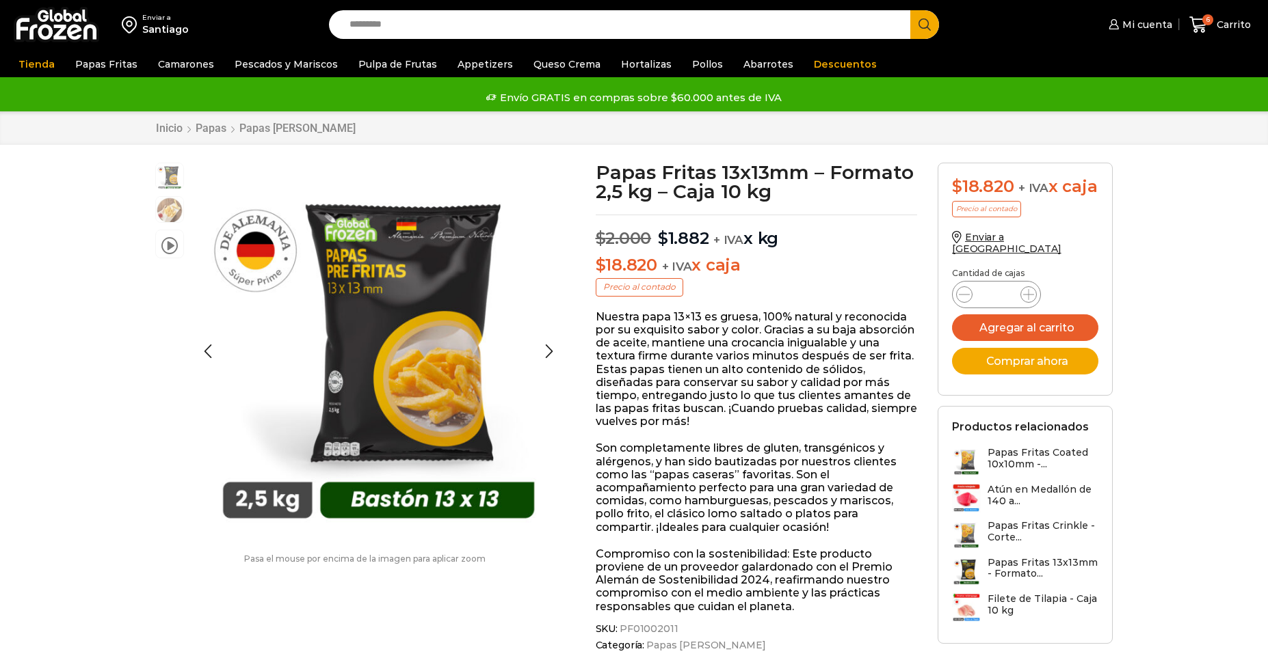
scroll to position [1, 0]
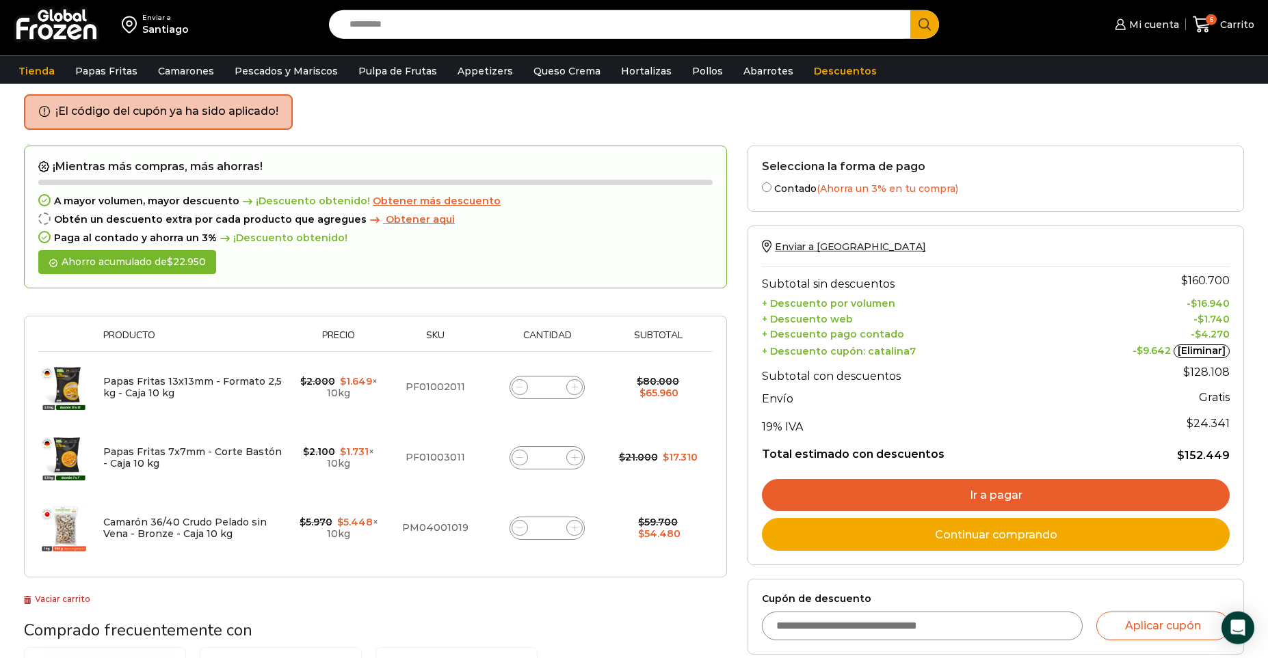
scroll to position [50, 0]
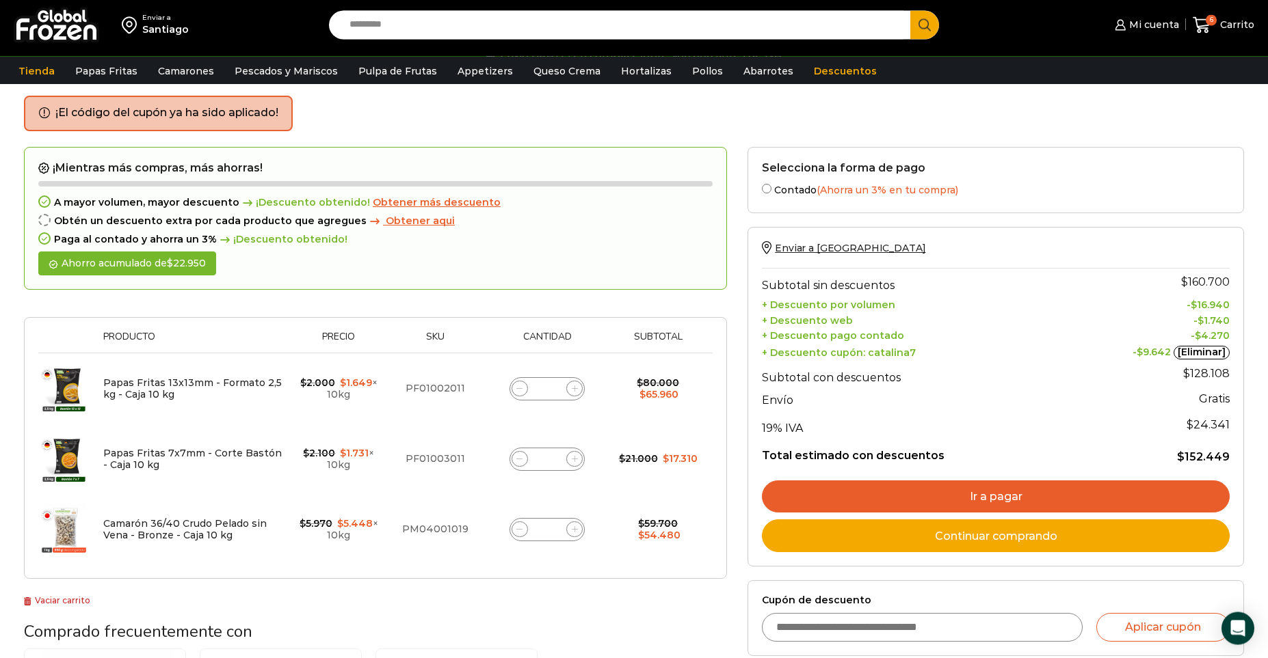
click at [213, 114] on li "¡El código del cupón ya ha sido aplicado!" at bounding box center [166, 113] width 223 height 16
click at [909, 500] on link "Ir a pagar" at bounding box center [996, 497] width 468 height 33
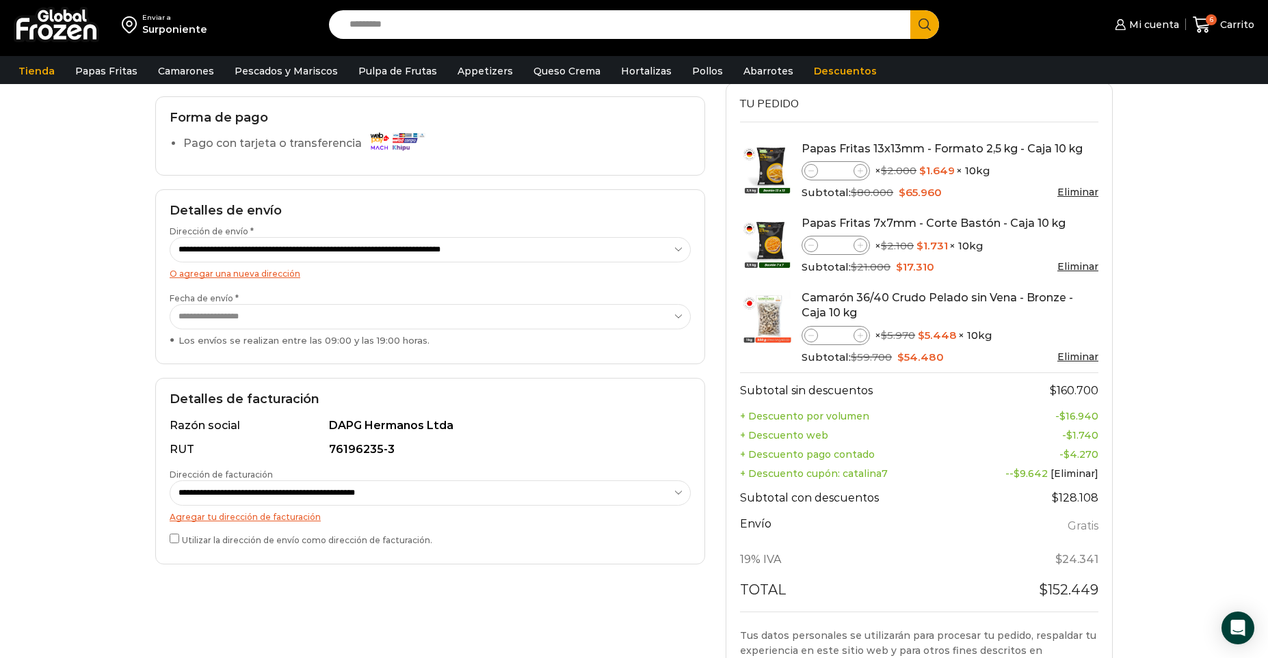
scroll to position [103, 0]
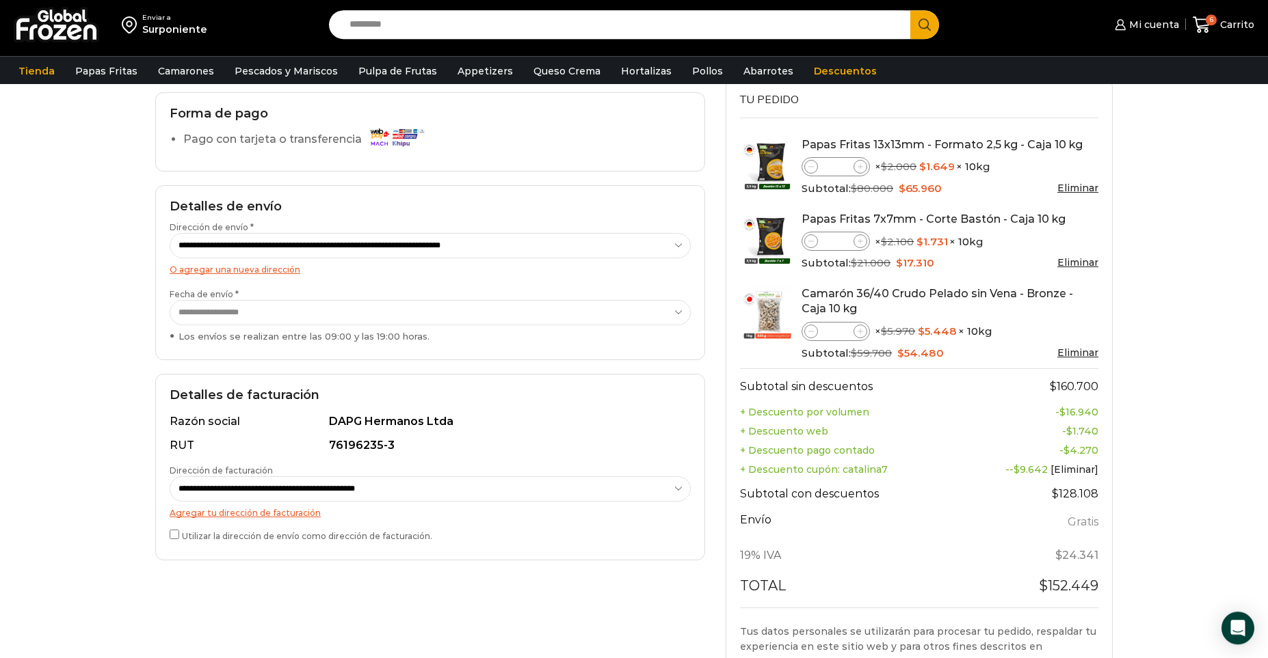
click at [170, 300] on select "**********" at bounding box center [430, 312] width 521 height 25
click at [643, 307] on select "**********" at bounding box center [430, 312] width 521 height 25
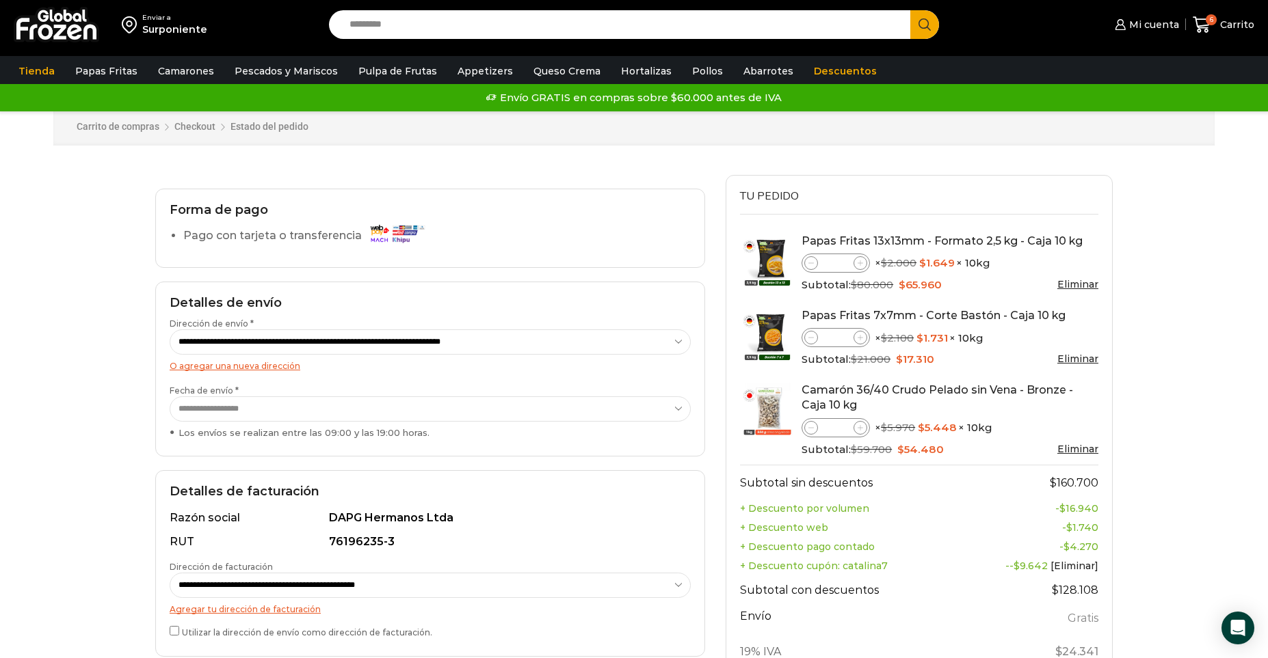
scroll to position [40, 0]
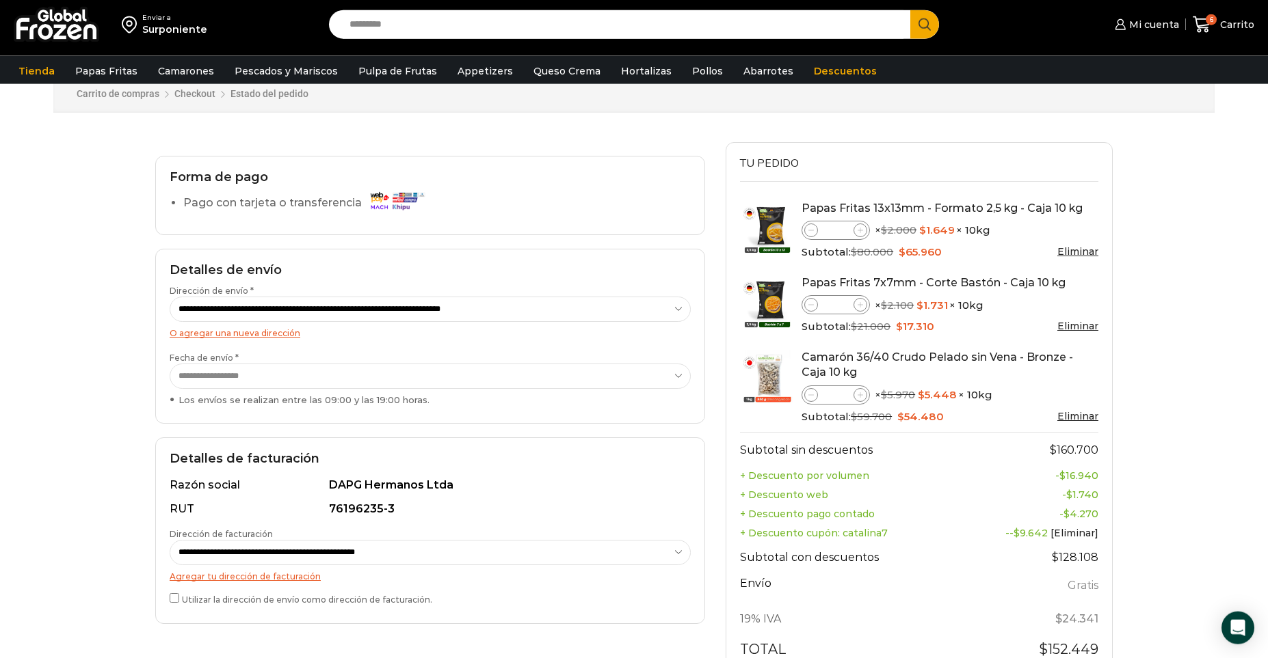
click at [170, 297] on select "**********" at bounding box center [430, 309] width 521 height 25
click at [684, 312] on select "**********" at bounding box center [430, 309] width 521 height 25
click at [170, 297] on select "**********" at bounding box center [430, 309] width 521 height 25
click at [680, 310] on select "**********" at bounding box center [430, 309] width 521 height 25
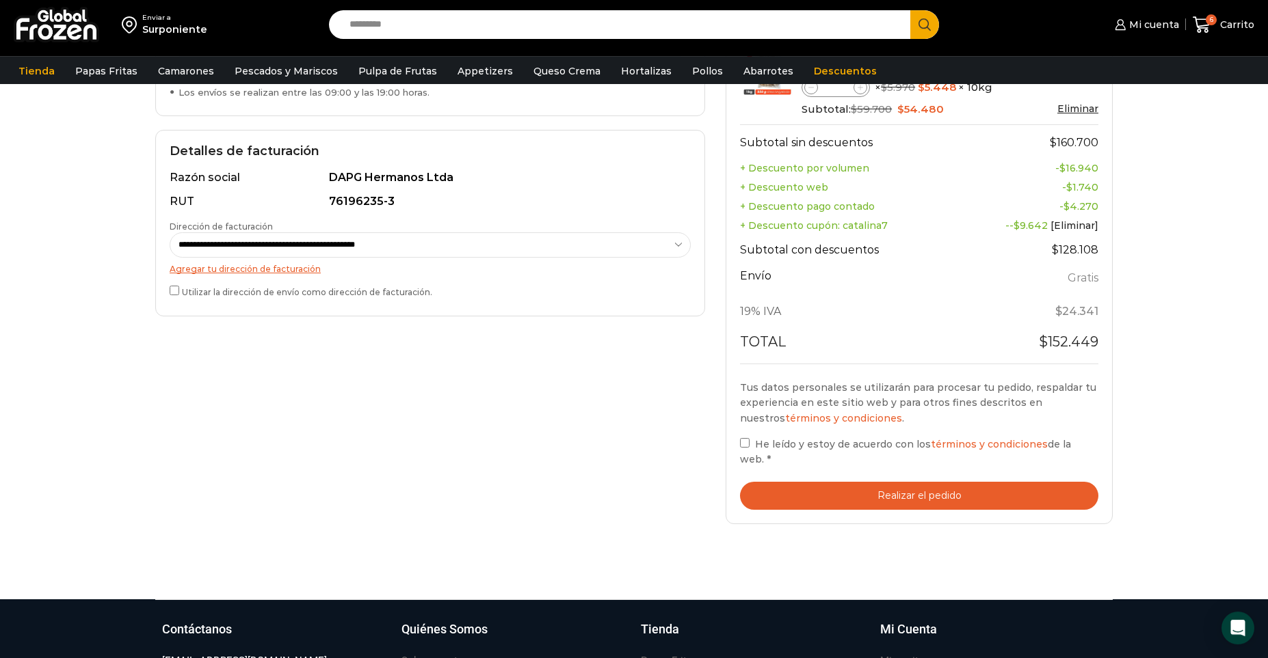
scroll to position [356, 0]
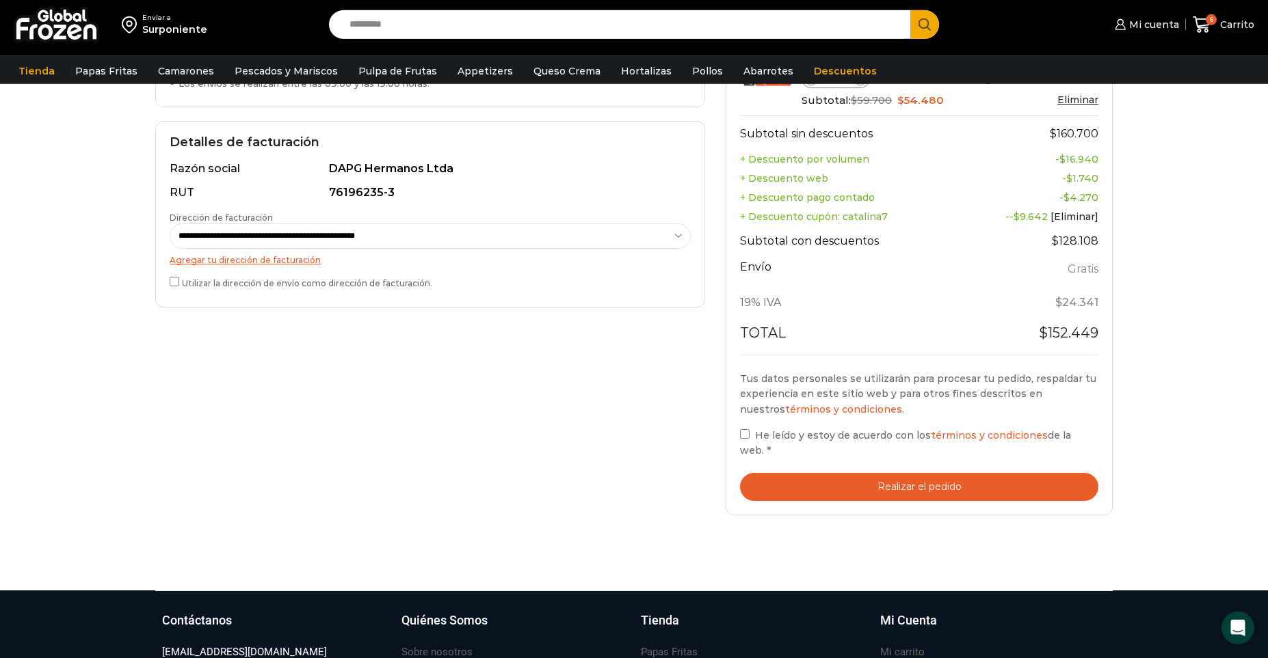
click at [896, 491] on button "Realizar el pedido" at bounding box center [919, 487] width 358 height 28
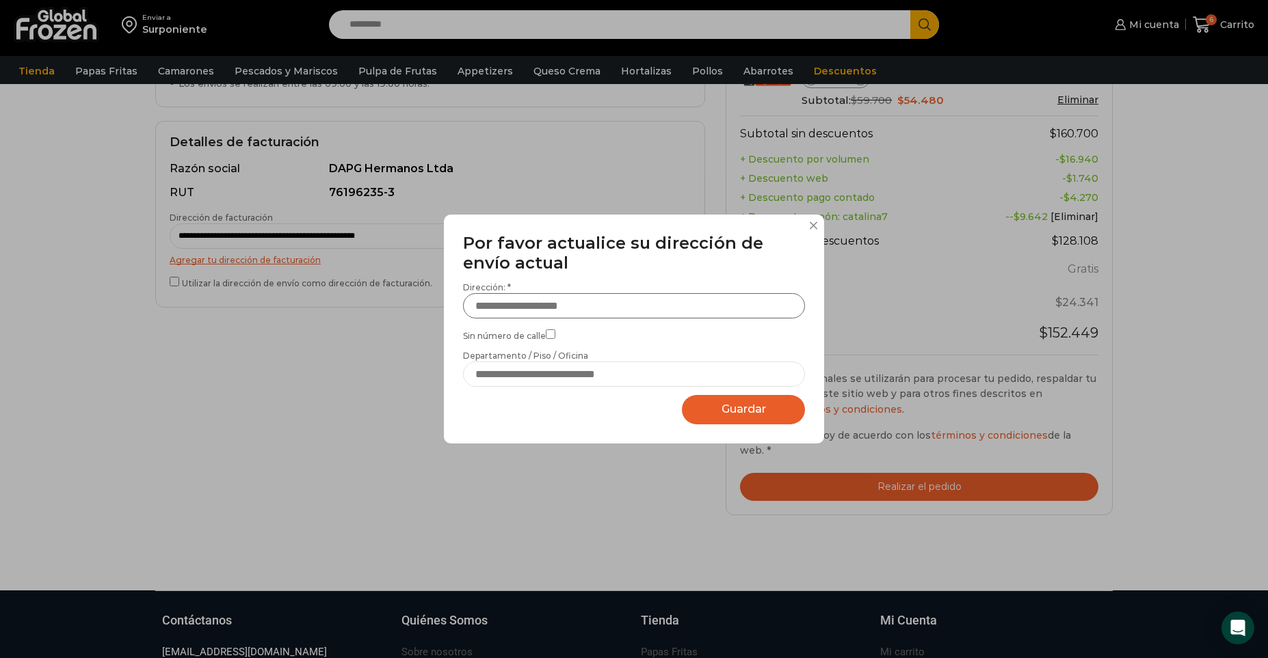
click at [555, 296] on input "Dirección: *" at bounding box center [634, 305] width 342 height 25
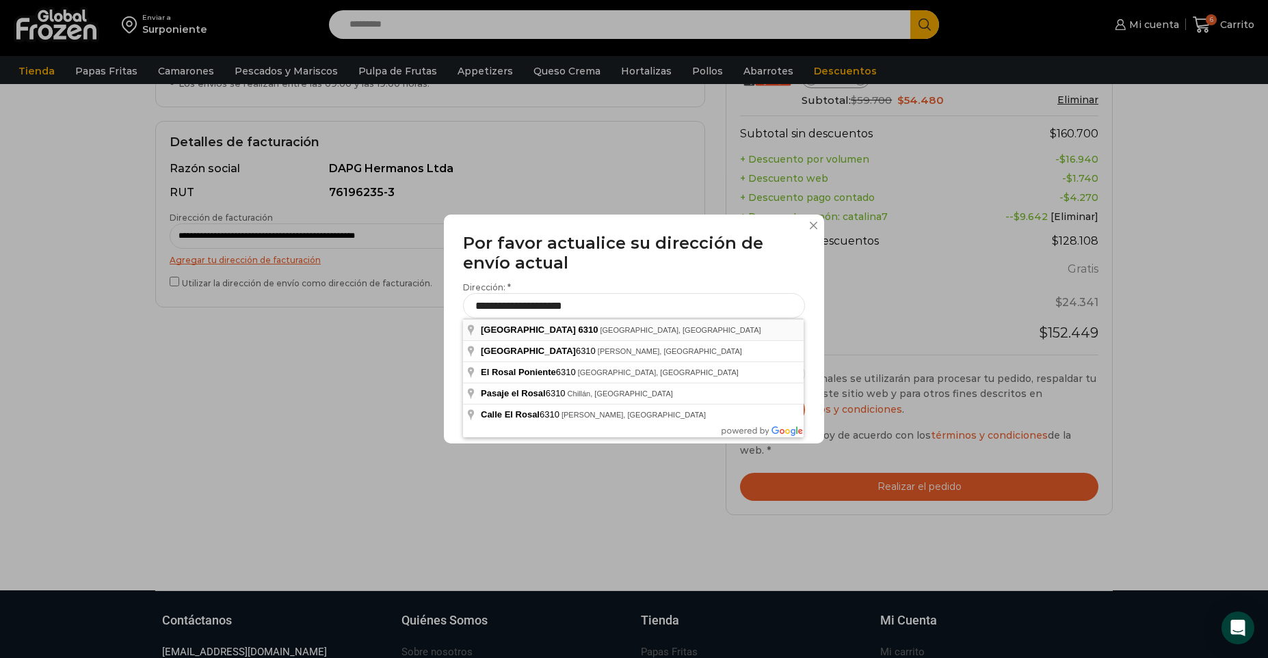
type input "**********"
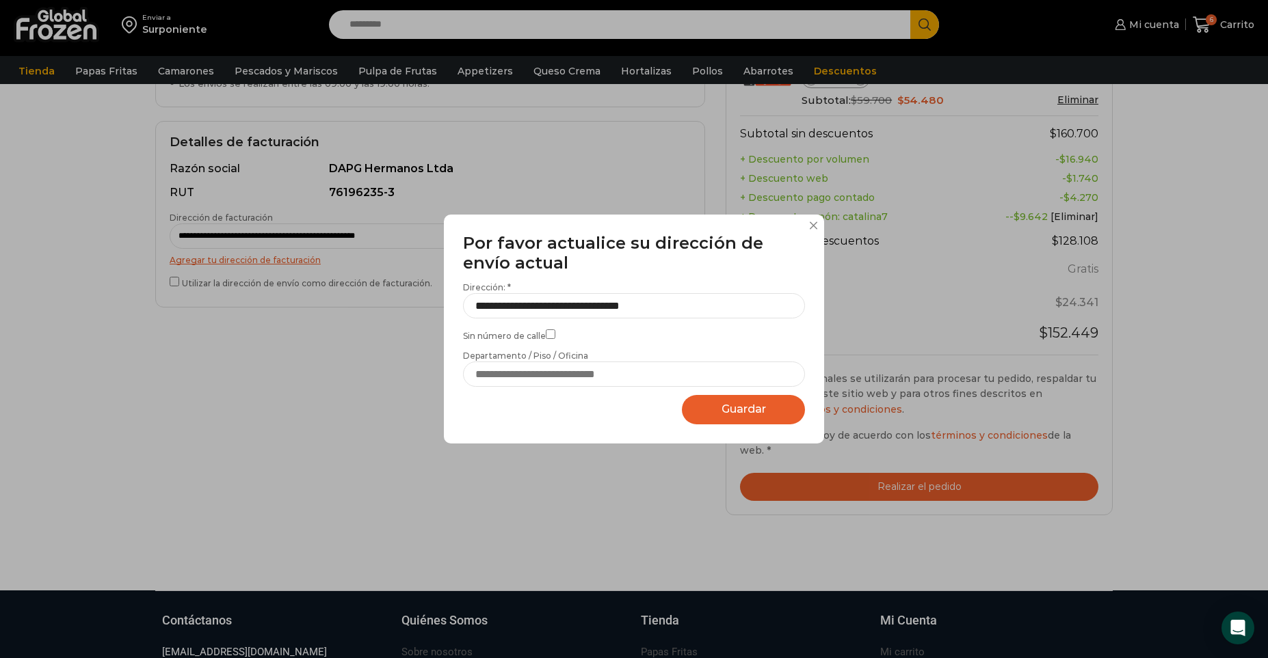
click at [723, 414] on span "Guardar" at bounding box center [743, 409] width 44 height 13
select select "*******"
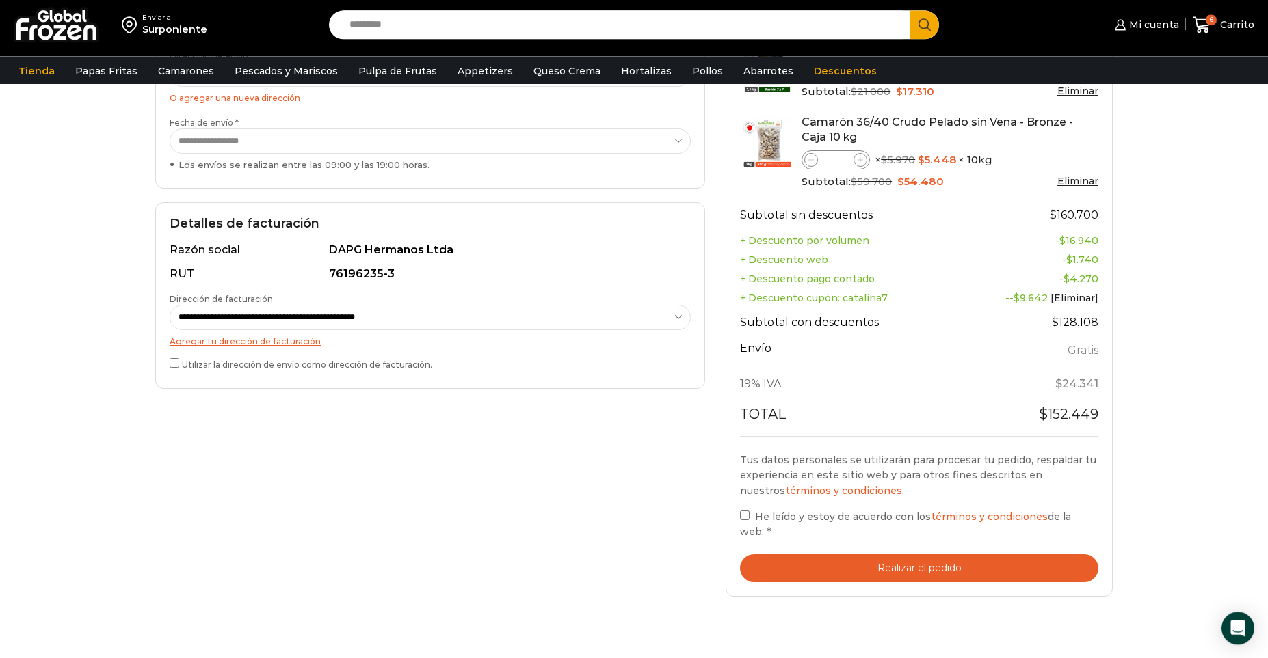
scroll to position [278, 0]
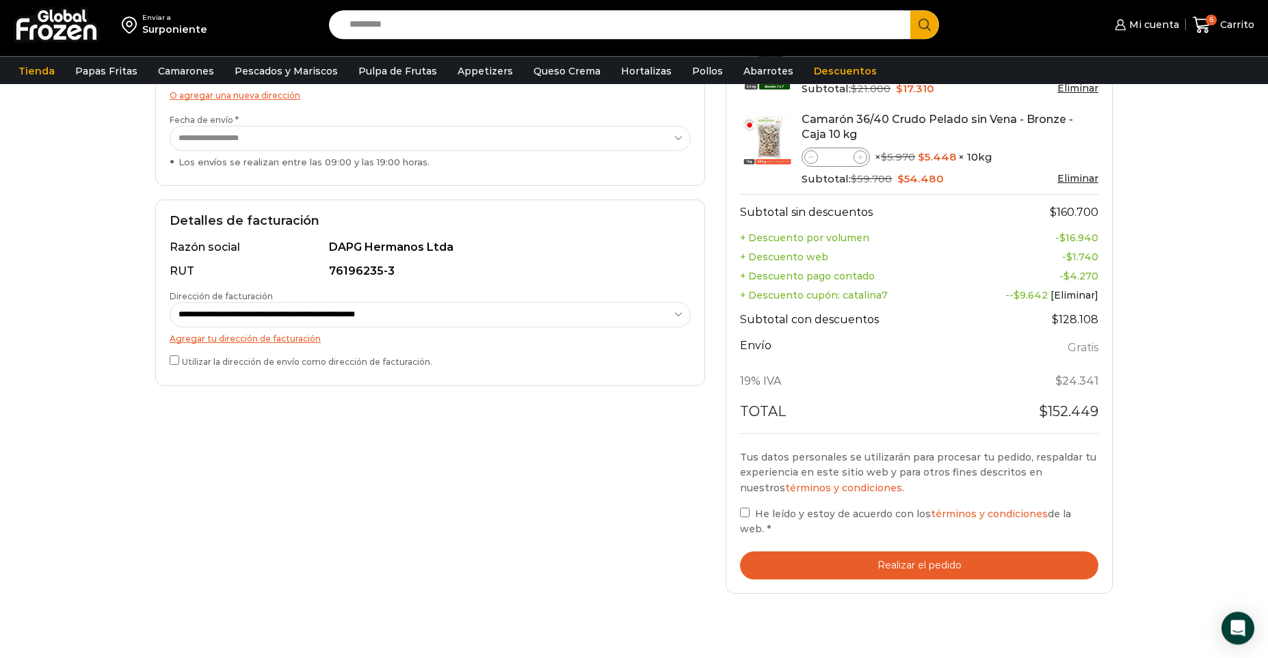
click at [877, 565] on button "Realizar el pedido" at bounding box center [919, 566] width 358 height 28
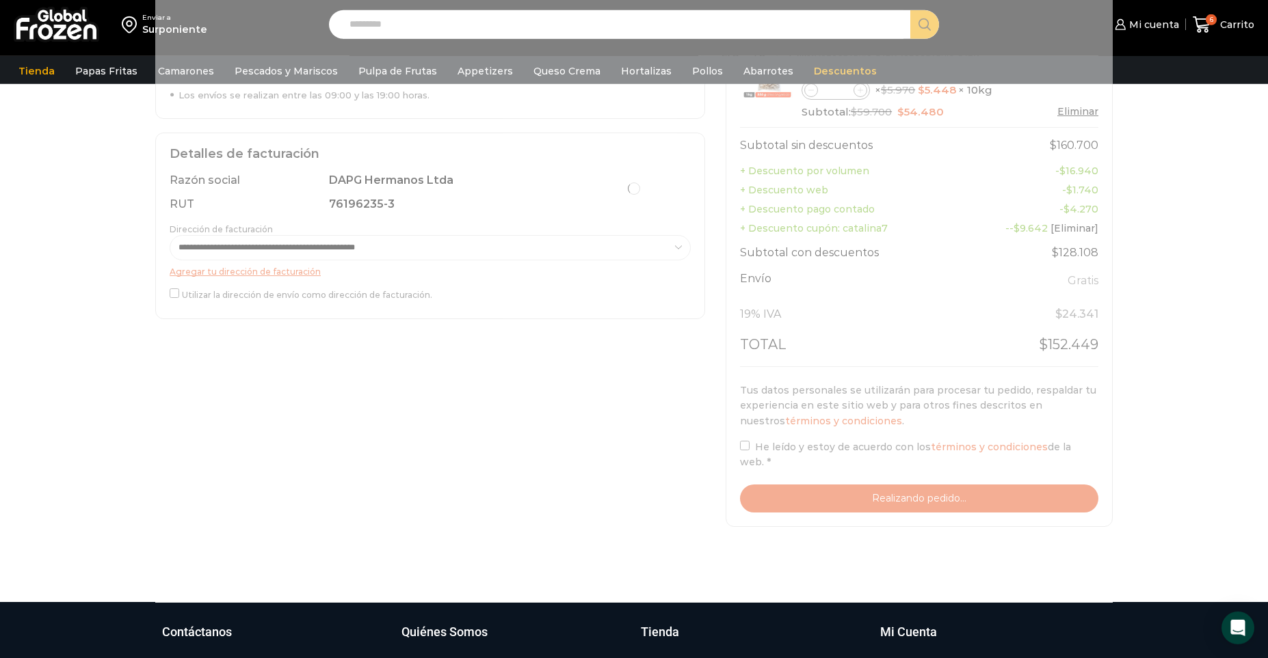
scroll to position [343, 0]
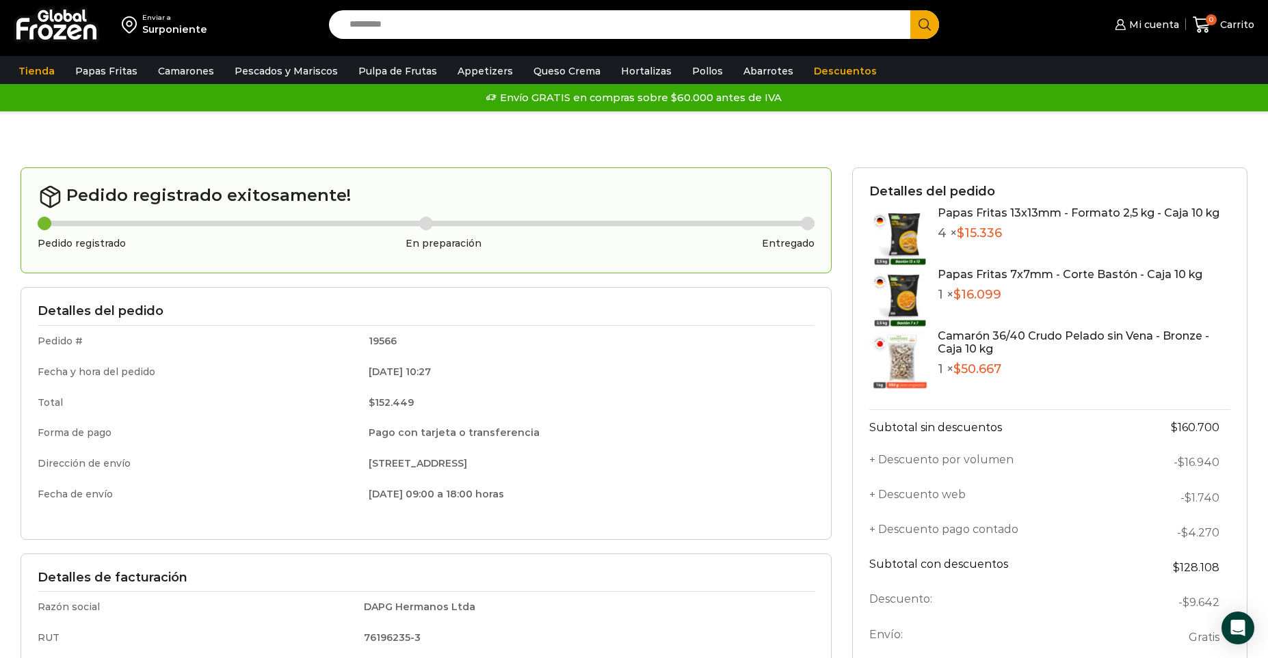
click at [231, 164] on div at bounding box center [633, 153] width 1247 height 29
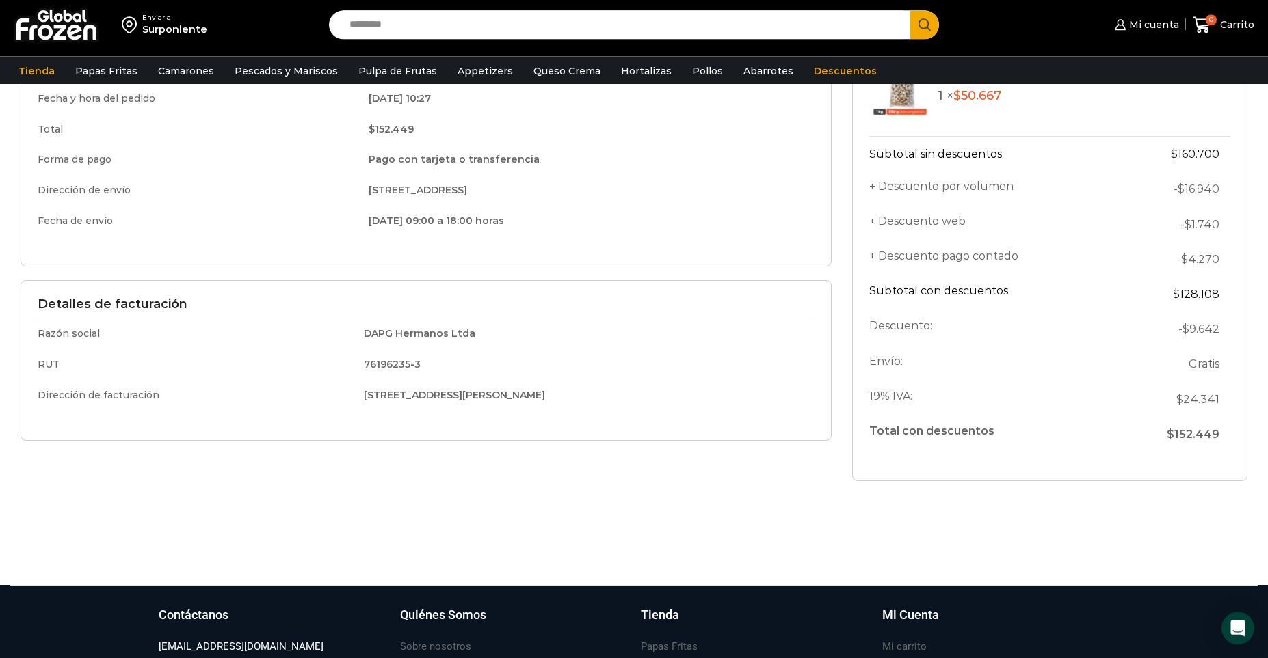
scroll to position [281, 0]
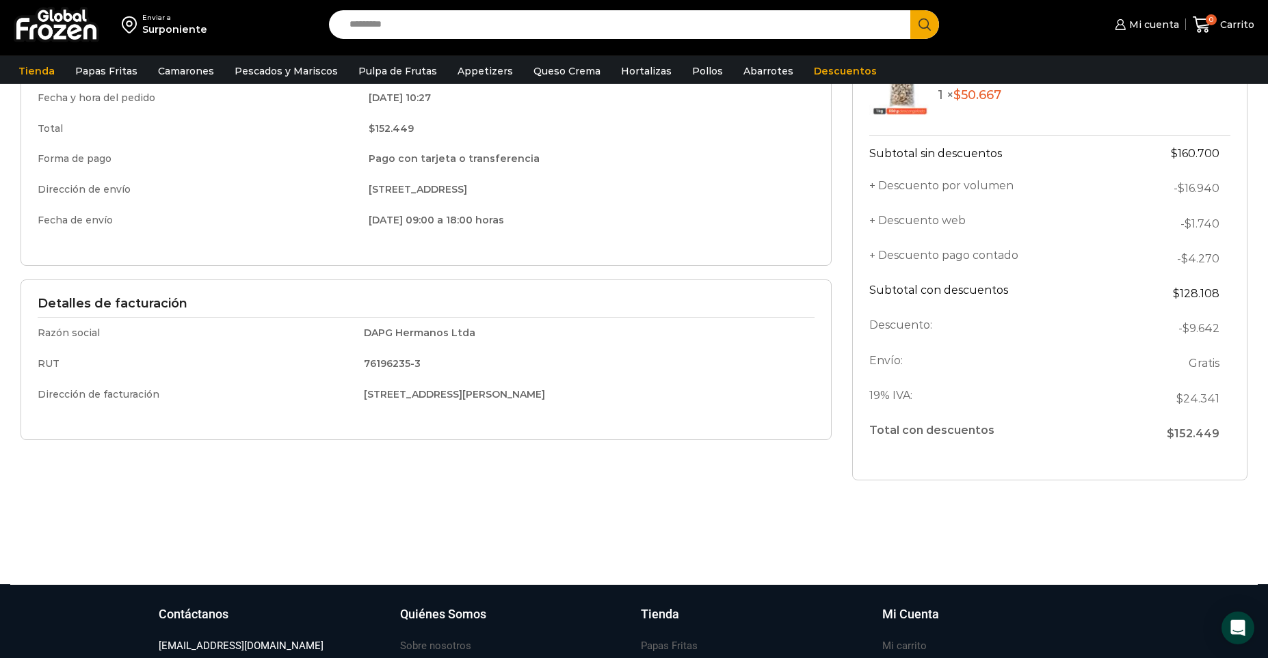
click at [421, 337] on td "DAPG Hermanos Ltda" at bounding box center [584, 333] width 460 height 31
click at [503, 338] on td "DAPG Hermanos Ltda" at bounding box center [584, 333] width 460 height 31
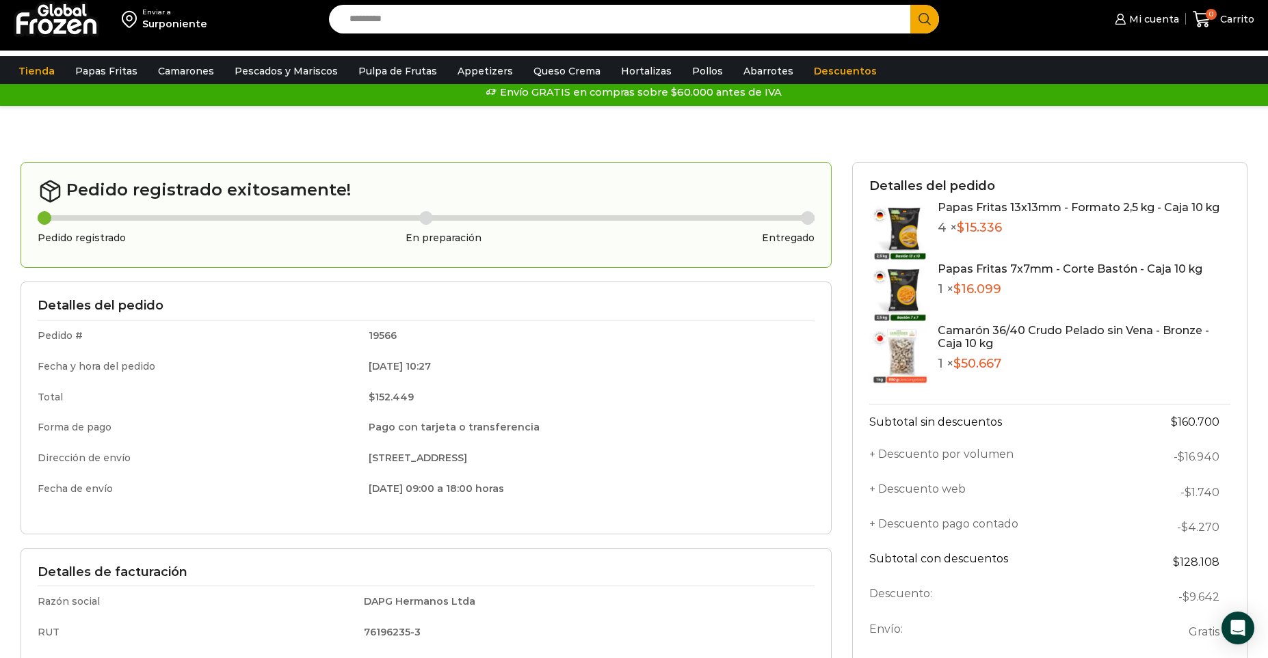
scroll to position [0, 0]
